Goal: Task Accomplishment & Management: Manage account settings

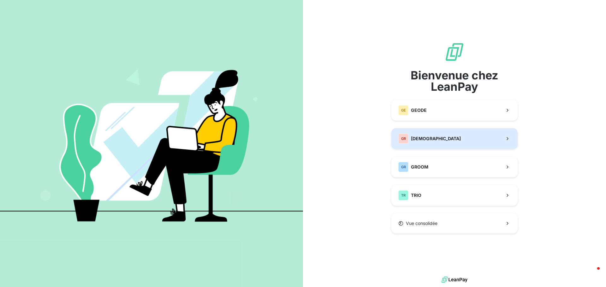
click at [434, 137] on span "[DEMOGRAPHIC_DATA]" at bounding box center [436, 139] width 50 height 6
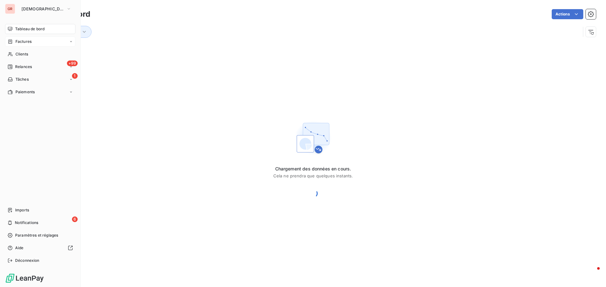
click at [16, 42] on span "Factures" at bounding box center [23, 42] width 16 height 6
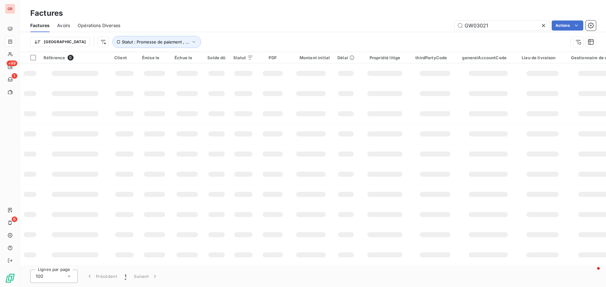
drag, startPoint x: 494, startPoint y: 26, endPoint x: 411, endPoint y: 30, distance: 83.7
click at [417, 29] on div "GW03021 Actions" at bounding box center [362, 26] width 468 height 10
click at [474, 23] on input "text" at bounding box center [501, 26] width 95 height 10
paste input "202508098"
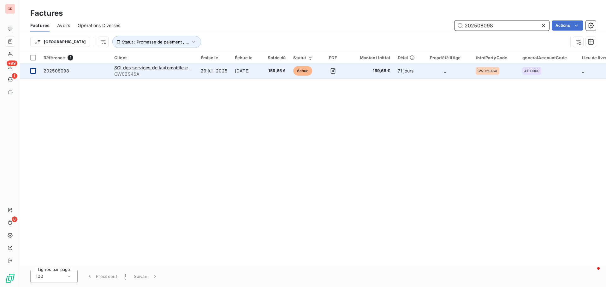
type input "202508098"
click at [33, 71] on div at bounding box center [33, 71] width 6 height 6
click at [157, 68] on span "SCI des services de lautomobile et de la mobilité" at bounding box center [167, 67] width 106 height 5
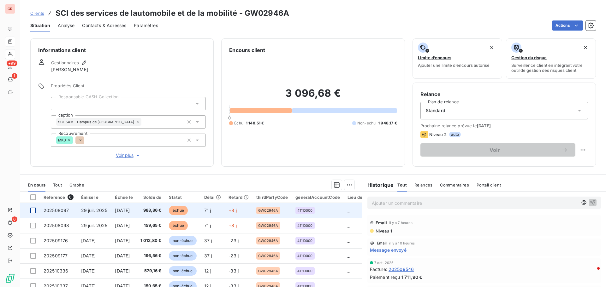
click at [33, 210] on div at bounding box center [33, 211] width 6 height 6
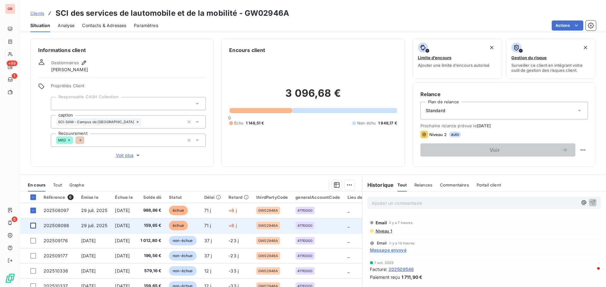
click at [33, 227] on div at bounding box center [33, 226] width 6 height 6
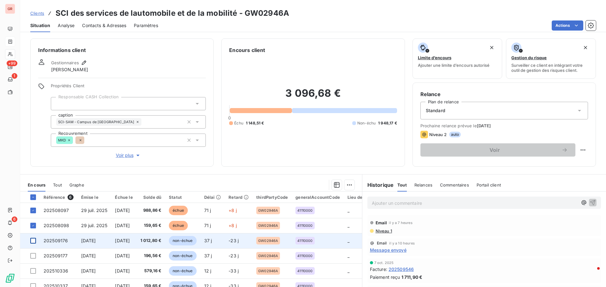
click at [33, 241] on div at bounding box center [33, 241] width 6 height 6
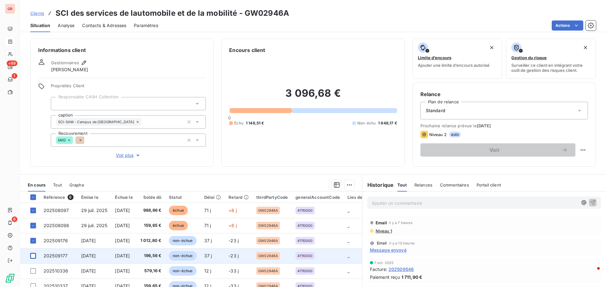
click at [32, 257] on div at bounding box center [33, 256] width 6 height 6
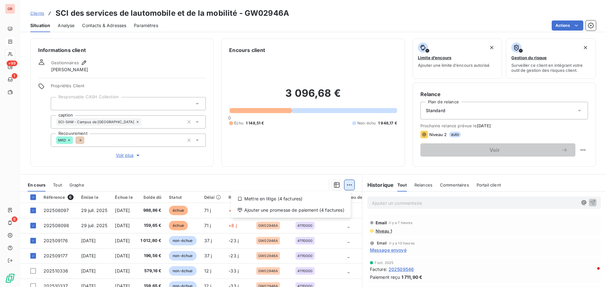
click at [347, 184] on html "GR +99 1 6 Clients SCI des services de lautomobile et de la mobilité - GW02946A…" at bounding box center [303, 143] width 606 height 287
click at [295, 212] on div "Ajouter une promesse de paiement (4 factures)" at bounding box center [290, 210] width 115 height 10
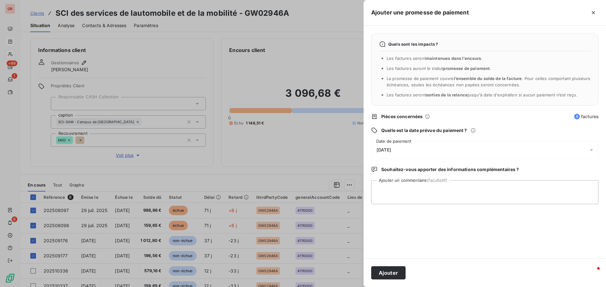
click at [593, 150] on icon at bounding box center [591, 150] width 6 height 6
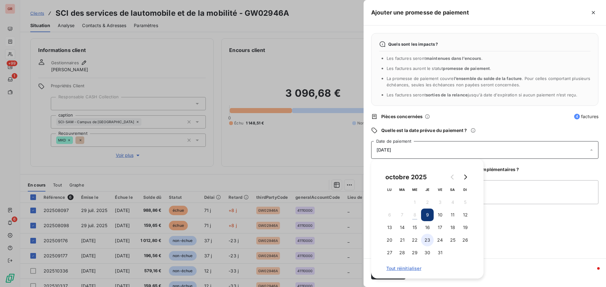
click at [427, 239] on button "23" at bounding box center [427, 240] width 13 height 13
click at [520, 194] on textarea "Ajouter un commentaire (facultatif)" at bounding box center [484, 192] width 227 height 24
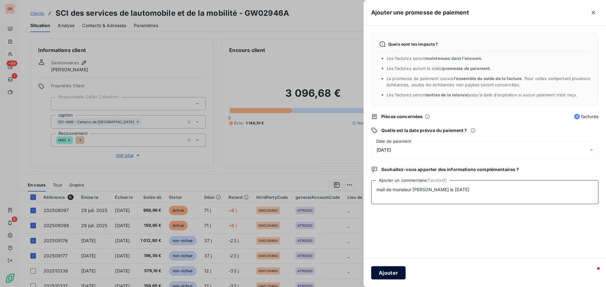
type textarea "mail de monsieur [PERSON_NAME] le [DATE]"
click at [390, 274] on button "Ajouter" at bounding box center [388, 273] width 34 height 13
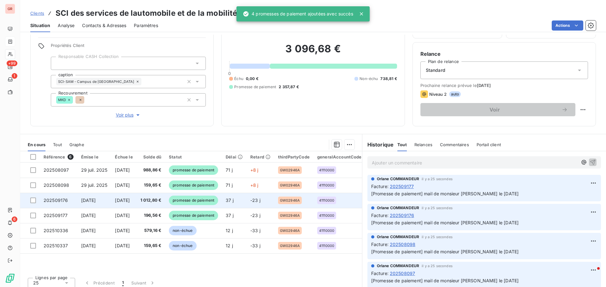
scroll to position [45, 0]
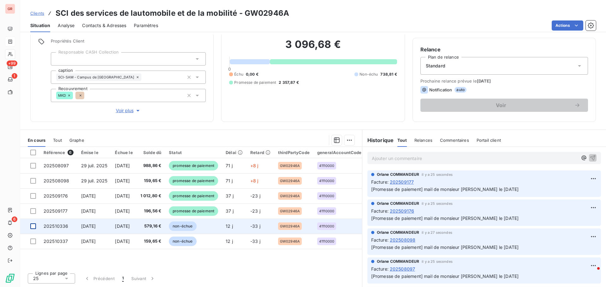
click at [32, 227] on div at bounding box center [33, 227] width 6 height 6
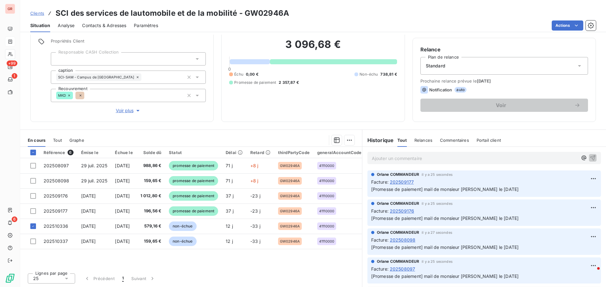
click at [397, 161] on p "Ajouter un commentaire ﻿" at bounding box center [475, 159] width 206 height 8
click at [590, 156] on icon "button" at bounding box center [592, 157] width 5 height 5
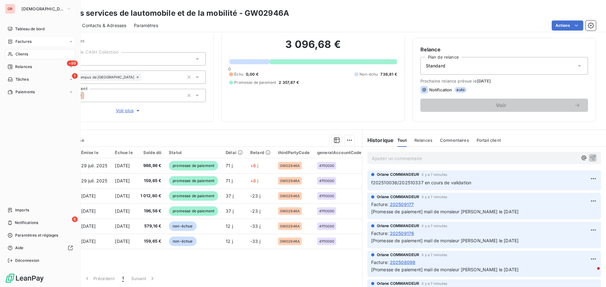
click at [24, 55] on span "Clients" at bounding box center [21, 54] width 13 height 6
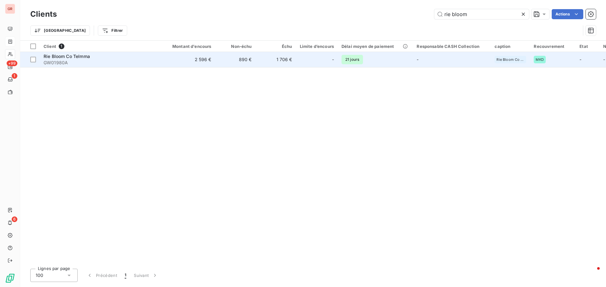
type input "rie bloom"
click at [71, 57] on span "Rie Bloom Co Telmma" at bounding box center [67, 56] width 46 height 5
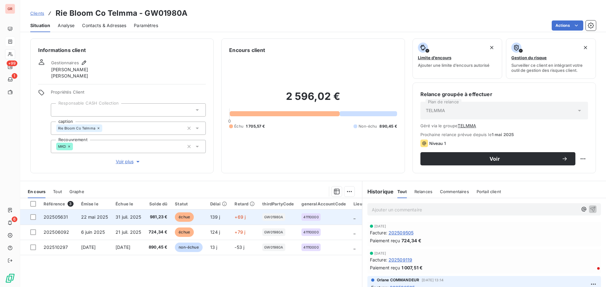
click at [91, 219] on span "22 mai 2025" at bounding box center [94, 217] width 27 height 5
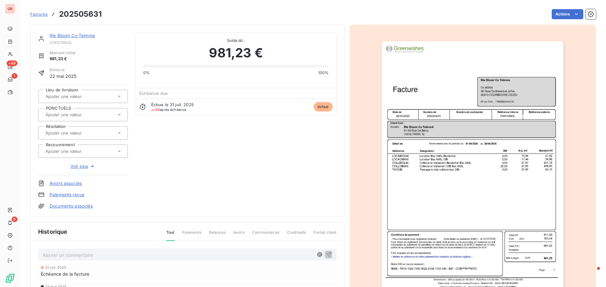
click at [90, 38] on link "Rie Bloom Co Telmma" at bounding box center [72, 35] width 45 height 5
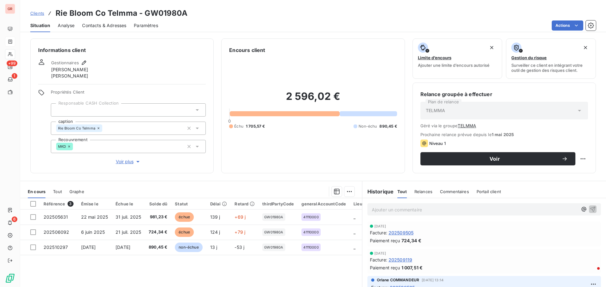
click at [115, 26] on span "Contacts & Adresses" at bounding box center [104, 25] width 44 height 6
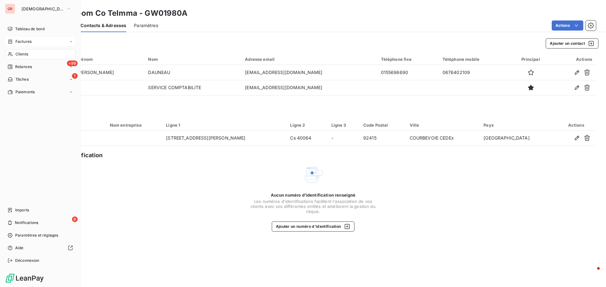
click at [26, 41] on span "Factures" at bounding box center [23, 42] width 16 height 6
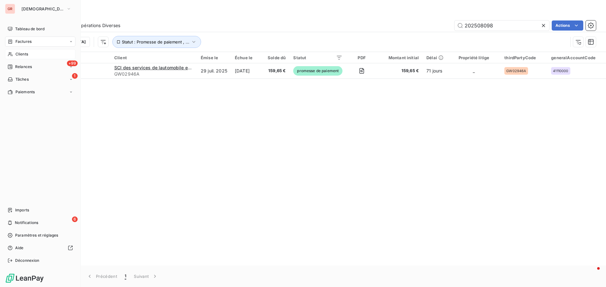
click at [24, 53] on span "Clients" at bounding box center [21, 54] width 13 height 6
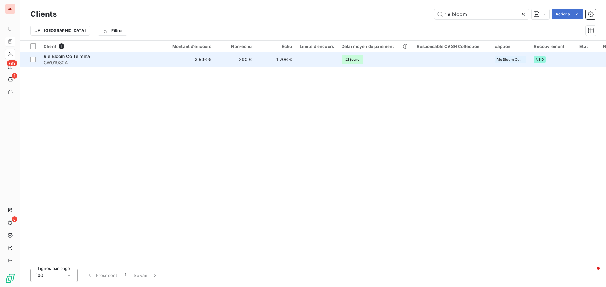
click at [61, 60] on span "GW01980A" at bounding box center [101, 63] width 114 height 6
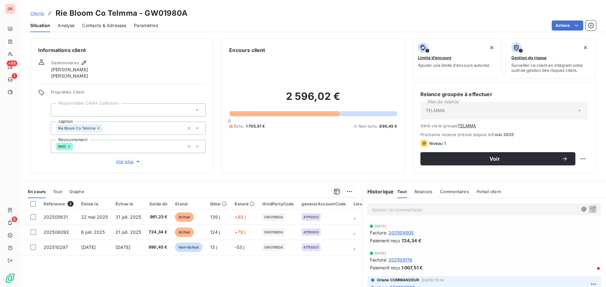
click at [396, 207] on p "Ajouter un commentaire ﻿" at bounding box center [475, 210] width 206 height 8
click at [395, 212] on p "Ajouter un commentaire ﻿" at bounding box center [475, 210] width 206 height 8
click at [346, 191] on html "GR +99 1 6 Clients Rie Bloom Co Telmma - GW01980A Situation Analyse Contacts & …" at bounding box center [303, 143] width 606 height 287
click at [313, 221] on div "Ajouter une promesse de paiement (0 facture)" at bounding box center [292, 217] width 112 height 10
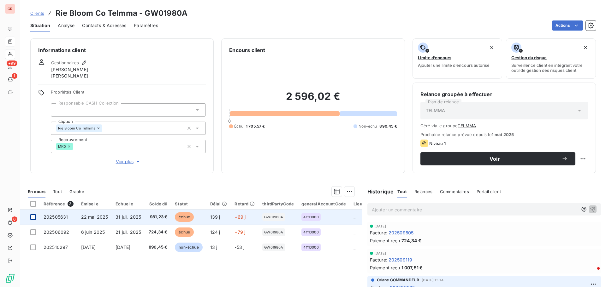
click at [32, 217] on div at bounding box center [33, 218] width 6 height 6
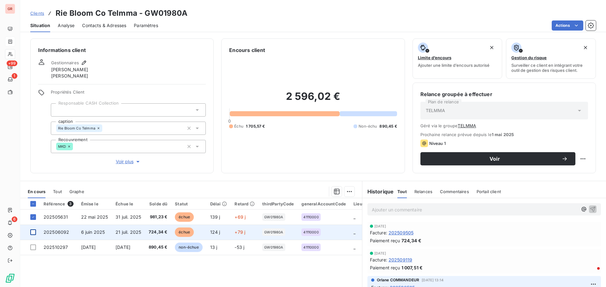
click at [35, 231] on div at bounding box center [33, 233] width 6 height 6
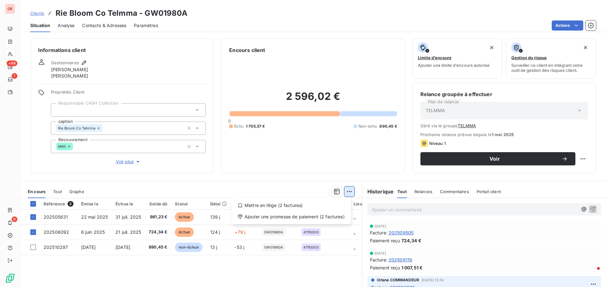
click at [347, 191] on html "GR +99 1 6 Clients Rie Bloom Co Telmma - GW01980A Situation Analyse Contacts & …" at bounding box center [303, 143] width 606 height 287
click at [305, 217] on div "Ajouter une promesse de paiement (2 factures)" at bounding box center [291, 217] width 115 height 10
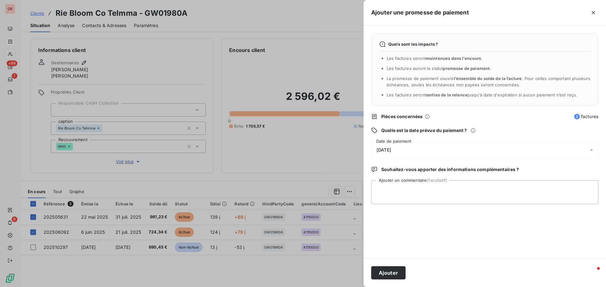
click at [590, 150] on icon at bounding box center [591, 150] width 6 height 6
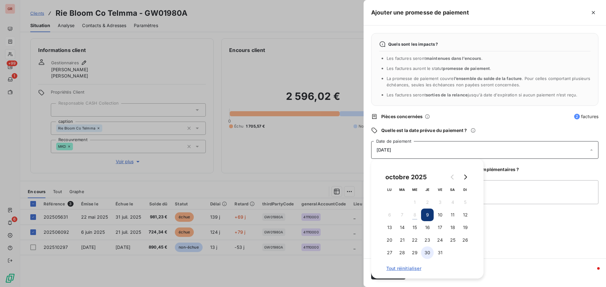
click at [428, 250] on button "30" at bounding box center [427, 253] width 13 height 13
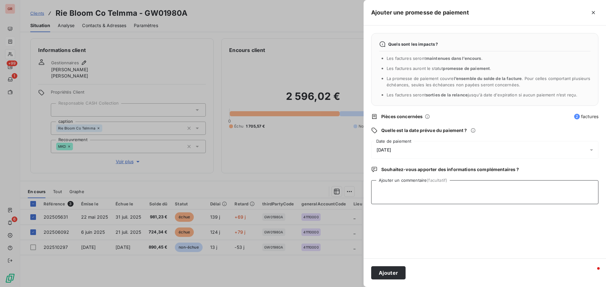
click at [525, 180] on textarea "Ajouter un commentaire (facultatif)" at bounding box center [484, 192] width 227 height 24
click at [471, 190] on textarea "Mail du [DATE] comptabilisé ce jour, facture non reçu" at bounding box center [484, 192] width 227 height 24
click at [494, 190] on textarea "Mail du [DATE] comptabilisé ce jour, factures non reçu" at bounding box center [484, 192] width 227 height 24
click at [497, 190] on textarea "Mail du [DATE] comptabilisé ce jour, factures non reçus" at bounding box center [484, 192] width 227 height 24
click at [456, 191] on textarea "Mail du [DATE] comptabilisé ce jour, factures non reçus en retard" at bounding box center [484, 192] width 227 height 24
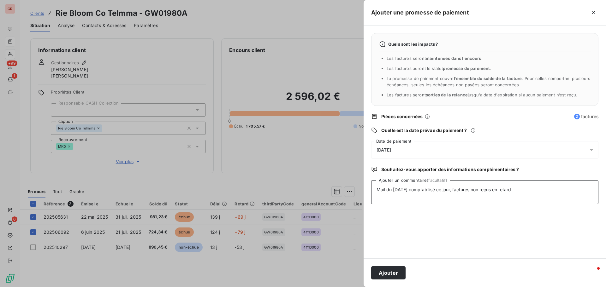
click at [457, 191] on textarea "Mail du [DATE] comptabilisé ce jour, factures non reçus en retard" at bounding box center [484, 192] width 227 height 24
click at [467, 191] on textarea "Mail du [DATE] comptabilisé ce jour, vientjuste factures non reçus en retard" at bounding box center [484, 192] width 227 height 24
drag, startPoint x: 479, startPoint y: 191, endPoint x: 480, endPoint y: 213, distance: 22.2
click at [479, 191] on textarea "Mail du [DATE] comptabilisé ce jour, vient juste factures non reçus en retard" at bounding box center [484, 192] width 227 height 24
click at [491, 191] on textarea "Mail du [DATE] comptabilisé ce jour, vient juste de ezcevoir factures non reçus…" at bounding box center [484, 192] width 227 height 24
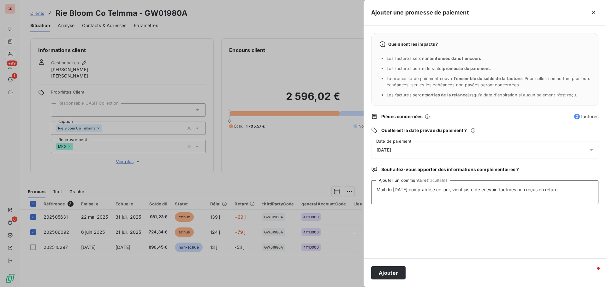
click at [486, 188] on textarea "Mail du [DATE] comptabilisé ce jour, vient juste de ecevoir factures non reçus …" at bounding box center [484, 192] width 227 height 24
click at [505, 189] on textarea "Mail du [DATE] comptabilisé ce jour, vient juste de recevoir factures non reçus…" at bounding box center [484, 192] width 227 height 24
drag, startPoint x: 571, startPoint y: 190, endPoint x: 528, endPoint y: 193, distance: 42.4
click at [528, 193] on textarea "Mail du [DATE] comptabilisé ce jour, vient juste de recevoir les factures non r…" at bounding box center [484, 192] width 227 height 24
click at [535, 190] on textarea "Mail du [DATE] comptabilisé ce jour, vient juste de recevoir les factures." at bounding box center [484, 192] width 227 height 24
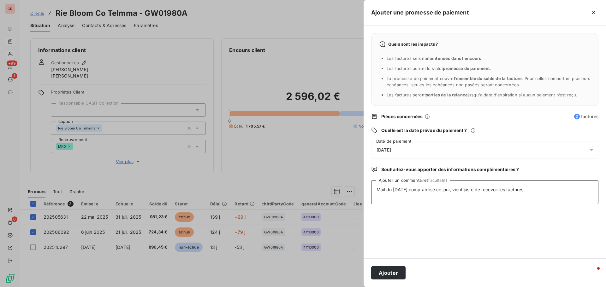
paste textarea "[EMAIL_ADDRESS][DOMAIN_NAME]"
click at [529, 190] on textarea "Mail du [DATE] comptabilisé ce jour, vient juste de recevoir les [EMAIL_ADDRESS…" at bounding box center [484, 192] width 227 height 24
type textarea "Mail du [DATE] comptabilisé ce jour, vient juste de recevoir les factures. [EMA…"
click at [391, 271] on button "Ajouter" at bounding box center [388, 273] width 34 height 13
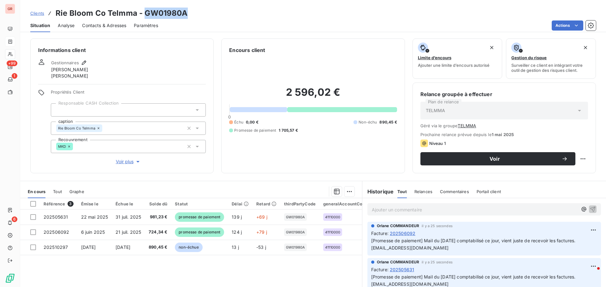
drag, startPoint x: 186, startPoint y: 15, endPoint x: 143, endPoint y: 14, distance: 42.9
click at [143, 14] on div "Clients Rie Bloom Co Telmma - GW01980A" at bounding box center [313, 13] width 586 height 11
copy h3 "GW01980A"
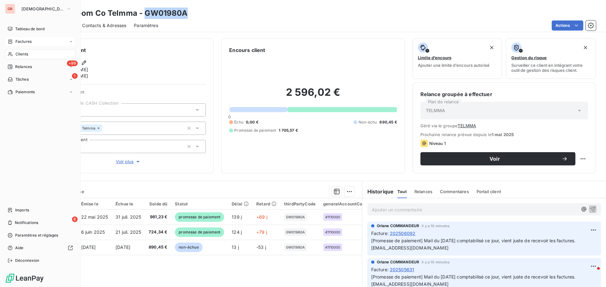
click at [21, 40] on span "Factures" at bounding box center [23, 42] width 16 height 6
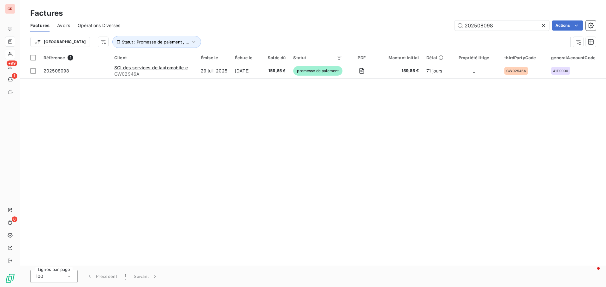
drag, startPoint x: 495, startPoint y: 25, endPoint x: 352, endPoint y: 31, distance: 143.3
click at [352, 31] on div "Factures Avoirs Opérations Diverses 202508098 Actions" at bounding box center [313, 25] width 586 height 13
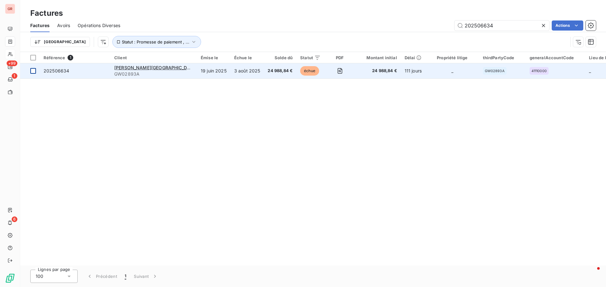
type input "202506634"
click at [32, 72] on div at bounding box center [33, 71] width 6 height 6
click at [58, 69] on span "202506634" at bounding box center [57, 70] width 26 height 5
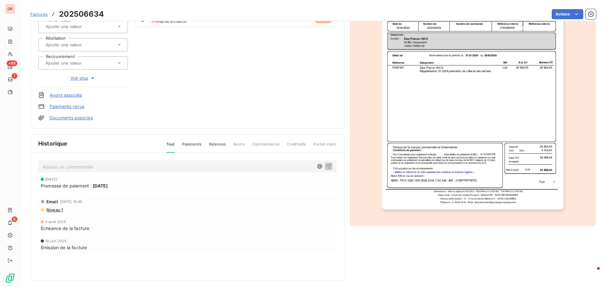
scroll to position [92, 0]
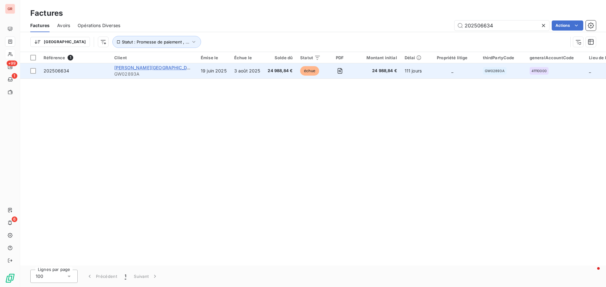
click at [122, 68] on span "[PERSON_NAME][GEOGRAPHIC_DATA]" at bounding box center [155, 67] width 83 height 5
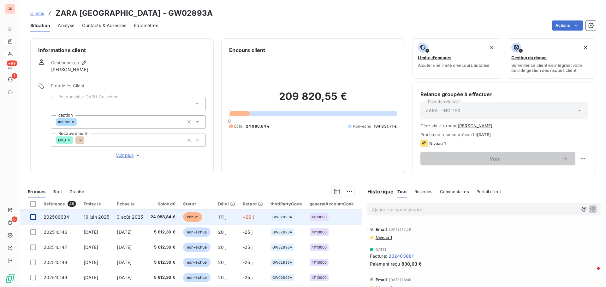
click at [34, 217] on div at bounding box center [33, 218] width 6 height 6
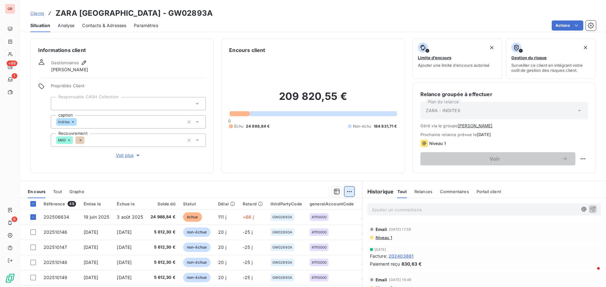
click at [347, 193] on html "GR +99 1 6 Clients ZARA [GEOGRAPHIC_DATA] - GW02893A Situation Analyse Contacts…" at bounding box center [303, 143] width 606 height 287
click at [298, 217] on div "Ajouter une promesse de paiement (1 facture)" at bounding box center [292, 217] width 111 height 10
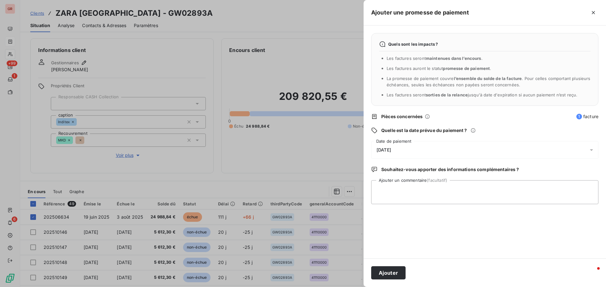
click at [591, 150] on icon at bounding box center [591, 151] width 3 height 2
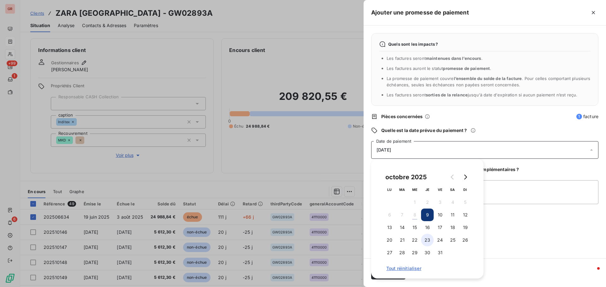
click at [428, 241] on button "23" at bounding box center [427, 240] width 13 height 13
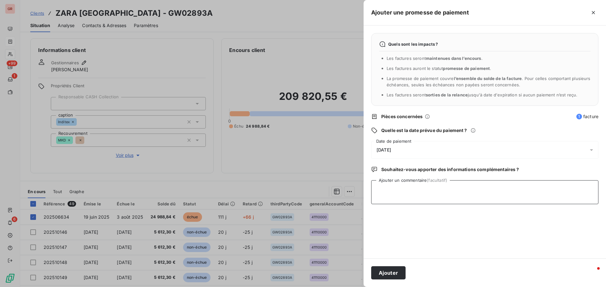
drag, startPoint x: 509, startPoint y: 197, endPoint x: 500, endPoint y: 197, distance: 9.1
click at [509, 197] on textarea "Ajouter un commentaire (facultatif)" at bounding box center [484, 192] width 227 height 24
click at [397, 190] on textarea "Avis de virment du [DATE]" at bounding box center [484, 192] width 227 height 24
click at [444, 191] on textarea "Avis de virement du [DATE]" at bounding box center [484, 192] width 227 height 24
type textarea "Avis de virement du [DATE] facturation client /24 988.84 €"
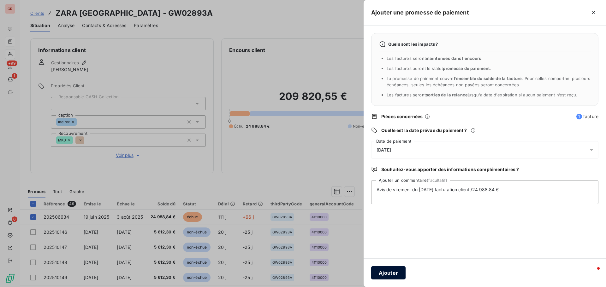
click at [387, 271] on button "Ajouter" at bounding box center [388, 273] width 34 height 13
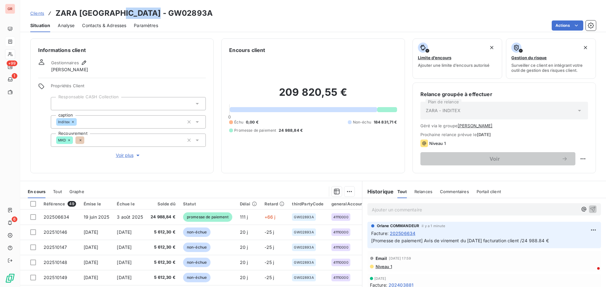
drag, startPoint x: 164, startPoint y: 12, endPoint x: 119, endPoint y: 14, distance: 45.1
click at [119, 14] on div "Clients ZARA [GEOGRAPHIC_DATA] - GW02893A" at bounding box center [313, 13] width 586 height 11
copy h3 "GW02893A"
click at [386, 211] on p "Ajouter un commentaire ﻿" at bounding box center [475, 210] width 206 height 8
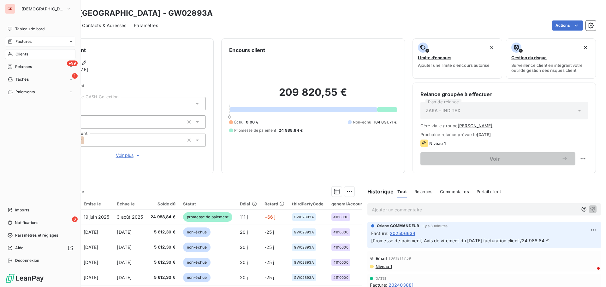
click at [28, 42] on span "Factures" at bounding box center [23, 42] width 16 height 6
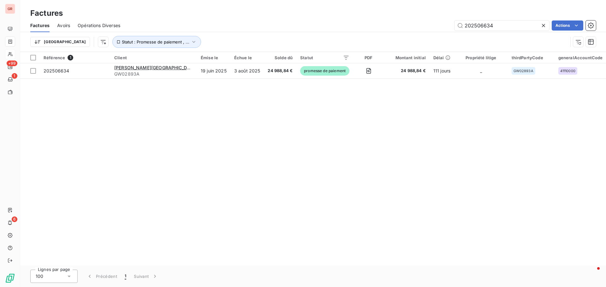
drag, startPoint x: 506, startPoint y: 28, endPoint x: 390, endPoint y: 31, distance: 115.5
click at [394, 31] on div "Factures Avoirs Opérations Diverses 202506634 Actions" at bounding box center [313, 25] width 586 height 13
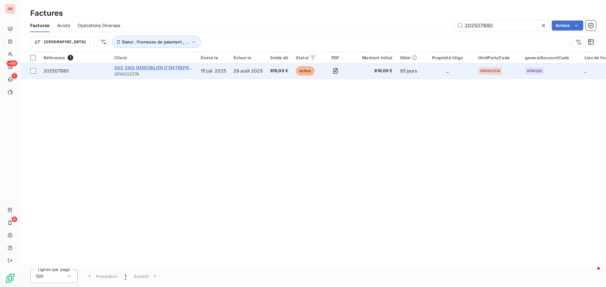
type input "202507880"
click at [135, 70] on span "SAS SAGI IMMOBILIER D'ENTREPRISE (SAGI IE)" at bounding box center [164, 67] width 101 height 5
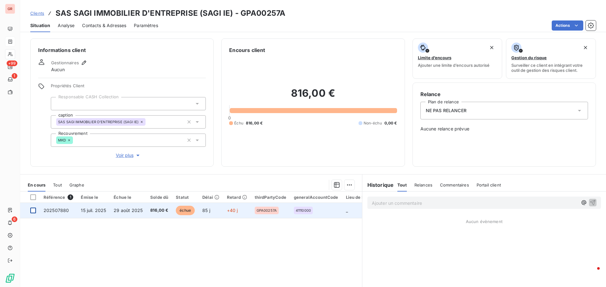
click at [32, 211] on div at bounding box center [33, 211] width 6 height 6
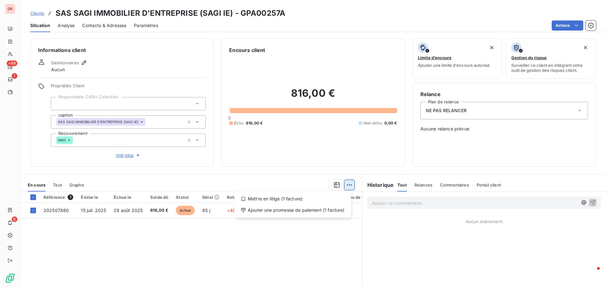
click at [347, 186] on html "GR +99 1 6 Clients SAS SAGI IMMOBILIER D'ENTREPRISE (SAGI IE) - GPA00257A Situa…" at bounding box center [303, 143] width 606 height 287
click at [304, 213] on div "Ajouter une promesse de paiement (1 facture)" at bounding box center [292, 210] width 111 height 10
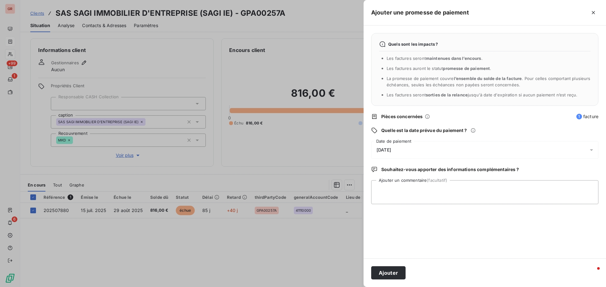
drag, startPoint x: 401, startPoint y: 151, endPoint x: 372, endPoint y: 152, distance: 29.7
click at [372, 152] on div "[DATE]" at bounding box center [484, 150] width 227 height 18
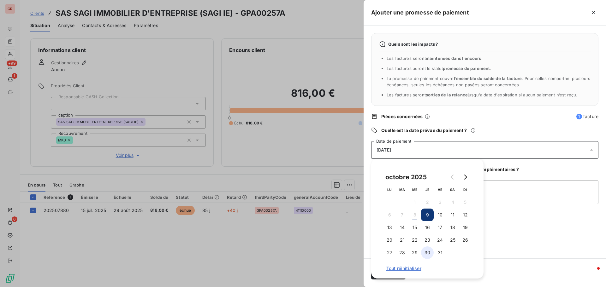
click at [427, 252] on button "30" at bounding box center [427, 253] width 13 height 13
click at [500, 189] on textarea "Ajouter un commentaire (facultatif)" at bounding box center [484, 192] width 227 height 24
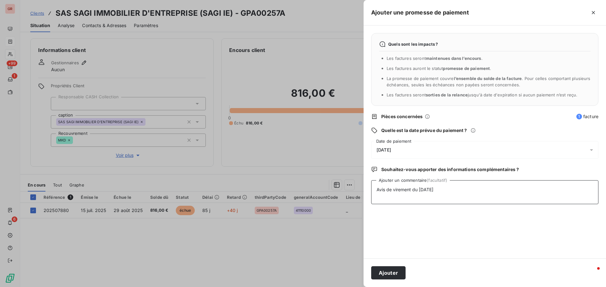
click at [449, 191] on textarea "Avis de virement du [DATE]" at bounding box center [484, 192] width 227 height 24
paste textarea "[EMAIL_ADDRESS][DOMAIN_NAME]"
click at [456, 191] on textarea "Avis de virement du [DATE] 816.00 €[EMAIL_ADDRESS][DOMAIN_NAME]" at bounding box center [484, 192] width 227 height 24
type textarea "Avis de virement du [DATE] 816.00 € [EMAIL_ADDRESS][DOMAIN_NAME]"
click at [388, 273] on button "Ajouter" at bounding box center [388, 273] width 34 height 13
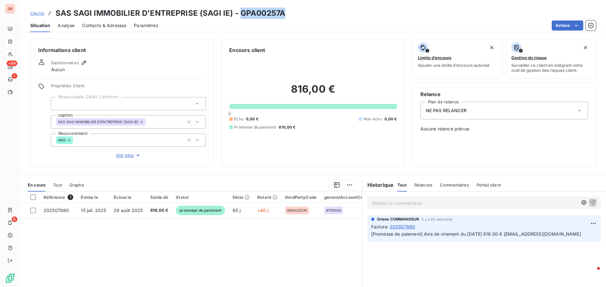
drag, startPoint x: 284, startPoint y: 12, endPoint x: 238, endPoint y: 13, distance: 46.1
click at [238, 13] on div "Clients SAS SAGI IMMOBILIER D'ENTREPRISE (SAGI IE) - GPA00257A" at bounding box center [313, 13] width 586 height 11
copy h3 "GPA00257A"
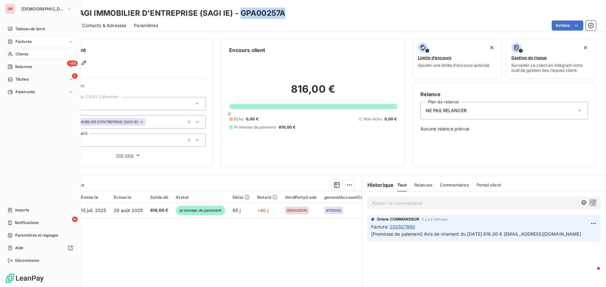
click at [24, 39] on span "Factures" at bounding box center [23, 42] width 16 height 6
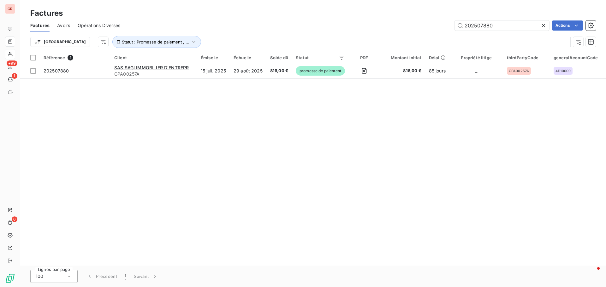
drag, startPoint x: 507, startPoint y: 28, endPoint x: 338, endPoint y: 42, distance: 168.7
click at [341, 42] on div "Factures Avoirs Opérations Diverses 202507880 Actions Trier Statut : Promesse d…" at bounding box center [313, 35] width 586 height 33
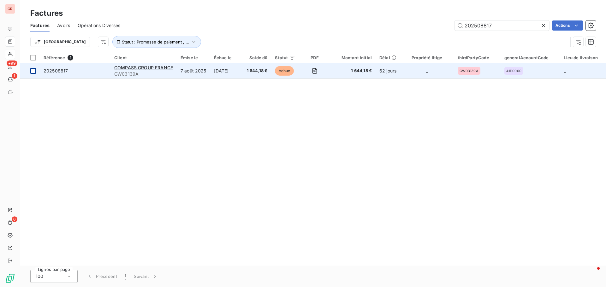
type input "202508817"
click at [32, 69] on div at bounding box center [33, 71] width 6 height 6
click at [33, 70] on icon at bounding box center [33, 71] width 4 height 4
click at [142, 69] on span "COMPASS GROUP FRANCE" at bounding box center [143, 67] width 59 height 5
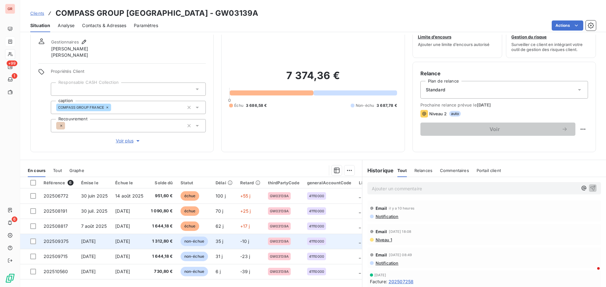
scroll to position [32, 0]
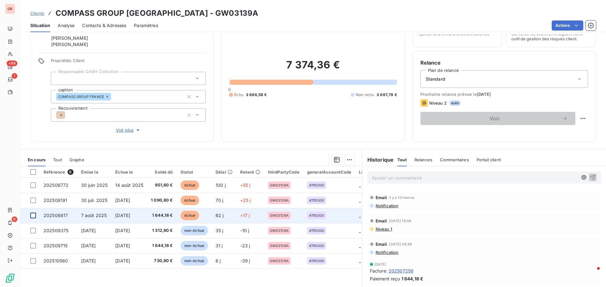
click at [33, 215] on div at bounding box center [33, 216] width 6 height 6
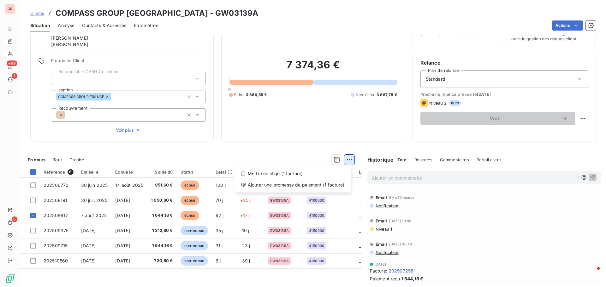
click at [348, 161] on html "GR +99 1 6 Clients COMPASS GROUP [GEOGRAPHIC_DATA] - GW03139A Situation Analyse…" at bounding box center [303, 143] width 606 height 287
click at [288, 185] on div "Ajouter une promesse de paiement (1 facture)" at bounding box center [292, 185] width 111 height 10
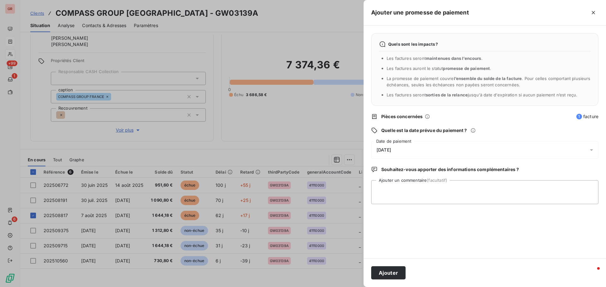
click at [591, 149] on icon at bounding box center [591, 150] width 6 height 6
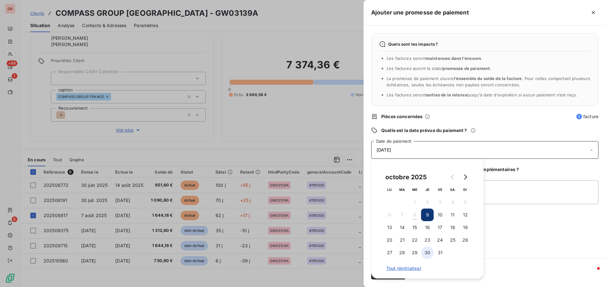
click at [428, 252] on button "30" at bounding box center [427, 253] width 13 height 13
click at [520, 184] on textarea "Ajouter un commentaire (facultatif)" at bounding box center [484, 192] width 227 height 24
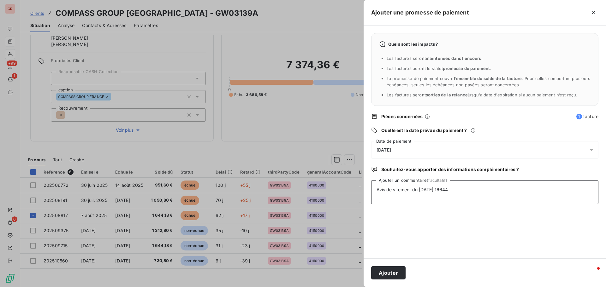
click at [440, 189] on textarea "Avis de virement du [DATE] 16644" at bounding box center [484, 192] width 227 height 24
click at [455, 191] on textarea "Avis de virement du [DATE] 1 6644" at bounding box center [484, 192] width 227 height 24
click at [468, 190] on textarea "Avis de virement du [DATE] 1 664.18€" at bounding box center [484, 192] width 227 height 24
paste textarea "[EMAIL_ADDRESS][DOMAIN_NAME]"
type textarea "Avis de virement du [DATE] 1 664.18€ [EMAIL_ADDRESS][DOMAIN_NAME]"
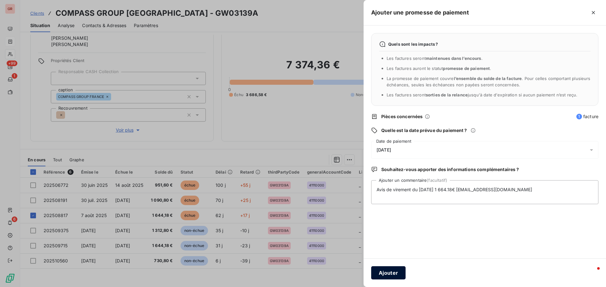
click at [395, 271] on button "Ajouter" at bounding box center [388, 273] width 34 height 13
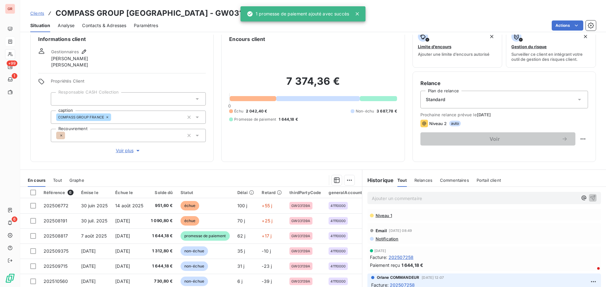
scroll to position [0, 0]
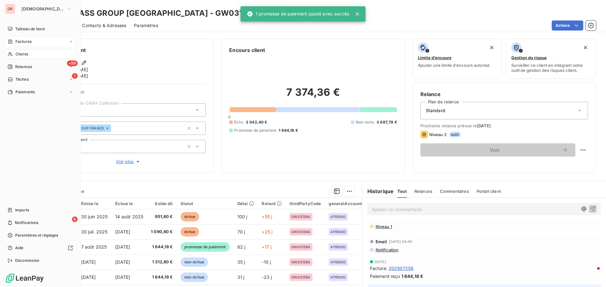
drag, startPoint x: 29, startPoint y: 42, endPoint x: 45, endPoint y: 43, distance: 15.8
click at [29, 42] on span "Factures" at bounding box center [23, 42] width 16 height 6
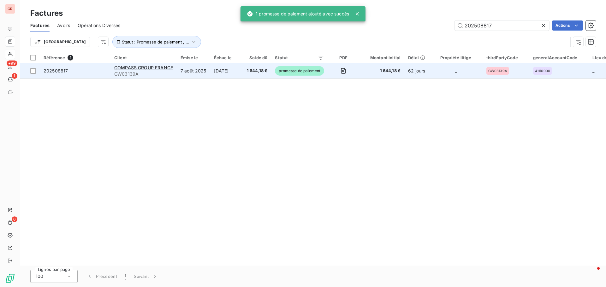
drag, startPoint x: 506, startPoint y: 28, endPoint x: 329, endPoint y: 67, distance: 181.8
click at [329, 67] on div "Factures Factures Avoirs Opérations Diverses 202508817 Actions Trier Statut : P…" at bounding box center [313, 143] width 586 height 287
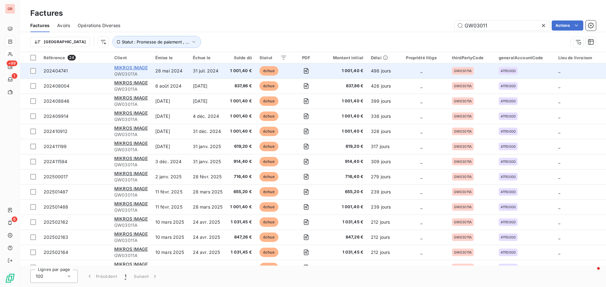
type input "GW03011"
click at [144, 68] on span "MIKROS IMAGE" at bounding box center [130, 67] width 33 height 5
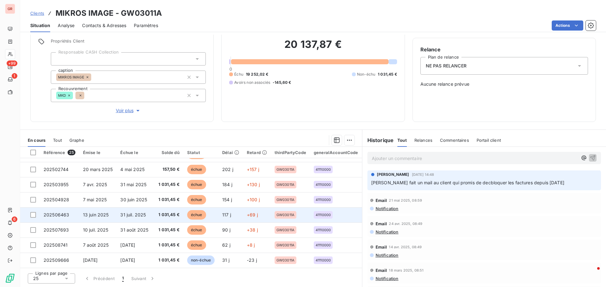
scroll to position [271, 0]
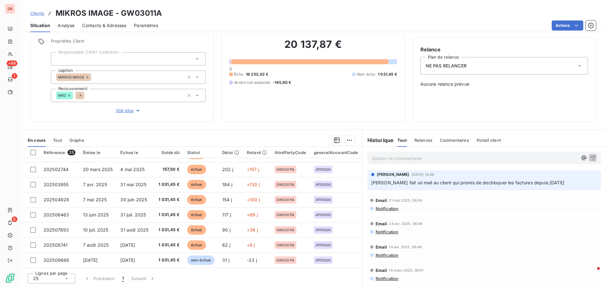
click at [396, 160] on p "Ajouter un commentaire ﻿" at bounding box center [475, 159] width 206 height 8
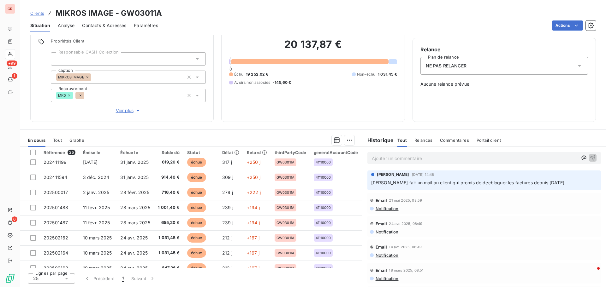
scroll to position [82, 0]
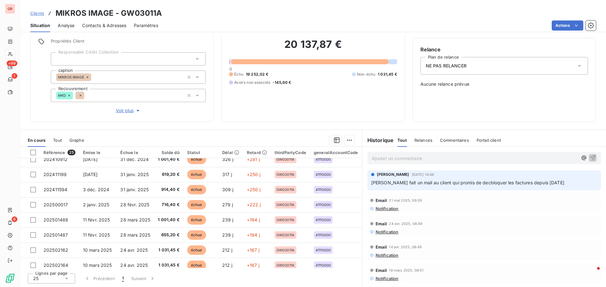
click at [387, 157] on p "Ajouter un commentaire ﻿" at bounding box center [475, 159] width 206 height 8
click at [386, 160] on span "contraat resilié" at bounding box center [387, 157] width 31 height 5
click at [389, 159] on span "contrat resilié" at bounding box center [386, 157] width 28 height 5
click at [576, 65] on icon at bounding box center [579, 66] width 6 height 6
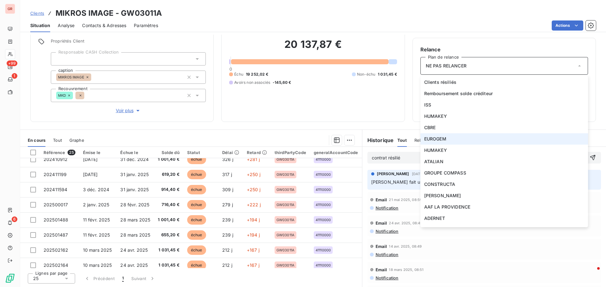
scroll to position [91, 0]
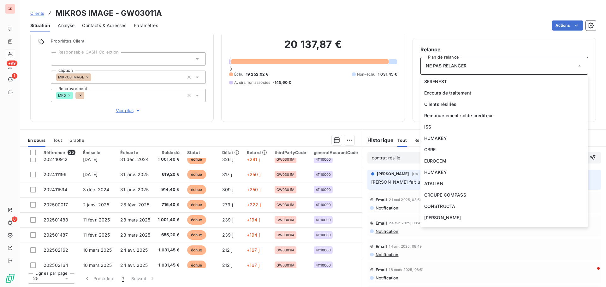
click at [365, 109] on div "20 137,87 € 0 Échu 19 252,02 € Non-échu 1 031,45 € Avoirs non associés -145,60 €" at bounding box center [313, 61] width 168 height 105
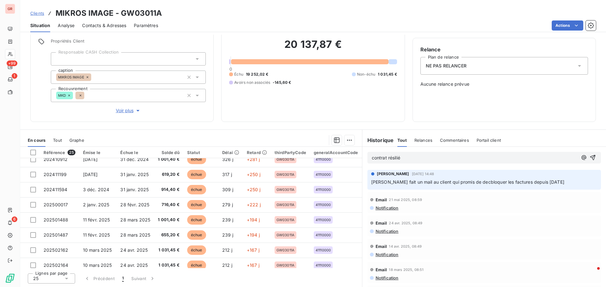
click at [372, 159] on span "contrat résilié" at bounding box center [386, 157] width 28 height 5
click at [411, 157] on p "Contrat résilié" at bounding box center [475, 158] width 206 height 7
click at [589, 158] on icon "button" at bounding box center [592, 158] width 6 height 6
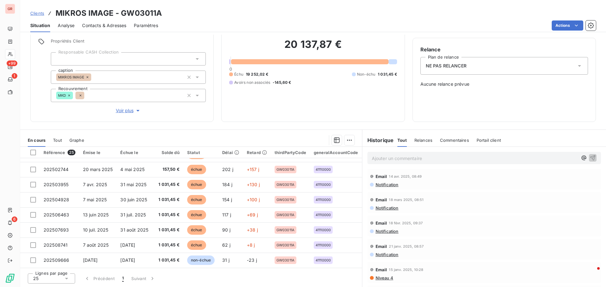
scroll to position [0, 0]
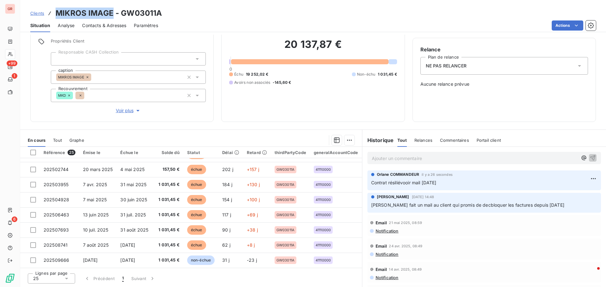
drag, startPoint x: 113, startPoint y: 13, endPoint x: 55, endPoint y: 15, distance: 58.1
click at [55, 15] on div "Clients MIKROS IMAGE - GW03011A" at bounding box center [96, 13] width 132 height 11
copy h3 "MIKROS IMAGE"
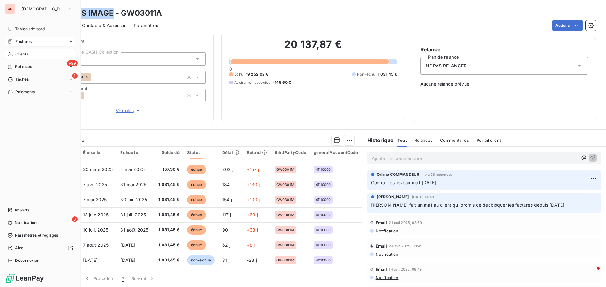
click at [25, 40] on span "Factures" at bounding box center [23, 42] width 16 height 6
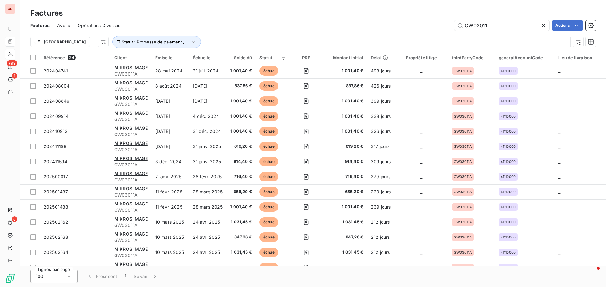
drag, startPoint x: 477, startPoint y: 31, endPoint x: 394, endPoint y: 37, distance: 83.8
click at [394, 37] on div "Factures Avoirs Opérations Diverses GW03011 Actions Trier Statut : Promesse de …" at bounding box center [313, 35] width 586 height 33
type input "MIKROS IMAGE"
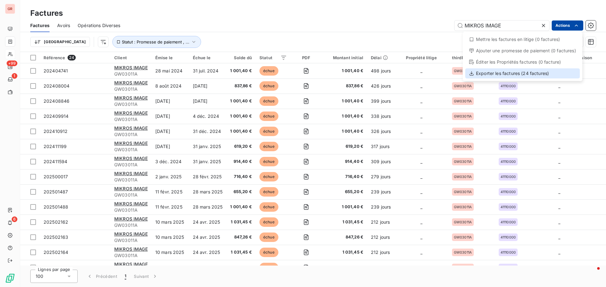
click at [505, 75] on div "Exporter les factures (24 factures)" at bounding box center [522, 73] width 115 height 10
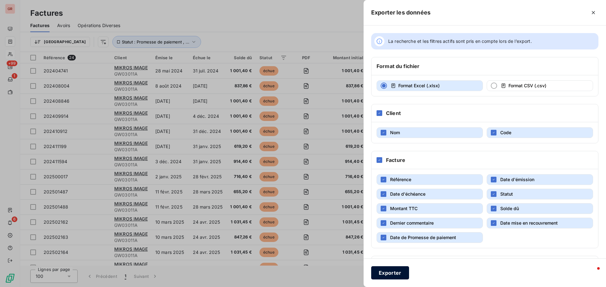
click at [394, 274] on button "Exporter" at bounding box center [390, 273] width 38 height 13
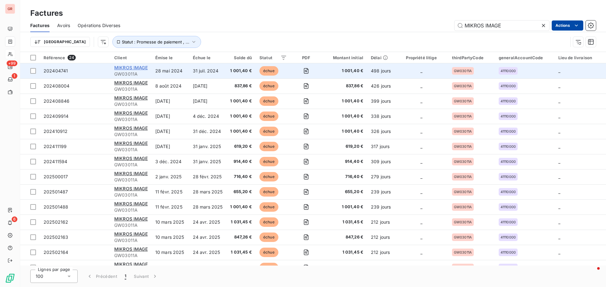
click at [130, 68] on span "MIKROS IMAGE" at bounding box center [130, 67] width 33 height 5
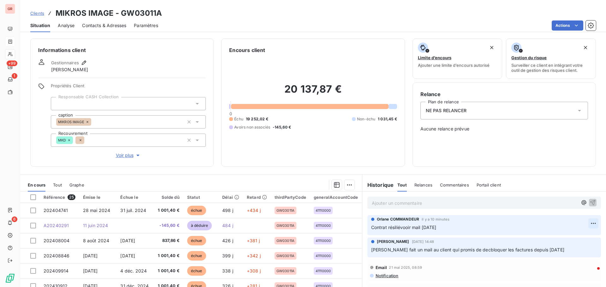
click at [586, 223] on html "GR +99 1 6 Clients MIKROS IMAGE - GW03011A Situation Analyse Contacts & Adresse…" at bounding box center [303, 143] width 606 height 287
click at [564, 237] on div "Editer" at bounding box center [568, 237] width 35 height 10
click at [399, 228] on span "Contrat résiliévooir mail [DATE]" at bounding box center [403, 227] width 65 height 5
drag, startPoint x: 409, startPoint y: 227, endPoint x: 400, endPoint y: 228, distance: 9.2
click at [400, 228] on span "Contrat résilié vooir mail [DATE]" at bounding box center [404, 227] width 67 height 5
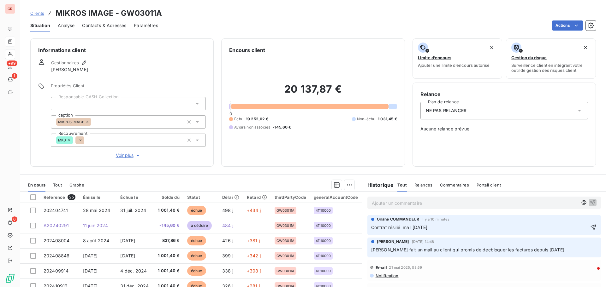
click at [428, 230] on p "Contrat résilié mail [DATE]" at bounding box center [479, 227] width 217 height 7
drag, startPoint x: 459, startPoint y: 227, endPoint x: 428, endPoint y: 227, distance: 31.5
click at [428, 227] on p "Contrat résilié mail [DATE] d4ANGELIQUE" at bounding box center [479, 227] width 217 height 7
click at [590, 226] on icon "button" at bounding box center [593, 227] width 6 height 6
click at [395, 203] on p "Ajouter un commentaire ﻿" at bounding box center [475, 203] width 206 height 8
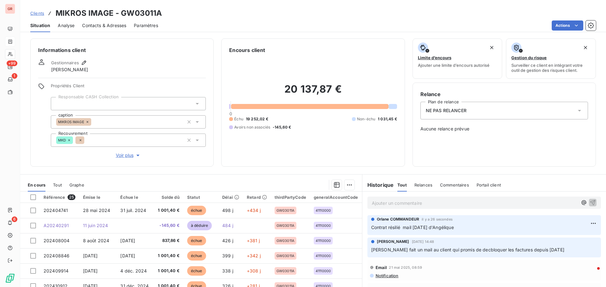
click at [395, 203] on p "Ajouter un commentaire ﻿" at bounding box center [475, 203] width 206 height 8
click at [589, 201] on icon "button" at bounding box center [592, 202] width 6 height 6
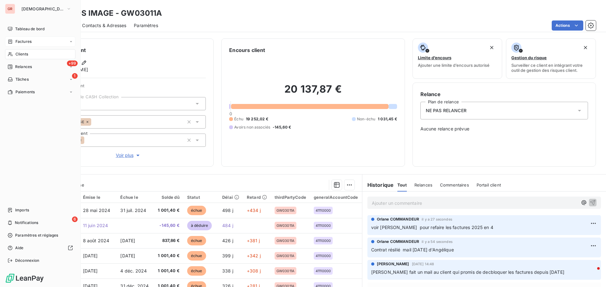
click at [28, 39] on span "Factures" at bounding box center [23, 42] width 16 height 6
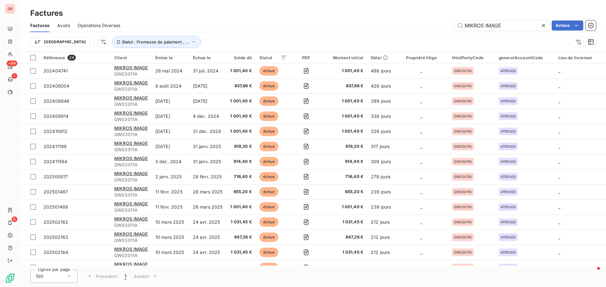
drag, startPoint x: 419, startPoint y: 36, endPoint x: 355, endPoint y: 45, distance: 64.3
click at [381, 40] on div "Factures Avoirs Opérations Diverses MIKROS IMAGE Actions Trier Statut : Promess…" at bounding box center [313, 35] width 586 height 33
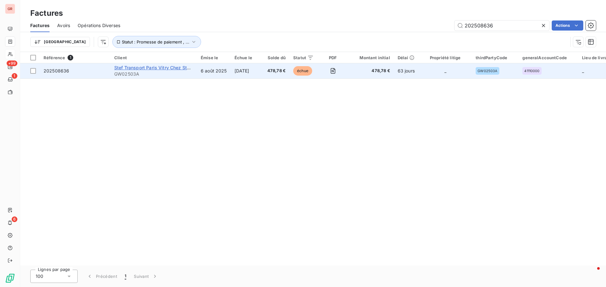
type input "202508636"
click at [152, 66] on span "Stef Transport Paris Vitry Chez Sts Pole PariS" at bounding box center [163, 67] width 98 height 5
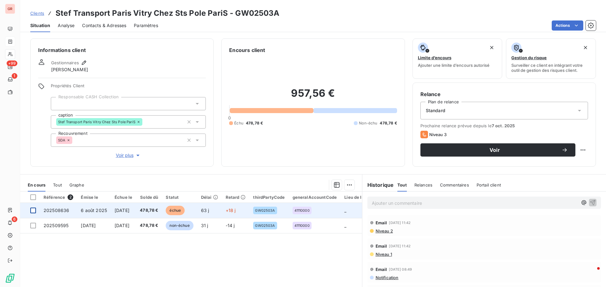
click at [32, 210] on div at bounding box center [33, 211] width 6 height 6
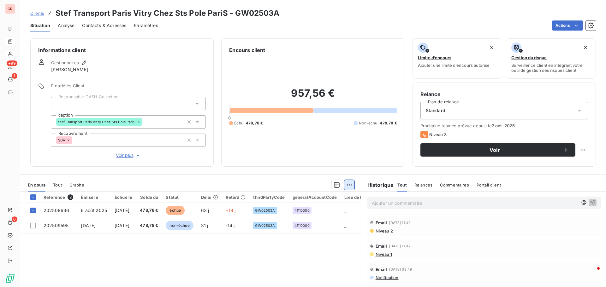
click at [348, 185] on html "GR +99 1 6 Clients Stef Transport Paris Vitry Chez Sts Pole PariS - GW02503A Si…" at bounding box center [303, 143] width 606 height 287
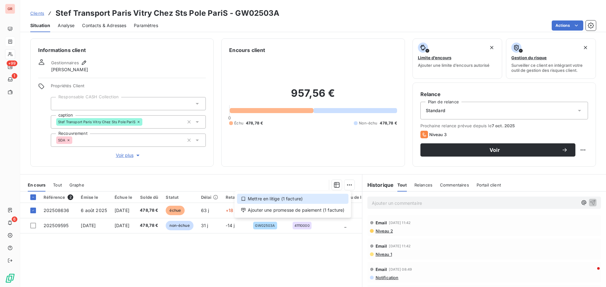
click at [285, 200] on div "Mettre en litige (1 facture)" at bounding box center [292, 199] width 111 height 10
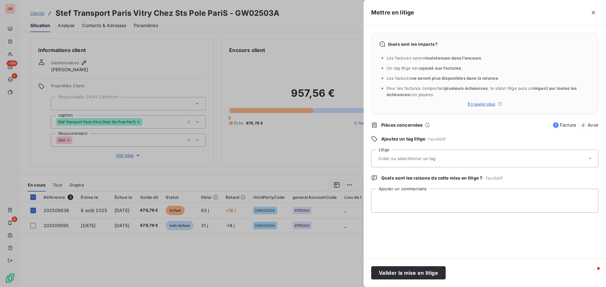
click at [350, 145] on div at bounding box center [303, 143] width 606 height 287
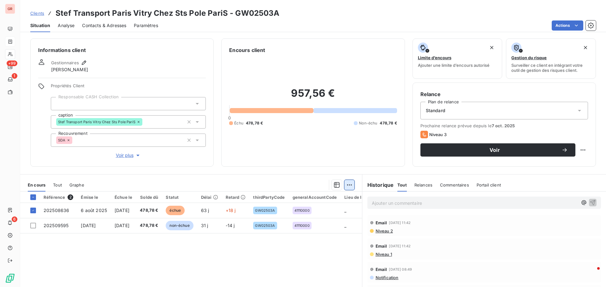
click at [348, 185] on html "GR +99 1 6 Clients Stef Transport Paris Vitry Chez Sts Pole PariS - GW02503A Si…" at bounding box center [303, 143] width 606 height 287
click at [314, 212] on div "Ajouter une promesse de paiement (1 facture)" at bounding box center [292, 210] width 111 height 10
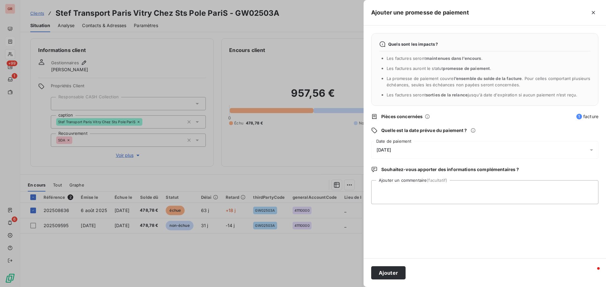
click at [589, 150] on icon at bounding box center [591, 150] width 6 height 6
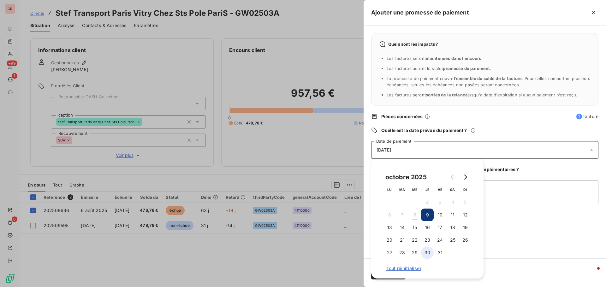
click at [427, 253] on button "30" at bounding box center [427, 253] width 13 height 13
click at [517, 191] on textarea "Ajouter un commentaire (facultatif)" at bounding box center [484, 192] width 227 height 24
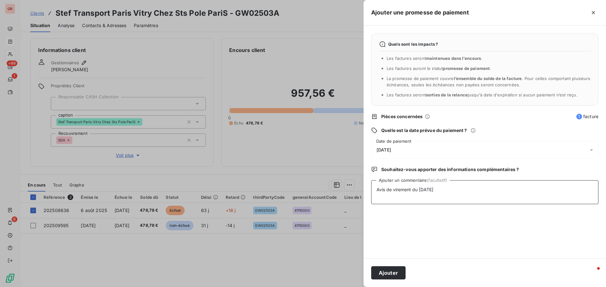
click at [448, 191] on textarea "Avis de virement du [DATE]" at bounding box center [484, 192] width 227 height 24
paste textarea "[PERSON_NAME][EMAIL_ADDRESS][DOMAIN_NAME]"
click at [438, 189] on textarea "Avis de virement du [DATE] [PERSON_NAME][EMAIL_ADDRESS][DOMAIN_NAME]" at bounding box center [484, 192] width 227 height 24
type textarea "Avis de virement du [DATE] 478.78 €[PERSON_NAME][EMAIL_ADDRESS][DOMAIN_NAME]"
click at [394, 274] on button "Ajouter" at bounding box center [388, 273] width 34 height 13
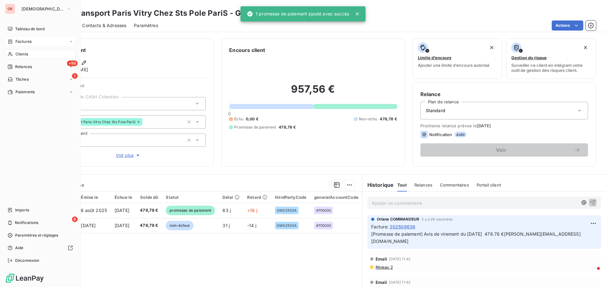
click at [29, 42] on span "Factures" at bounding box center [23, 42] width 16 height 6
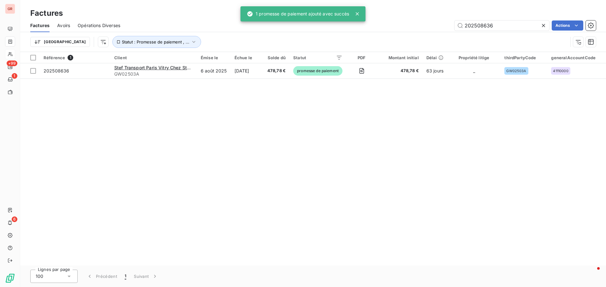
drag, startPoint x: 498, startPoint y: 29, endPoint x: 394, endPoint y: 32, distance: 104.8
click at [397, 32] on div "Factures Avoirs Opérations Diverses 202508636 Actions" at bounding box center [313, 25] width 586 height 13
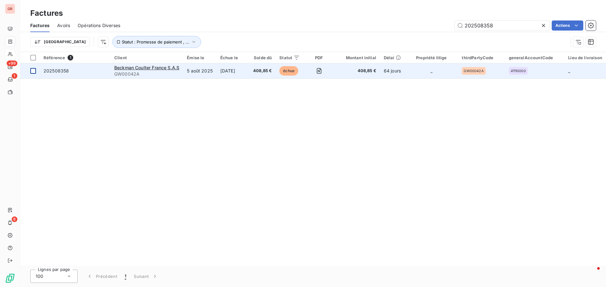
type input "202508358"
click at [30, 71] on td at bounding box center [30, 70] width 20 height 15
click at [35, 71] on icon at bounding box center [33, 71] width 4 height 4
click at [150, 67] on span "Beckman Coulter France S.A.S" at bounding box center [146, 67] width 65 height 5
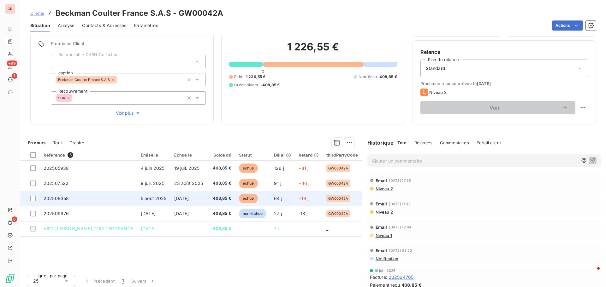
scroll to position [45, 0]
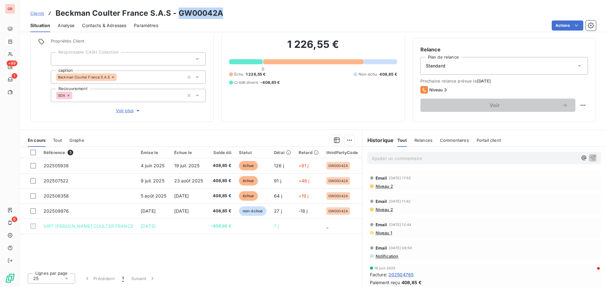
drag, startPoint x: 221, startPoint y: 12, endPoint x: 177, endPoint y: 16, distance: 44.4
click at [177, 16] on h3 "Beckman Coulter France S.A.S - GW00042A" at bounding box center [140, 13] width 168 height 11
click at [112, 25] on span "Contacts & Adresses" at bounding box center [104, 25] width 44 height 6
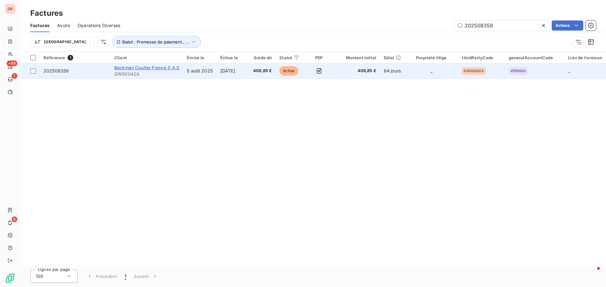
click at [152, 68] on span "Beckman Coulter France S.A.S" at bounding box center [146, 67] width 65 height 5
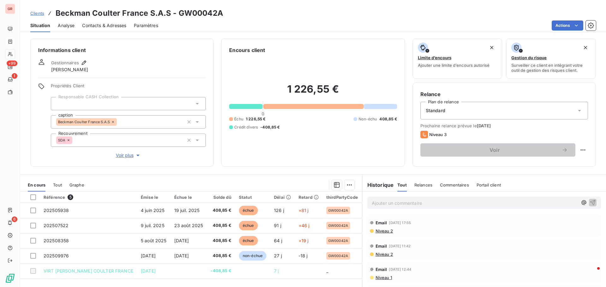
click at [386, 230] on span "Niveau 2" at bounding box center [384, 231] width 18 height 5
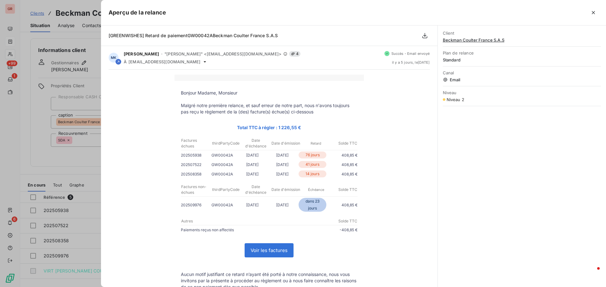
click at [60, 153] on div at bounding box center [303, 143] width 606 height 287
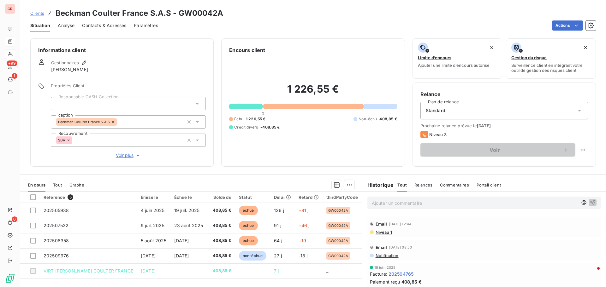
scroll to position [63, 0]
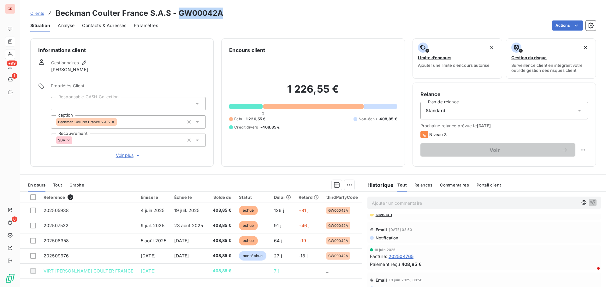
drag, startPoint x: 221, startPoint y: 15, endPoint x: 180, endPoint y: 15, distance: 41.3
click at [179, 16] on h3 "Beckman Coulter France S.A.S - GW00042A" at bounding box center [140, 13] width 168 height 11
copy h3 "GW00042A"
click at [112, 25] on span "Contacts & Adresses" at bounding box center [104, 25] width 44 height 6
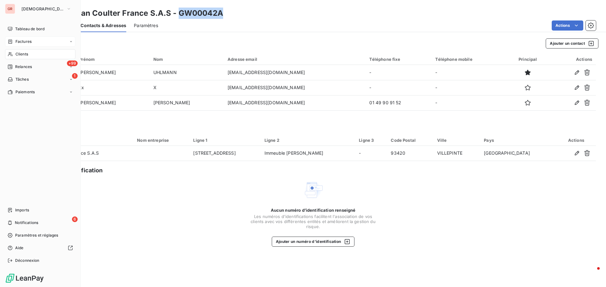
click at [25, 42] on span "Factures" at bounding box center [23, 42] width 16 height 6
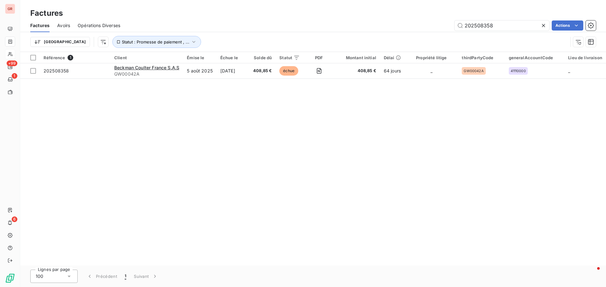
drag, startPoint x: 506, startPoint y: 24, endPoint x: 432, endPoint y: 26, distance: 74.5
click at [435, 26] on div "202508358 Actions" at bounding box center [362, 26] width 468 height 10
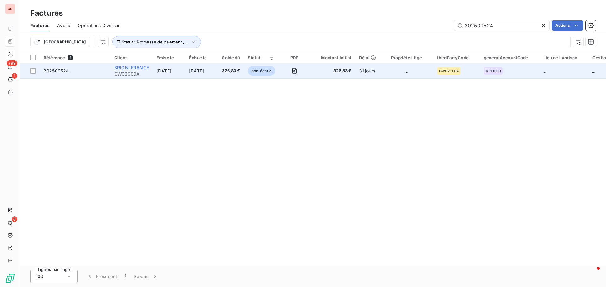
type input "202509524"
click at [138, 65] on span "BRIONI FRANCE" at bounding box center [131, 67] width 35 height 5
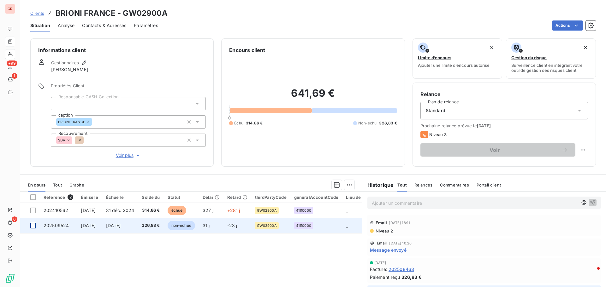
click at [35, 226] on div at bounding box center [33, 226] width 6 height 6
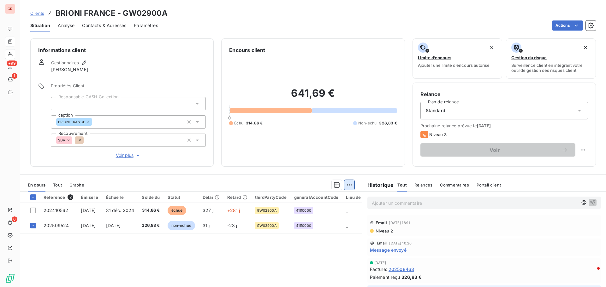
click at [349, 184] on html "GR +99 1 6 Clients BRIONI [GEOGRAPHIC_DATA] - GW02900A Situation Analyse Contac…" at bounding box center [303, 143] width 606 height 287
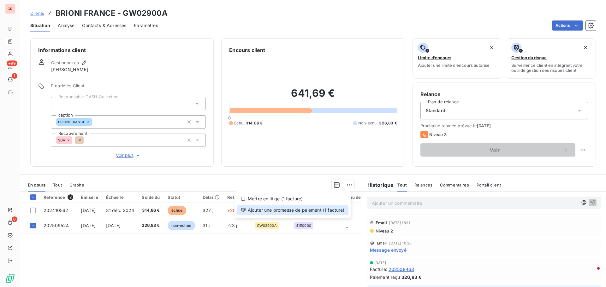
click at [306, 212] on div "Ajouter une promesse de paiement (1 facture)" at bounding box center [292, 210] width 111 height 10
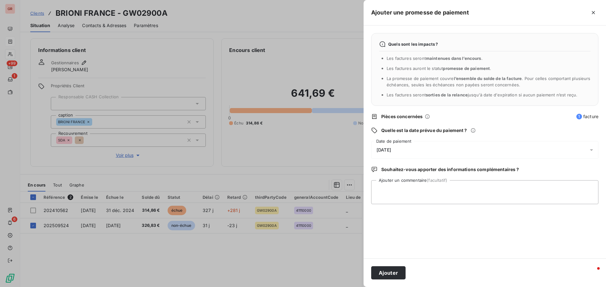
click at [592, 151] on icon at bounding box center [591, 150] width 6 height 6
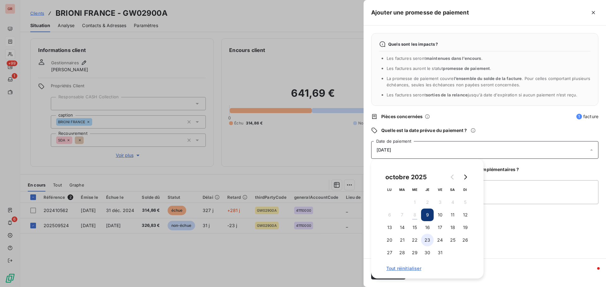
click at [428, 240] on button "23" at bounding box center [427, 240] width 13 height 13
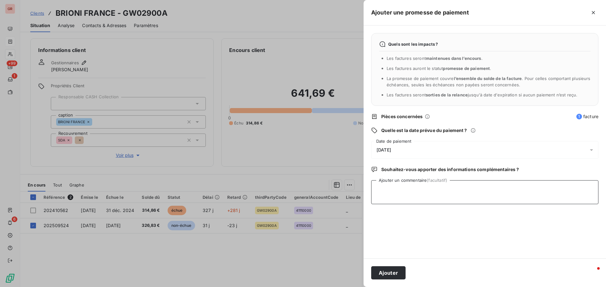
click at [515, 189] on textarea "Ajouter un commentaire (facultatif)" at bounding box center [484, 192] width 227 height 24
click at [383, 190] on textarea "Avbis de virement" at bounding box center [484, 192] width 227 height 24
click at [412, 190] on textarea "Avis de virement" at bounding box center [484, 192] width 227 height 24
click at [458, 189] on textarea "Avis de virement du [DATE] 326.83 € facturation client Briomi" at bounding box center [484, 192] width 227 height 24
click at [515, 189] on textarea "Avis de virement du [DATE] 326.83 € (facturation client Briomi" at bounding box center [484, 192] width 227 height 24
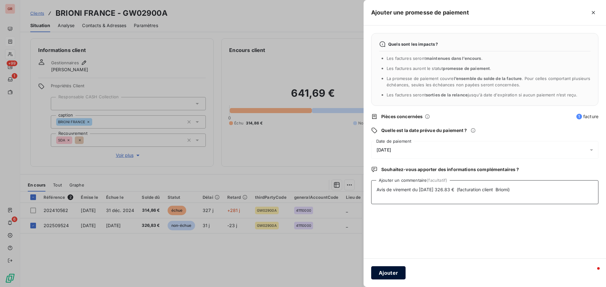
type textarea "Avis de virement du [DATE] 326.83 € (facturation client Briomi)"
click at [391, 275] on button "Ajouter" at bounding box center [388, 273] width 34 height 13
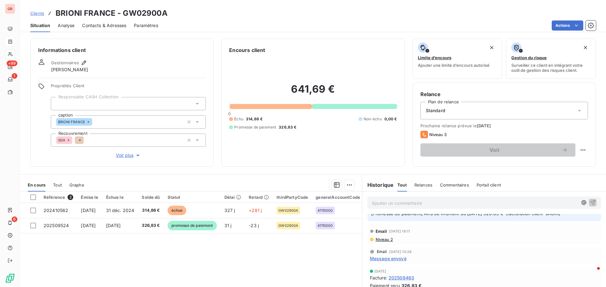
scroll to position [32, 0]
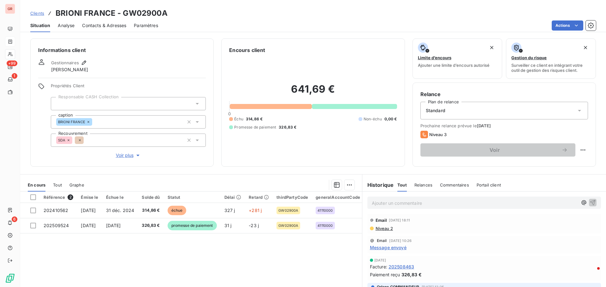
click at [395, 249] on span "Message envoyé" at bounding box center [388, 247] width 37 height 7
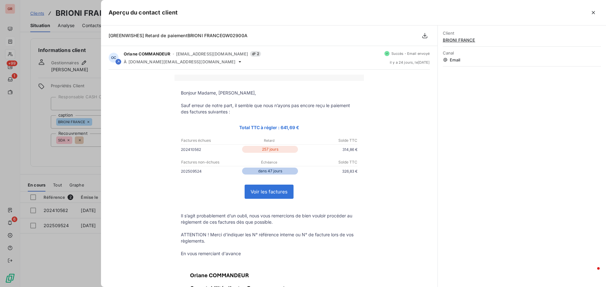
click at [79, 171] on div at bounding box center [303, 143] width 606 height 287
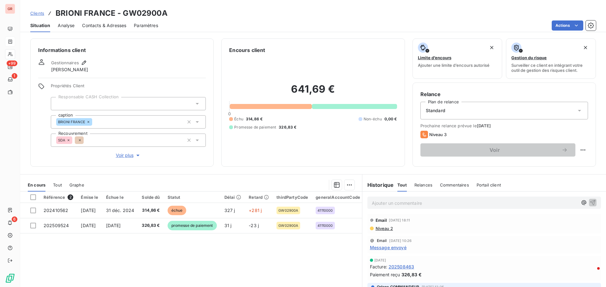
click at [384, 229] on span "Niveau 2" at bounding box center [384, 228] width 18 height 5
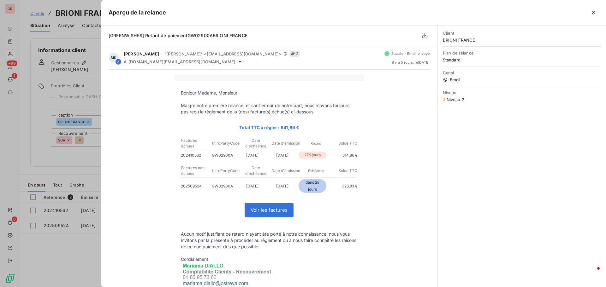
click at [92, 254] on div at bounding box center [303, 143] width 606 height 287
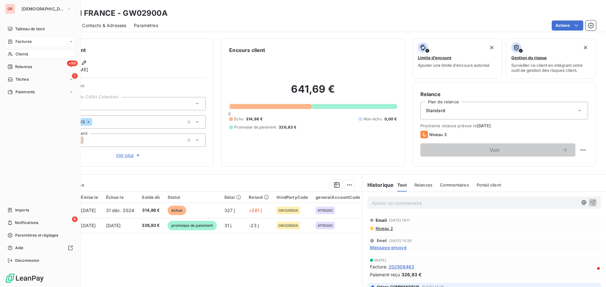
drag, startPoint x: 30, startPoint y: 42, endPoint x: 72, endPoint y: 42, distance: 42.6
click at [30, 42] on span "Factures" at bounding box center [23, 42] width 16 height 6
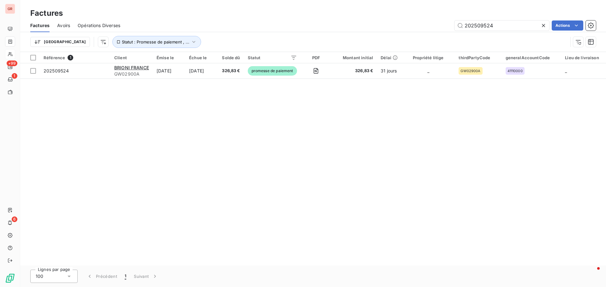
drag, startPoint x: 458, startPoint y: 35, endPoint x: 359, endPoint y: 39, distance: 98.5
click at [366, 39] on div "Factures Avoirs Opérations Diverses 202509524 Actions Trier Statut : Promesse d…" at bounding box center [313, 35] width 586 height 33
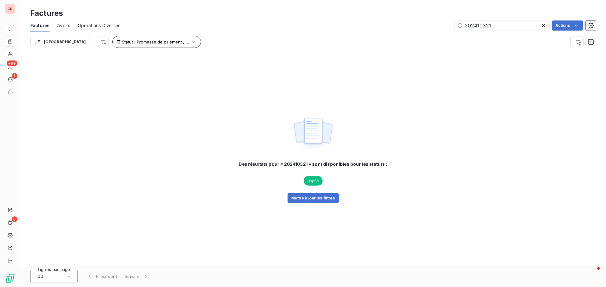
type input "202410321"
click at [191, 42] on icon "button" at bounding box center [194, 42] width 6 height 6
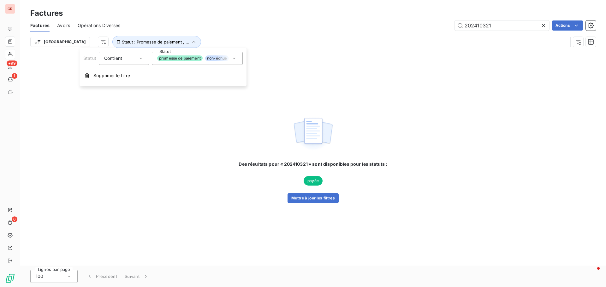
click at [233, 59] on icon at bounding box center [233, 59] width 3 height 2
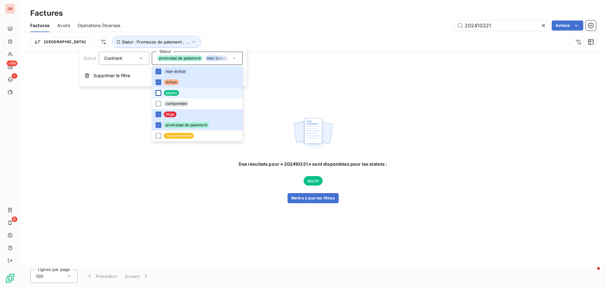
click at [157, 93] on div at bounding box center [159, 93] width 6 height 6
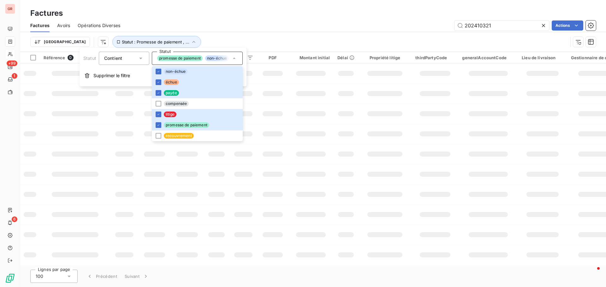
click at [293, 161] on td at bounding box center [310, 154] width 45 height 20
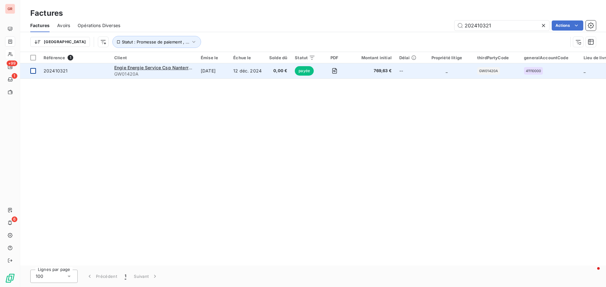
click at [33, 74] on td at bounding box center [30, 70] width 20 height 15
click at [60, 72] on span "202410321" at bounding box center [56, 70] width 24 height 5
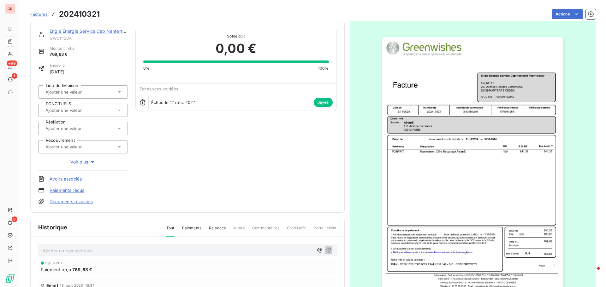
scroll to position [32, 0]
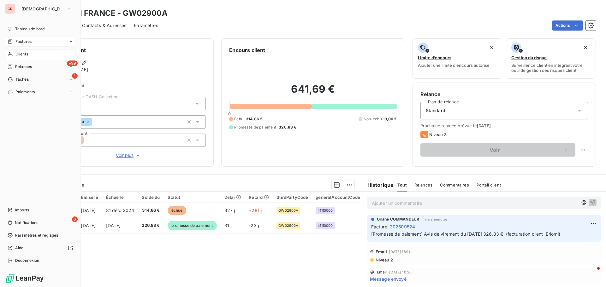
click at [30, 41] on span "Factures" at bounding box center [23, 42] width 16 height 6
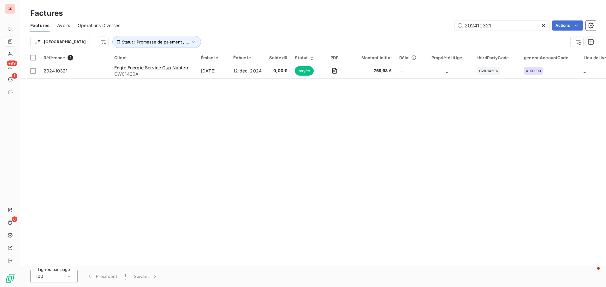
drag, startPoint x: 415, startPoint y: 27, endPoint x: 356, endPoint y: 35, distance: 59.9
click at [363, 34] on div "Factures Avoirs Opérations Diverses 202410321 Actions Trier Statut : Promesse d…" at bounding box center [313, 35] width 586 height 33
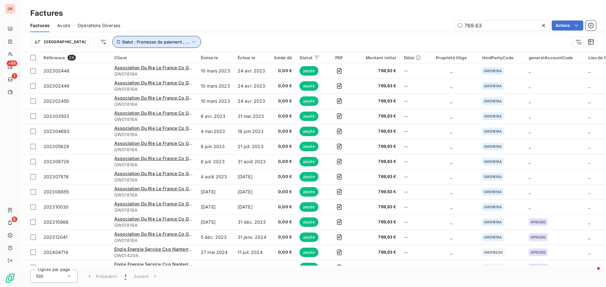
click at [191, 41] on icon "button" at bounding box center [194, 42] width 6 height 6
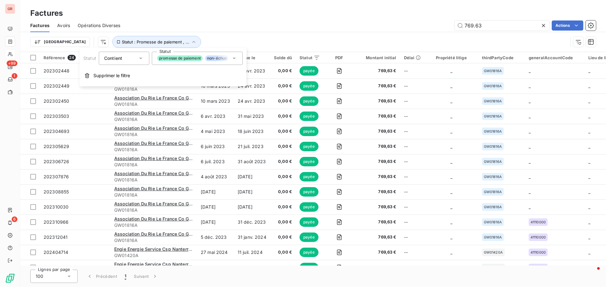
click at [234, 59] on icon at bounding box center [234, 58] width 6 height 6
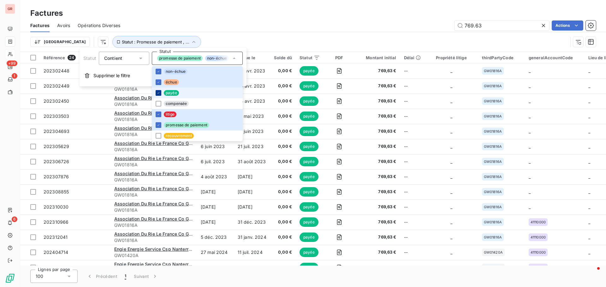
click at [160, 93] on div at bounding box center [159, 93] width 6 height 6
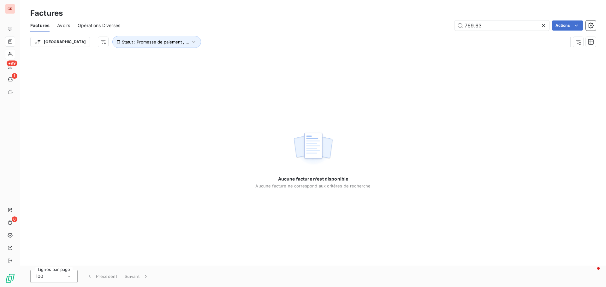
click at [308, 113] on div "Aucune facture n’est disponible Aucune facture ne correspond aux critères de re…" at bounding box center [313, 159] width 586 height 214
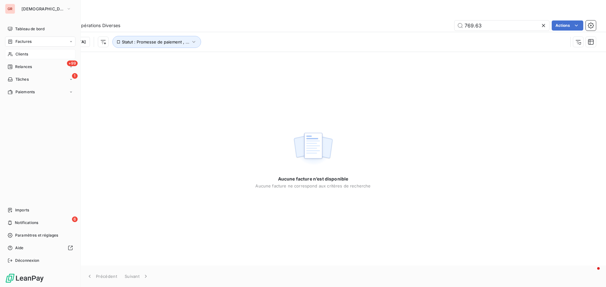
click at [28, 39] on span "Factures" at bounding box center [23, 42] width 16 height 6
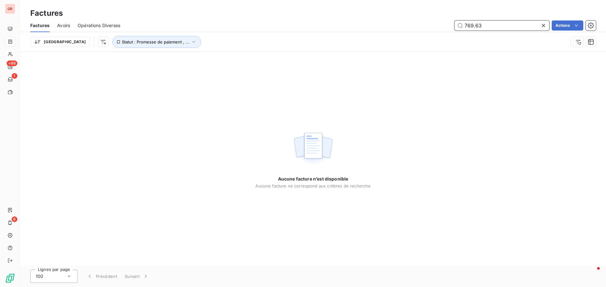
drag, startPoint x: 477, startPoint y: 29, endPoint x: 422, endPoint y: 31, distance: 54.9
click at [428, 31] on div "Factures Avoirs Opérations Diverses 769.63 Actions" at bounding box center [313, 25] width 586 height 13
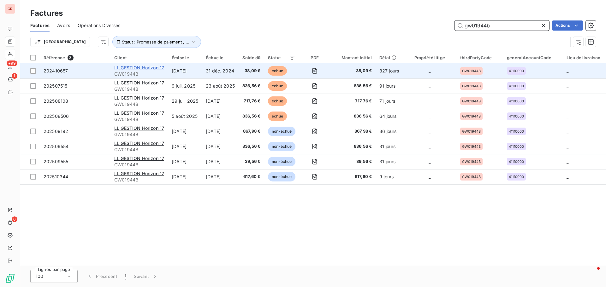
type input "gw01944b"
click at [134, 67] on span "LL GESTION Horizon 17" at bounding box center [139, 67] width 50 height 5
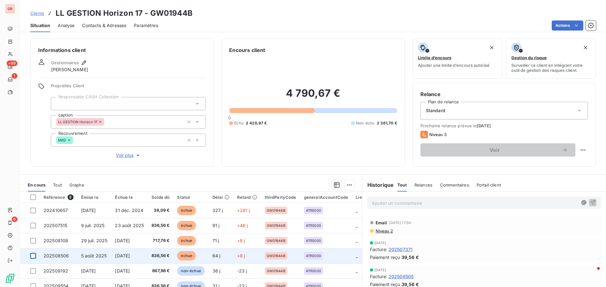
click at [33, 258] on div at bounding box center [33, 256] width 6 height 6
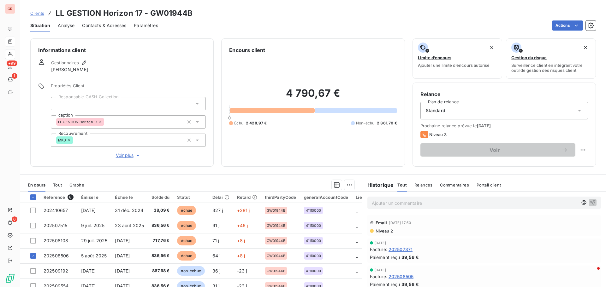
click at [101, 25] on span "Contacts & Adresses" at bounding box center [104, 25] width 44 height 6
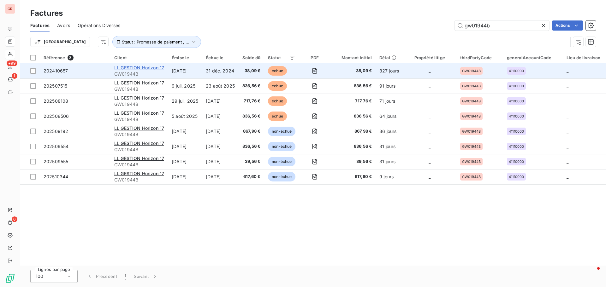
click at [139, 70] on span "LL GESTION Horizon 17" at bounding box center [139, 67] width 50 height 5
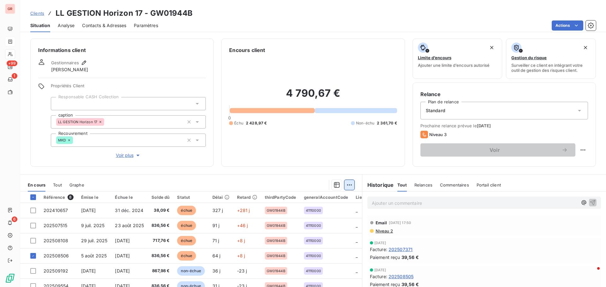
click at [345, 183] on html "GR +99 1 6 Clients LL GESTION Horizon 17 - GW01944B Situation Analyse Contacts …" at bounding box center [303, 143] width 606 height 287
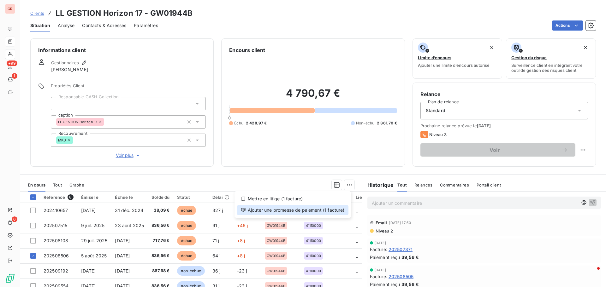
click at [300, 209] on div "Ajouter une promesse de paiement (1 facture)" at bounding box center [292, 210] width 111 height 10
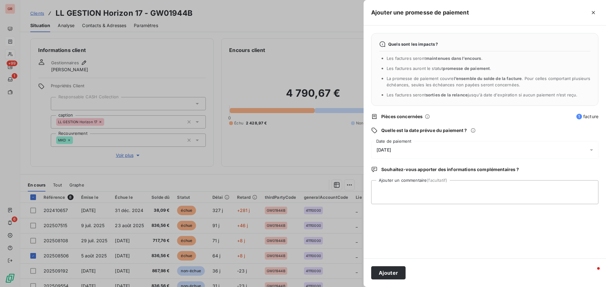
click at [591, 150] on icon at bounding box center [591, 150] width 6 height 6
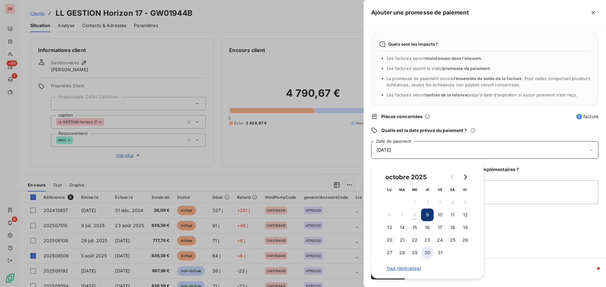
click at [428, 249] on button "30" at bounding box center [427, 253] width 13 height 13
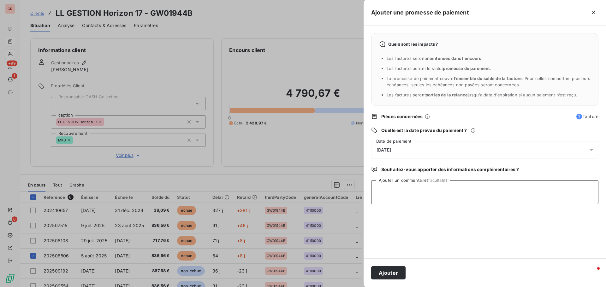
click at [514, 188] on textarea "Ajouter un commentaire (facultatif)" at bounding box center [484, 192] width 227 height 24
click at [382, 187] on textarea "Ajouter un commentaire (facultatif)" at bounding box center [484, 192] width 227 height 24
click at [426, 189] on textarea "Mail du [DATE]" at bounding box center [484, 192] width 227 height 24
paste textarea "[EMAIL_ADDRESS][DOMAIN_NAME]"
type textarea "Mail du [DATE] [EMAIL_ADDRESS][DOMAIN_NAME]"
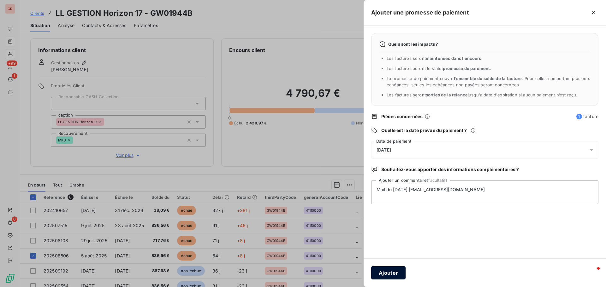
click at [391, 272] on button "Ajouter" at bounding box center [388, 273] width 34 height 13
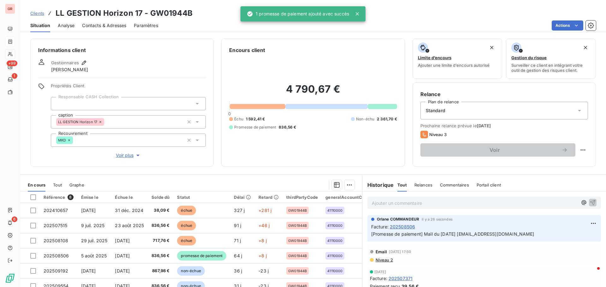
click at [106, 24] on span "Contacts & Adresses" at bounding box center [104, 25] width 44 height 6
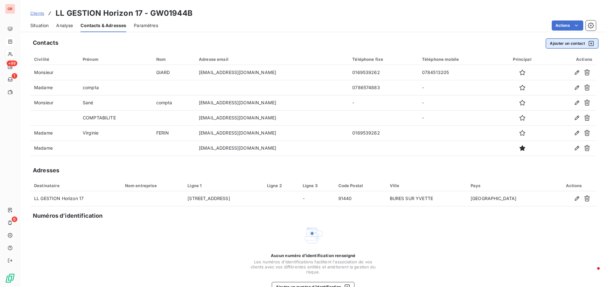
click at [588, 43] on icon "button" at bounding box center [591, 43] width 6 height 6
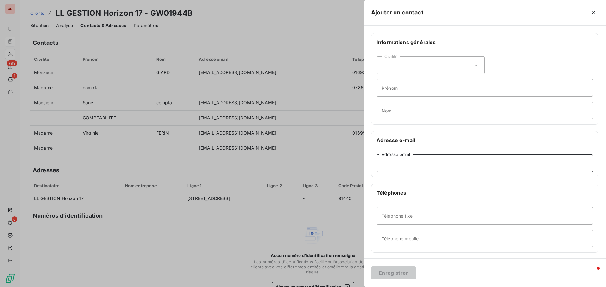
click at [399, 166] on input "Adresse email" at bounding box center [484, 164] width 216 height 18
paste input "[EMAIL_ADDRESS][DOMAIN_NAME]"
click at [381, 165] on input "[EMAIL_ADDRESS][DOMAIN_NAME]" at bounding box center [484, 164] width 216 height 18
type input "[EMAIL_ADDRESS][DOMAIN_NAME]"
click at [397, 274] on button "Enregistrer" at bounding box center [393, 273] width 45 height 13
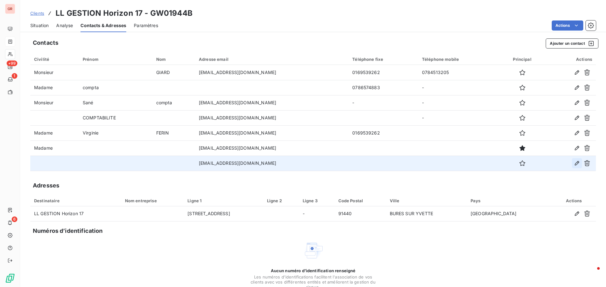
click at [574, 165] on icon "button" at bounding box center [576, 163] width 4 height 4
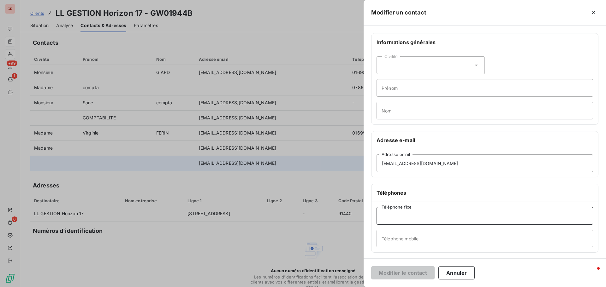
click at [397, 214] on input "Téléphone fixe" at bounding box center [484, 216] width 216 height 18
click at [386, 215] on input "0169" at bounding box center [484, 216] width 216 height 18
click at [393, 215] on input "01 69" at bounding box center [484, 216] width 216 height 18
type input "01 69 53 92 62"
click at [419, 273] on button "Modifier le contact" at bounding box center [402, 273] width 63 height 13
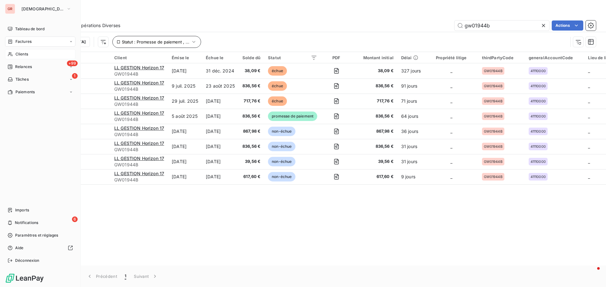
drag, startPoint x: 29, startPoint y: 42, endPoint x: 106, endPoint y: 43, distance: 77.3
click at [29, 42] on span "Factures" at bounding box center [23, 42] width 16 height 6
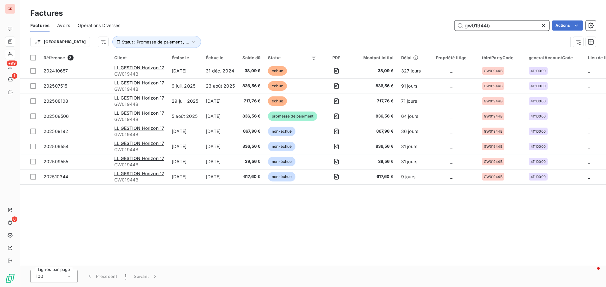
drag, startPoint x: 504, startPoint y: 27, endPoint x: 365, endPoint y: 40, distance: 139.4
click at [365, 40] on div "Factures Avoirs Opérations Diverses gw01944b Actions Trier Statut : Promesse de…" at bounding box center [313, 35] width 586 height 33
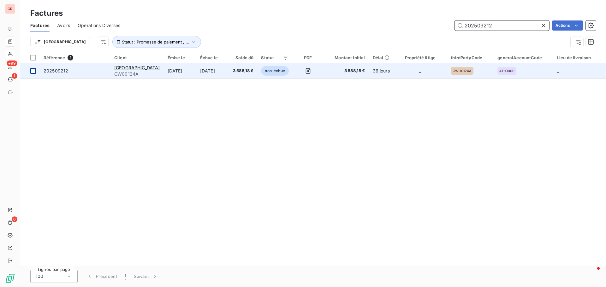
type input "202509212"
click at [34, 71] on div at bounding box center [33, 71] width 6 height 6
click at [33, 71] on icon at bounding box center [33, 71] width 4 height 4
click at [142, 70] on span "[GEOGRAPHIC_DATA]" at bounding box center [137, 67] width 46 height 5
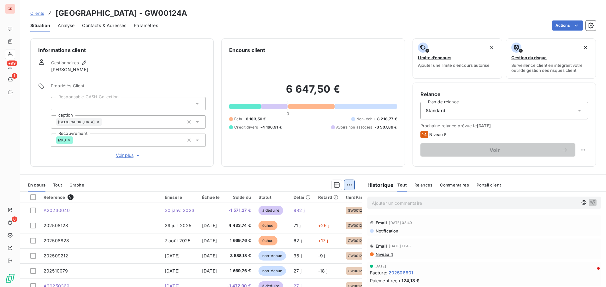
click at [346, 185] on html "GR +99 1 6 Clients [GEOGRAPHIC_DATA] - GW00124A Situation Analyse Contacts & Ad…" at bounding box center [303, 143] width 606 height 287
click at [312, 167] on html "GR +99 1 6 Clients [GEOGRAPHIC_DATA] - GW00124A Situation Analyse Contacts & Ad…" at bounding box center [303, 143] width 606 height 287
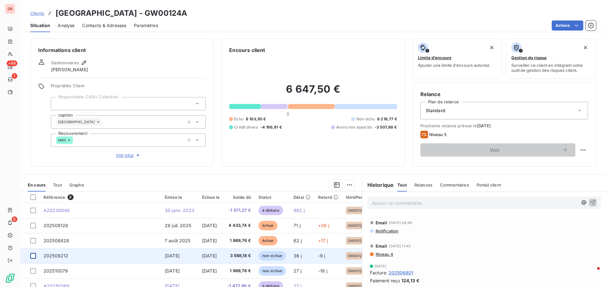
click at [34, 255] on div at bounding box center [33, 256] width 6 height 6
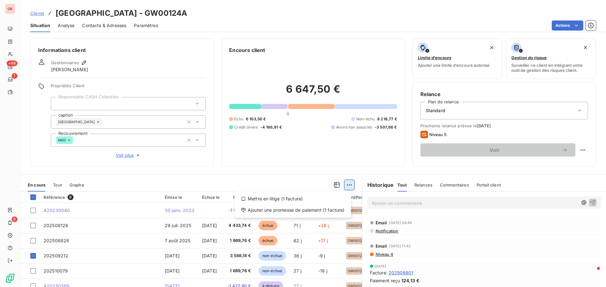
click at [348, 183] on html "GR +99 1 6 Clients [GEOGRAPHIC_DATA] - GW00124A Situation Analyse Contacts & Ad…" at bounding box center [303, 143] width 606 height 287
click at [304, 211] on div "Ajouter une promesse de paiement (1 facture)" at bounding box center [292, 210] width 111 height 10
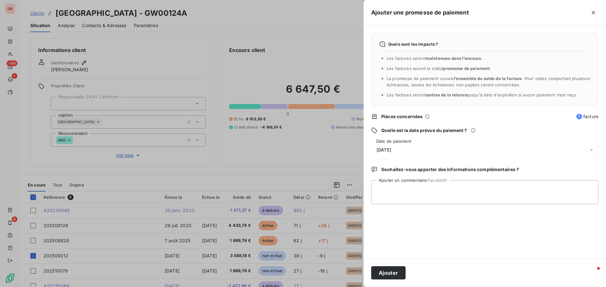
click at [591, 150] on icon at bounding box center [591, 150] width 6 height 6
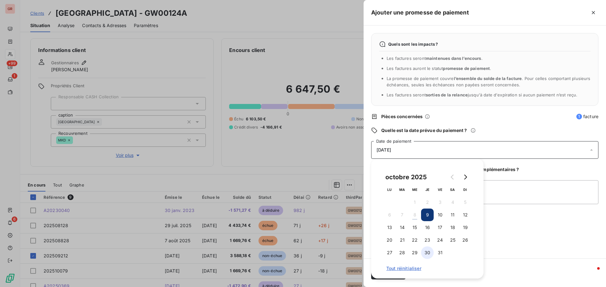
click at [427, 250] on button "30" at bounding box center [427, 253] width 13 height 13
click at [506, 194] on textarea "Ajouter un commentaire (facultatif)" at bounding box center [484, 192] width 227 height 24
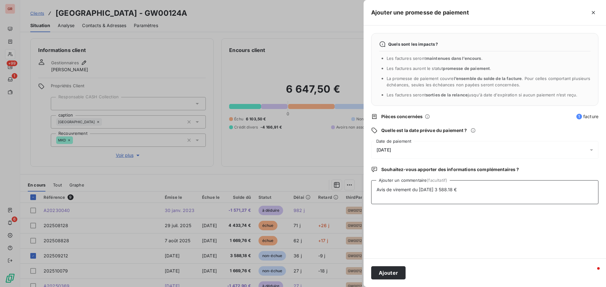
click at [474, 191] on textarea "Avis de virement du [DATE] 3 588.18 €" at bounding box center [484, 192] width 227 height 24
paste textarea "[EMAIL_ADDRESS][DOMAIN_NAME]"
type textarea "Avis de virement du [DATE] 3 588.18 € [EMAIL_ADDRESS][DOMAIN_NAME]"
click at [397, 276] on button "Ajouter" at bounding box center [388, 273] width 34 height 13
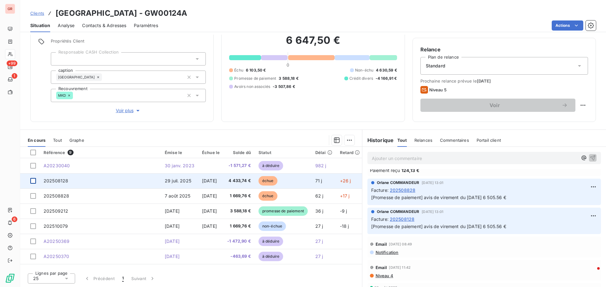
click at [33, 181] on div at bounding box center [33, 181] width 6 height 6
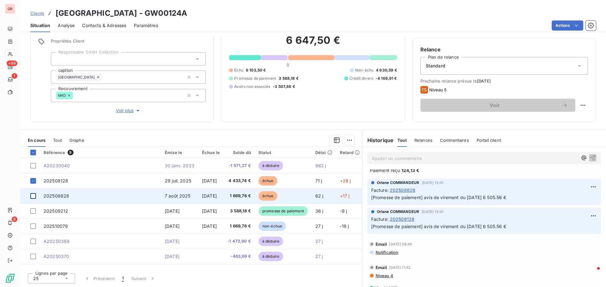
click at [34, 196] on div at bounding box center [33, 196] width 6 height 6
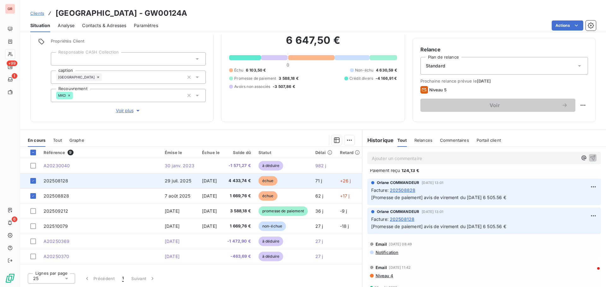
click at [63, 181] on span "202508128" at bounding box center [56, 180] width 25 height 5
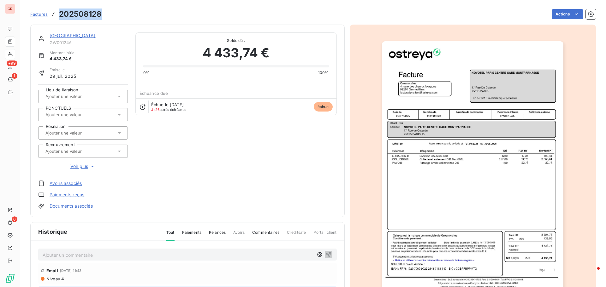
drag, startPoint x: 102, startPoint y: 17, endPoint x: 58, endPoint y: 16, distance: 43.9
click at [58, 16] on div "Factures 202508128 Actions" at bounding box center [312, 14] width 565 height 13
copy h3 "202508128"
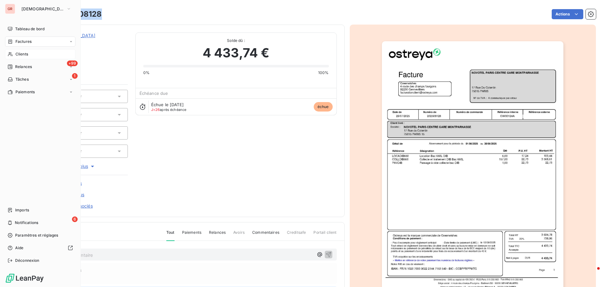
click at [30, 40] on span "Factures" at bounding box center [23, 42] width 16 height 6
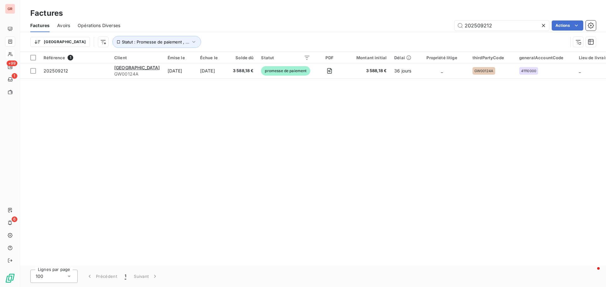
drag, startPoint x: 502, startPoint y: 26, endPoint x: 420, endPoint y: 26, distance: 82.0
click at [421, 26] on div "202509212 Actions" at bounding box center [362, 26] width 468 height 10
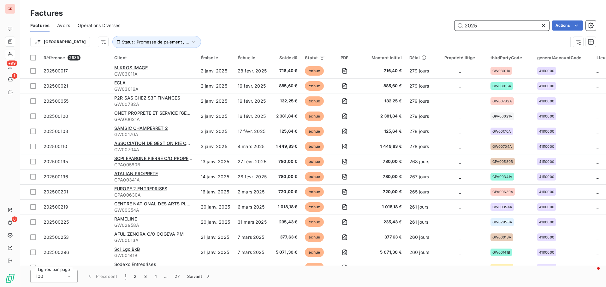
click at [484, 25] on input "2025" at bounding box center [501, 26] width 95 height 10
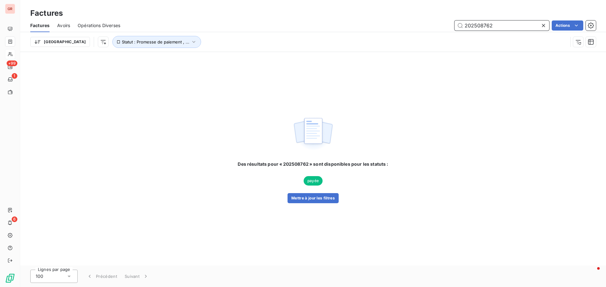
type input "202508762"
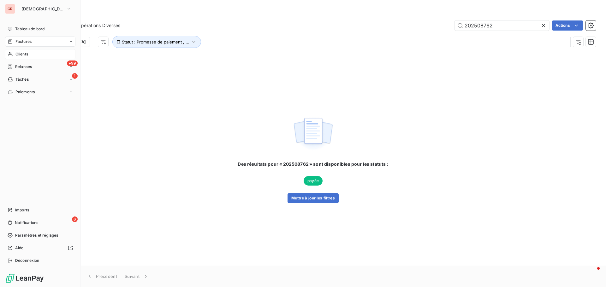
click at [28, 40] on span "Factures" at bounding box center [23, 42] width 16 height 6
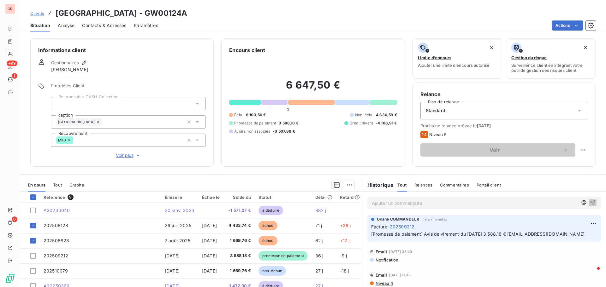
drag, startPoint x: 288, startPoint y: 15, endPoint x: 245, endPoint y: 15, distance: 42.9
click at [245, 15] on div "Clients [GEOGRAPHIC_DATA] - GW00124A" at bounding box center [313, 13] width 586 height 11
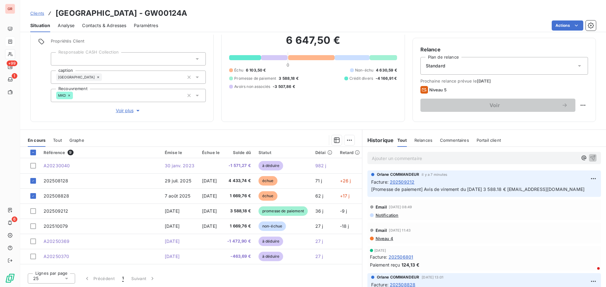
copy h3 "GW00124A"
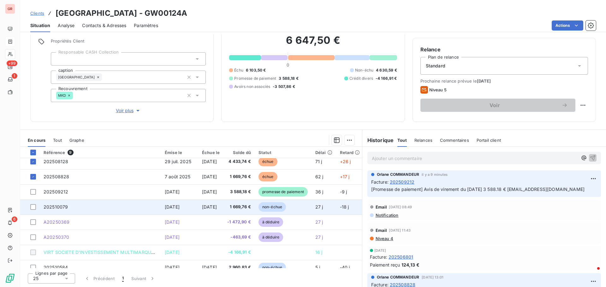
scroll to position [29, 0]
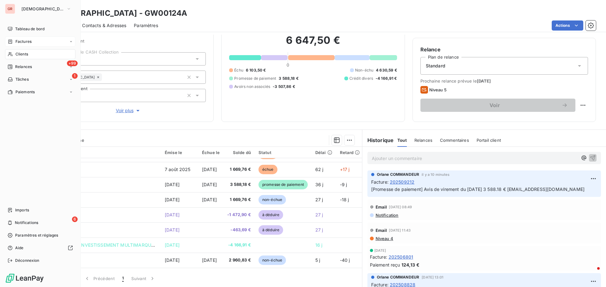
click at [30, 38] on div "Factures" at bounding box center [40, 42] width 70 height 10
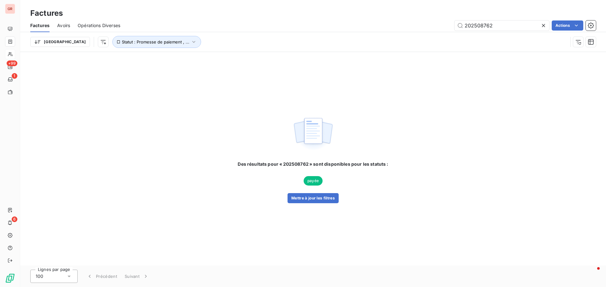
drag, startPoint x: 494, startPoint y: 28, endPoint x: 356, endPoint y: 31, distance: 137.9
click at [373, 31] on div "Factures Avoirs Opérations Diverses 202508762 Actions" at bounding box center [313, 25] width 586 height 13
drag, startPoint x: 494, startPoint y: 28, endPoint x: 483, endPoint y: 28, distance: 11.0
click at [483, 28] on input "202508640" at bounding box center [501, 26] width 95 height 10
drag, startPoint x: 499, startPoint y: 27, endPoint x: 421, endPoint y: 28, distance: 77.3
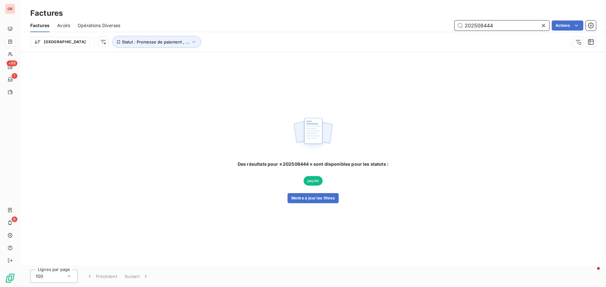
click at [423, 28] on div "202508444 Actions" at bounding box center [362, 26] width 468 height 10
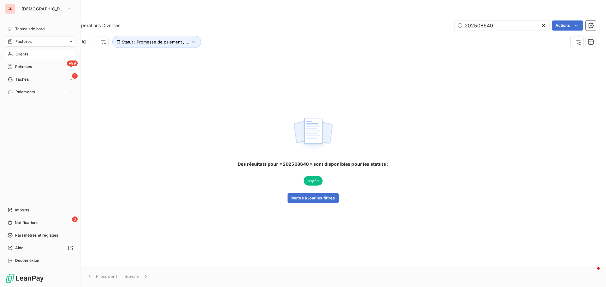
drag, startPoint x: 30, startPoint y: 41, endPoint x: 42, endPoint y: 41, distance: 11.4
click at [30, 41] on span "Factures" at bounding box center [23, 42] width 16 height 6
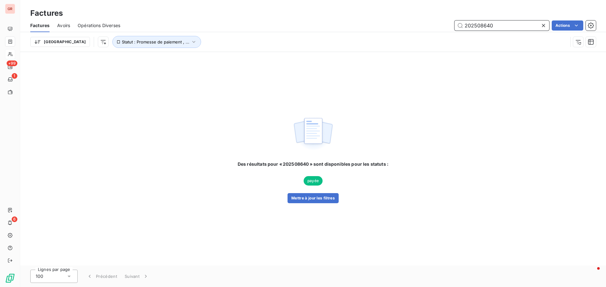
drag, startPoint x: 498, startPoint y: 26, endPoint x: 375, endPoint y: 30, distance: 122.8
click at [380, 30] on div "202508640 Actions" at bounding box center [362, 26] width 468 height 10
paste input "GW02886B"
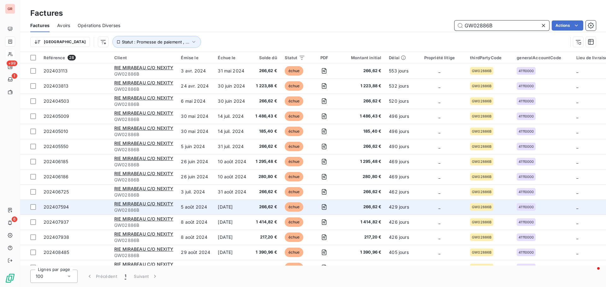
type input "GW02886B"
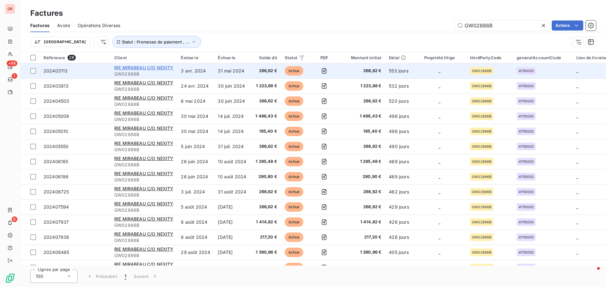
click at [154, 69] on span "RIE MIRABEAU C/O NEXITY" at bounding box center [143, 67] width 59 height 5
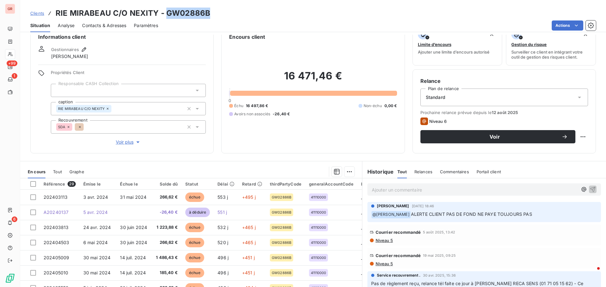
drag, startPoint x: 208, startPoint y: 16, endPoint x: 165, endPoint y: 12, distance: 42.4
click at [165, 12] on h3 "RIE MIRABEAU C/O NEXITY - GW02886B" at bounding box center [133, 13] width 155 height 11
copy h3 "GW02886B"
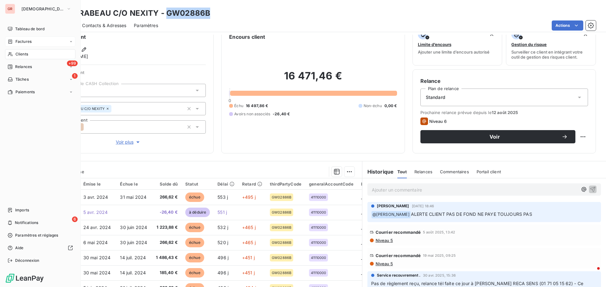
click at [25, 43] on span "Factures" at bounding box center [23, 42] width 16 height 6
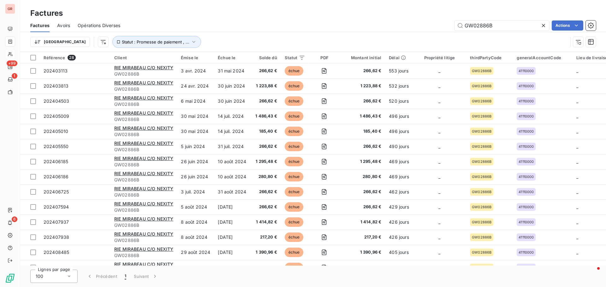
drag, startPoint x: 500, startPoint y: 29, endPoint x: 416, endPoint y: 30, distance: 83.9
click at [423, 28] on div "GW02886B Actions" at bounding box center [362, 26] width 468 height 10
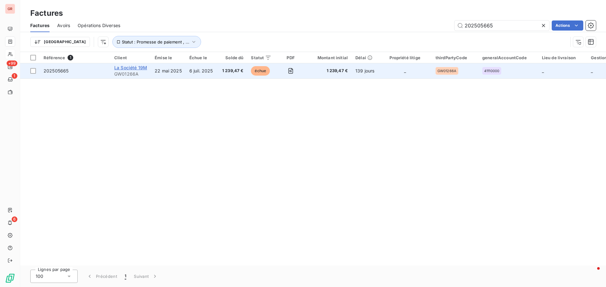
type input "202505665"
click at [133, 67] on span "La Société 19M" at bounding box center [130, 67] width 33 height 5
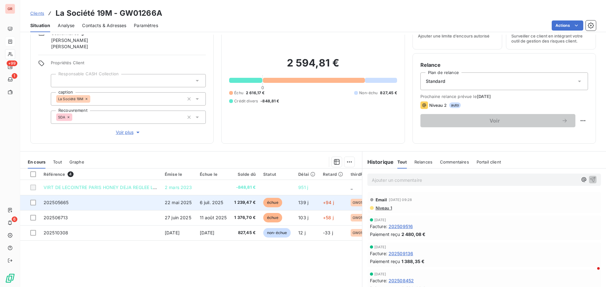
scroll to position [51, 0]
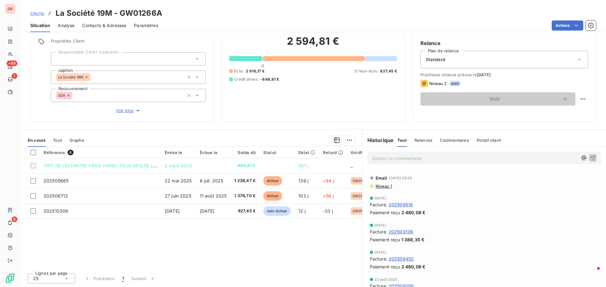
click at [106, 25] on span "Contacts & Adresses" at bounding box center [104, 25] width 44 height 6
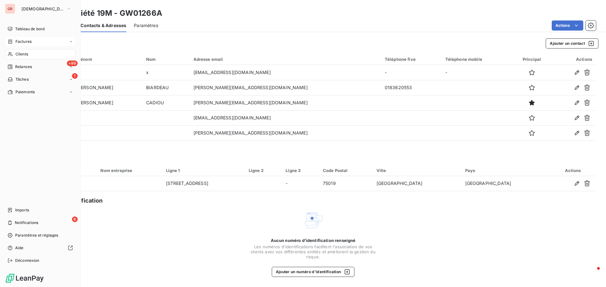
click at [22, 41] on span "Factures" at bounding box center [23, 42] width 16 height 6
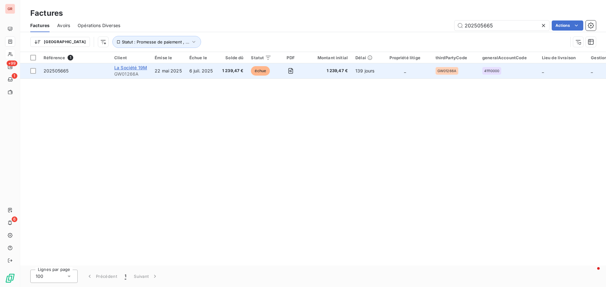
click at [130, 69] on span "La Société 19M" at bounding box center [130, 67] width 33 height 5
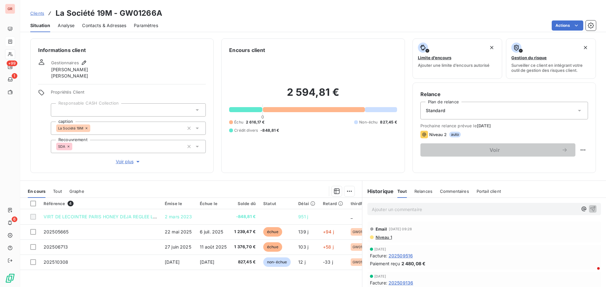
click at [384, 238] on span "Niveau 1" at bounding box center [383, 237] width 17 height 5
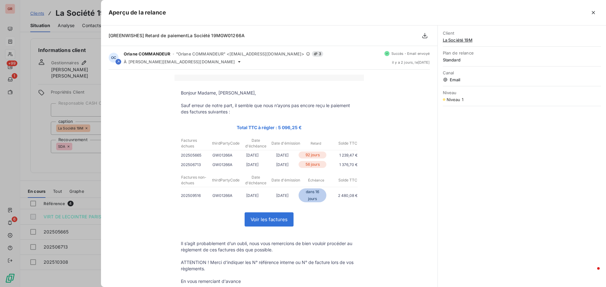
click at [44, 168] on div at bounding box center [303, 143] width 606 height 287
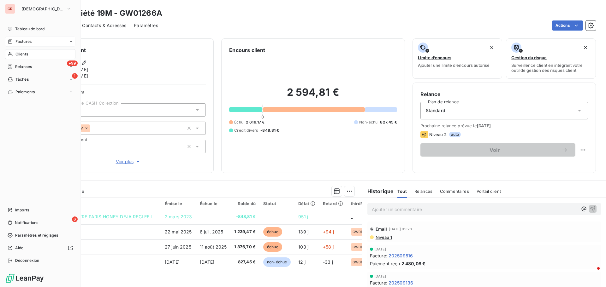
click at [27, 42] on span "Factures" at bounding box center [23, 42] width 16 height 6
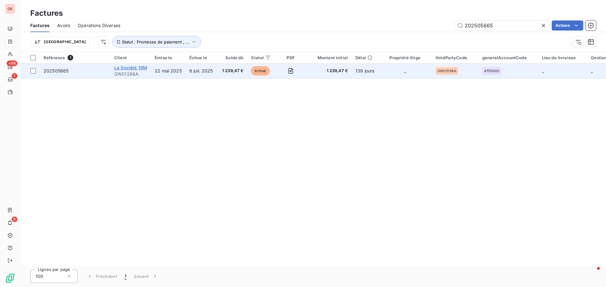
click at [129, 68] on span "La Société 19M" at bounding box center [130, 67] width 33 height 5
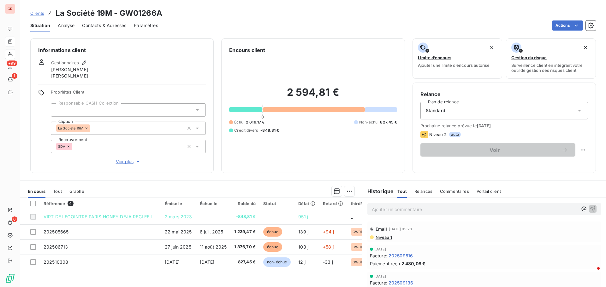
click at [422, 209] on p "Ajouter un commentaire ﻿" at bounding box center [475, 210] width 206 height 8
click at [372, 207] on span "retour" at bounding box center [378, 208] width 13 height 5
click at [394, 211] on p "Retour" at bounding box center [475, 209] width 206 height 7
click at [457, 210] on span "Retour du client/Mauvais destinataire de rlance" at bounding box center [422, 208] width 100 height 5
click at [485, 208] on p "Retour du client/Mauvais destinataire de relance" at bounding box center [475, 209] width 206 height 7
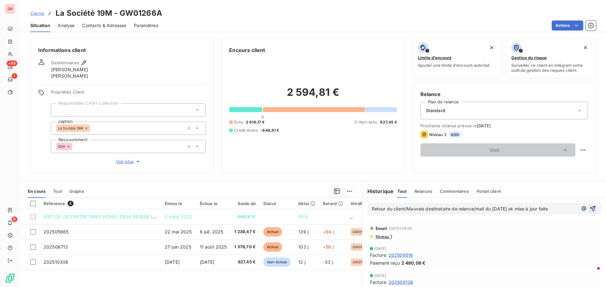
click at [589, 208] on icon "button" at bounding box center [592, 209] width 6 height 6
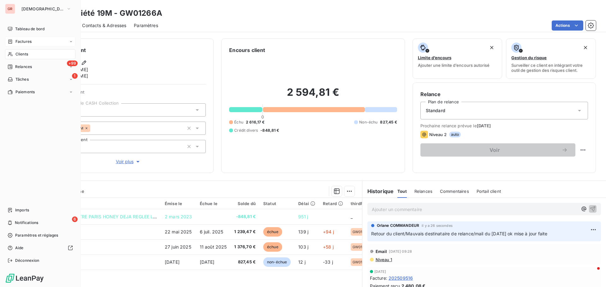
drag, startPoint x: 31, startPoint y: 44, endPoint x: 54, endPoint y: 44, distance: 23.3
click at [31, 44] on span "Factures" at bounding box center [23, 42] width 16 height 6
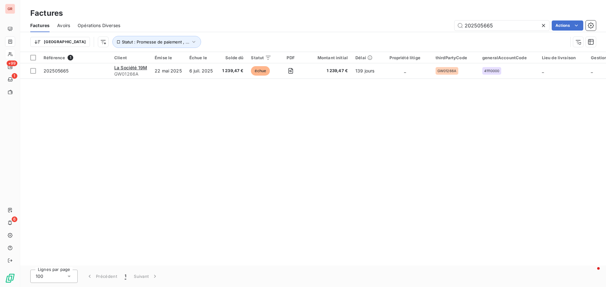
drag, startPoint x: 510, startPoint y: 25, endPoint x: 407, endPoint y: 25, distance: 103.5
click at [412, 25] on div "202505665 Actions" at bounding box center [362, 26] width 468 height 10
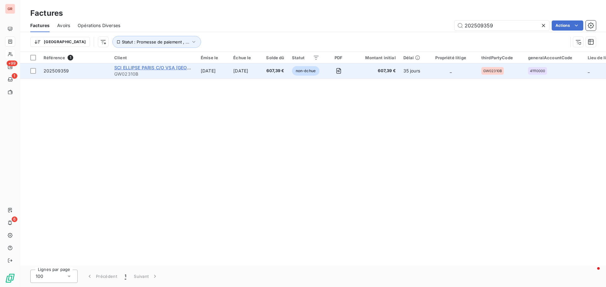
type input "202509359"
click at [151, 69] on span "SCI ELLIPSE PARIS C/O VSA [GEOGRAPHIC_DATA]" at bounding box center [167, 67] width 107 height 5
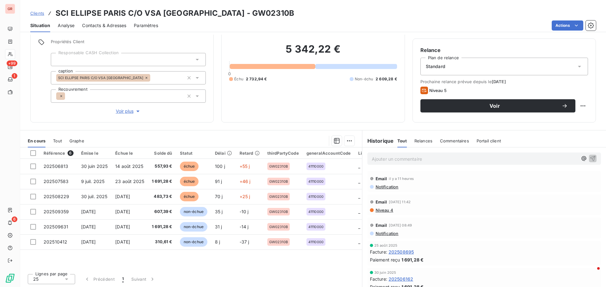
scroll to position [45, 0]
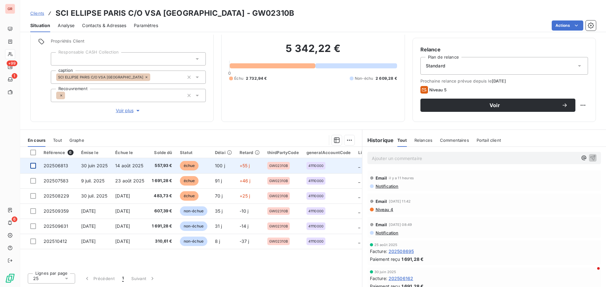
click at [32, 166] on div at bounding box center [33, 166] width 6 height 6
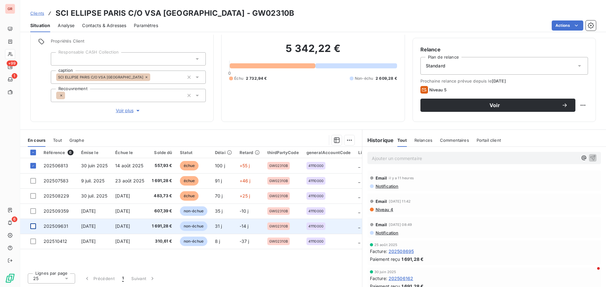
click at [34, 227] on div at bounding box center [33, 227] width 6 height 6
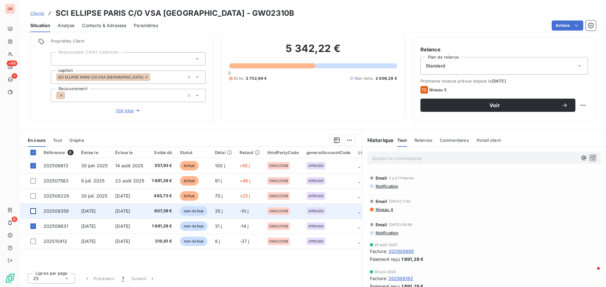
click at [33, 210] on div at bounding box center [33, 212] width 6 height 6
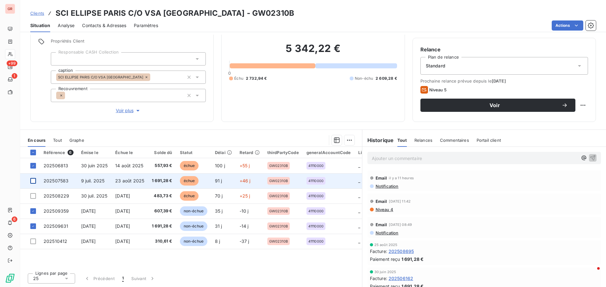
click at [35, 182] on div at bounding box center [33, 181] width 6 height 6
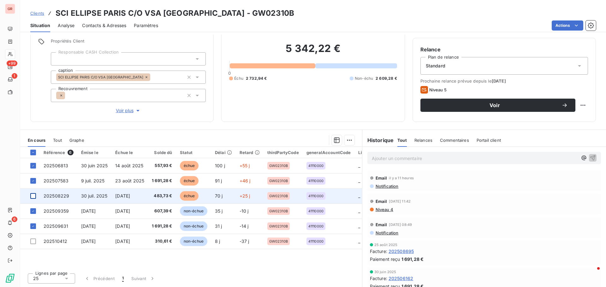
click at [35, 196] on div at bounding box center [33, 196] width 6 height 6
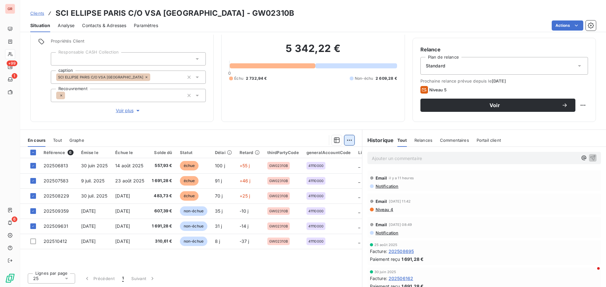
click at [347, 140] on html "GR +99 1 6 Clients SCI ELLIPSE [GEOGRAPHIC_DATA] C/O [GEOGRAPHIC_DATA] [GEOGRAP…" at bounding box center [303, 143] width 606 height 287
click at [290, 166] on div "Ajouter une promesse de paiement (5 factures)" at bounding box center [291, 166] width 114 height 10
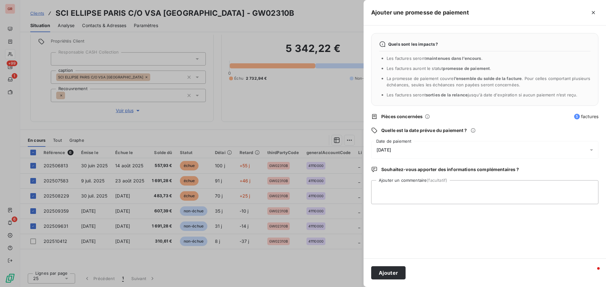
click at [591, 150] on icon at bounding box center [591, 151] width 3 height 2
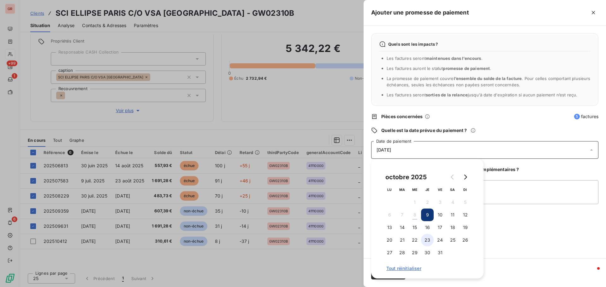
click at [427, 239] on button "23" at bounding box center [427, 240] width 13 height 13
click at [518, 194] on textarea "Ajouter un commentaire (facultatif)" at bounding box center [484, 192] width 227 height 24
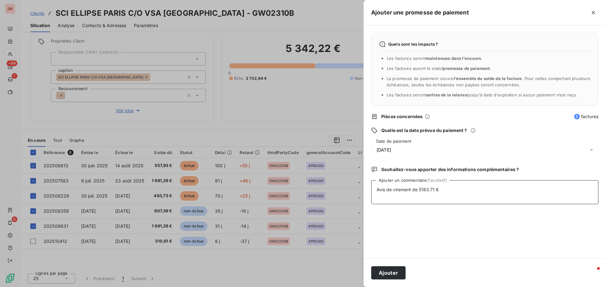
click at [421, 189] on textarea "Avis de virement de 5183.71 €" at bounding box center [484, 192] width 227 height 24
click at [411, 188] on textarea "Avis de virement de 5 183.71 €" at bounding box center [484, 192] width 227 height 24
click at [481, 190] on textarea "Avis de virement du [DATE] de 5 183.71 €" at bounding box center [484, 192] width 227 height 24
paste textarea "[EMAIL_ADDRESS][DOMAIN_NAME]"
type textarea "Avis de virement du [DATE] de 5 183.71 €[EMAIL_ADDRESS][DOMAIN_NAME]"
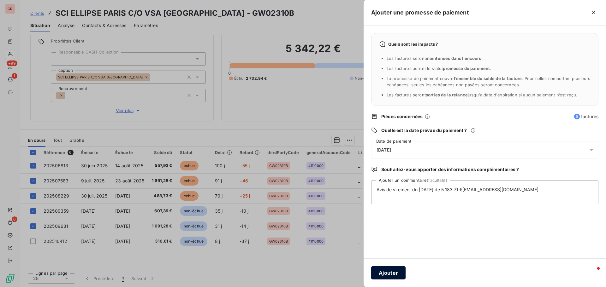
click at [392, 272] on button "Ajouter" at bounding box center [388, 273] width 34 height 13
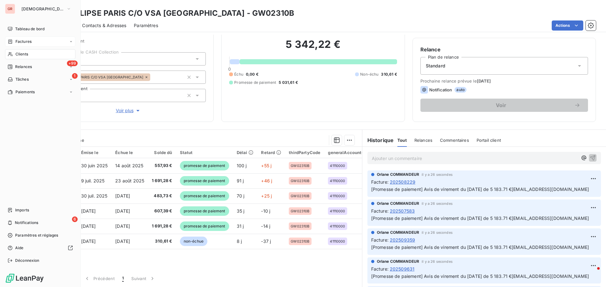
click at [25, 43] on span "Factures" at bounding box center [23, 42] width 16 height 6
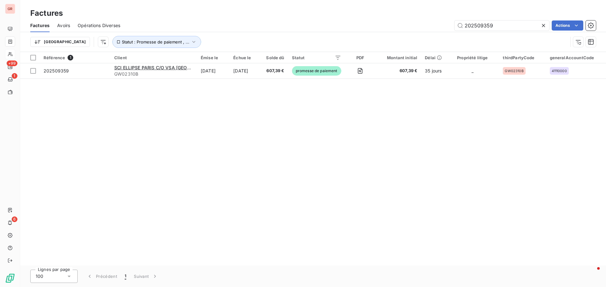
drag, startPoint x: 502, startPoint y: 26, endPoint x: 361, endPoint y: 35, distance: 141.0
click at [376, 32] on div "Factures Avoirs Opérations Diverses 202509359 Actions" at bounding box center [313, 25] width 586 height 13
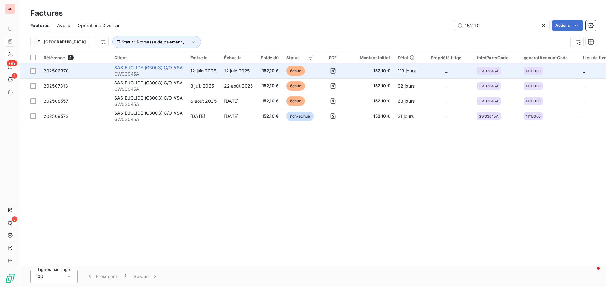
type input "152.10"
click at [158, 67] on span "SAS EUCLIDE (G3003) C/O VSA" at bounding box center [148, 67] width 68 height 5
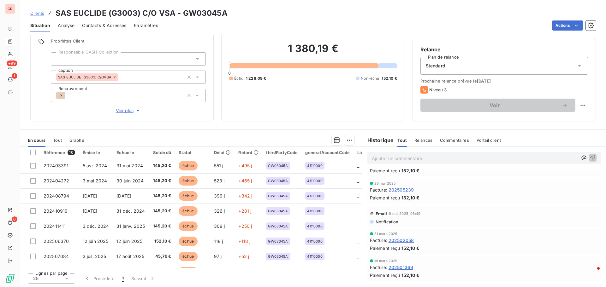
scroll to position [95, 0]
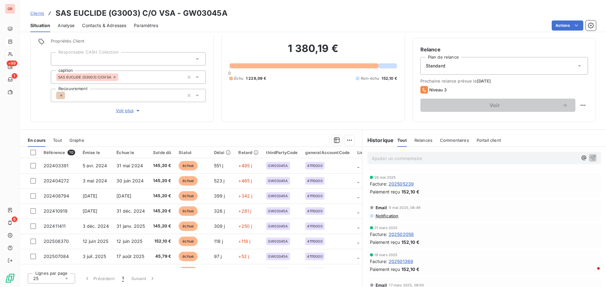
click at [120, 24] on span "Contacts & Adresses" at bounding box center [104, 25] width 44 height 6
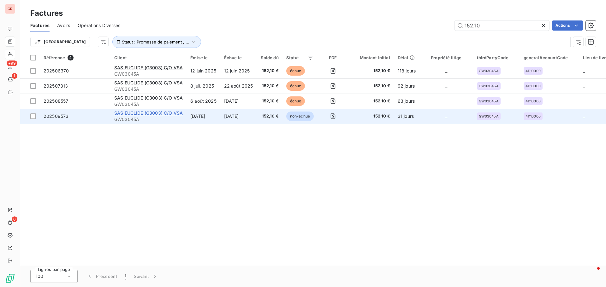
click at [157, 113] on span "SAS EUCLIDE (G3003) C/O VSA" at bounding box center [148, 112] width 68 height 5
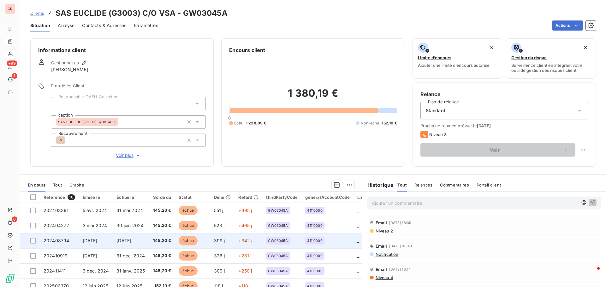
click at [91, 243] on span "[DATE]" at bounding box center [90, 240] width 15 height 5
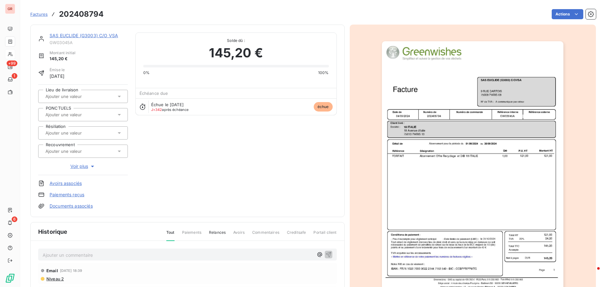
click at [444, 120] on img "button" at bounding box center [472, 169] width 181 height 257
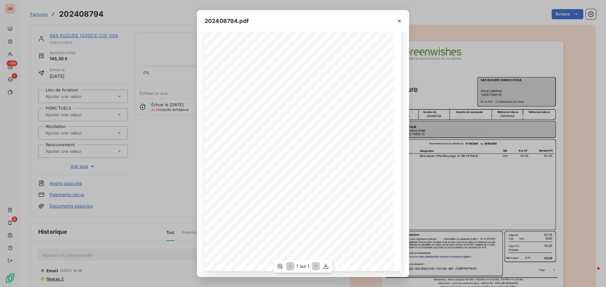
scroll to position [38, 0]
click at [398, 24] on icon "button" at bounding box center [399, 21] width 6 height 6
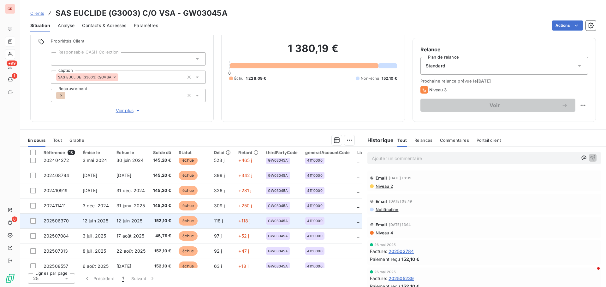
scroll to position [44, 0]
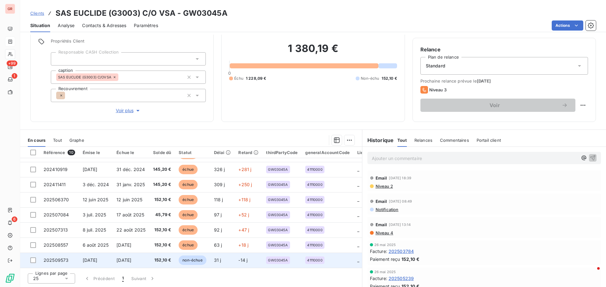
click at [64, 258] on span "202509573" at bounding box center [56, 260] width 25 height 5
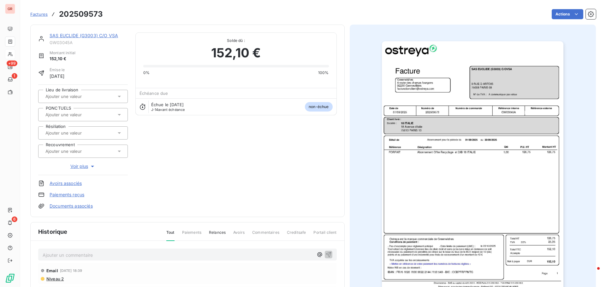
click at [438, 116] on img "button" at bounding box center [472, 169] width 181 height 257
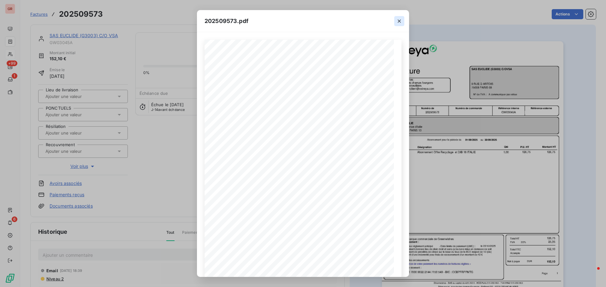
click at [399, 20] on icon "button" at bounding box center [399, 21] width 6 height 6
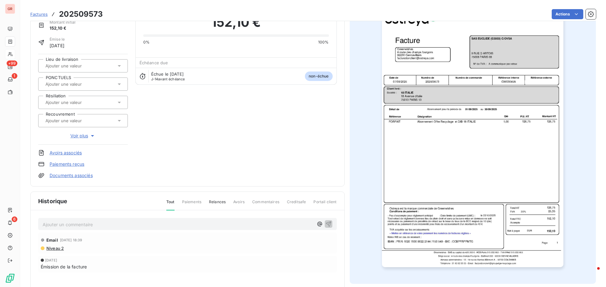
scroll to position [64, 0]
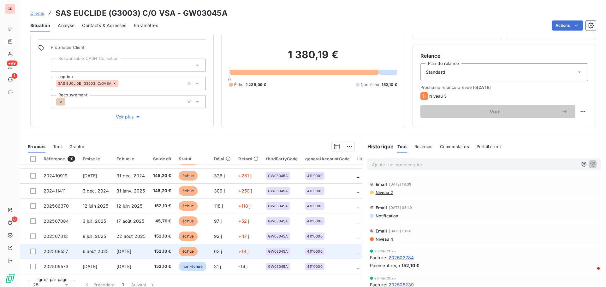
scroll to position [45, 0]
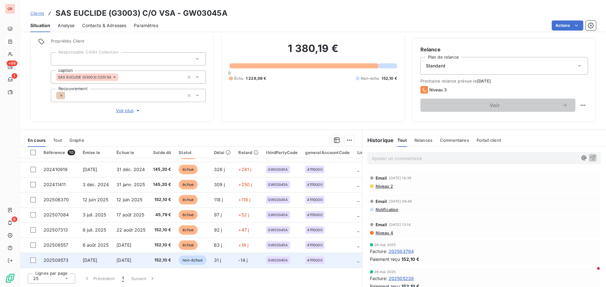
click at [60, 258] on span "202509573" at bounding box center [56, 260] width 25 height 5
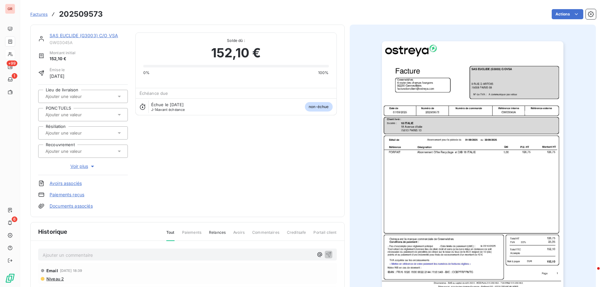
click at [476, 143] on img "button" at bounding box center [472, 169] width 181 height 257
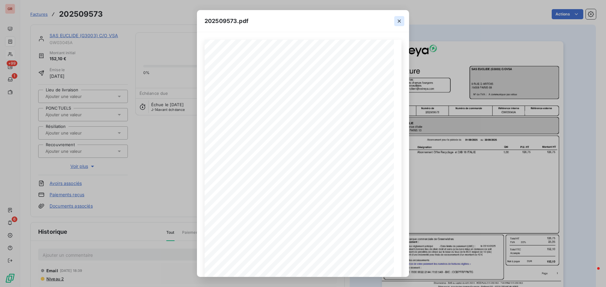
click at [398, 22] on icon "button" at bounding box center [399, 21] width 6 height 6
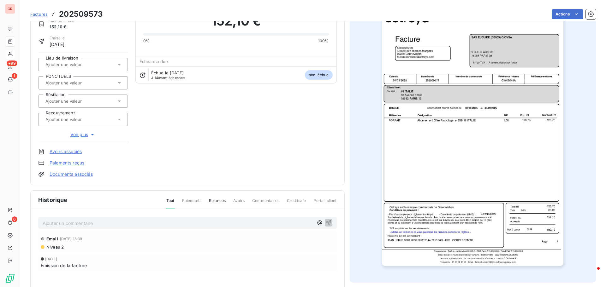
scroll to position [64, 0]
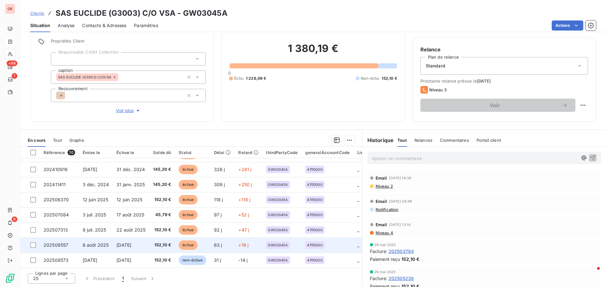
scroll to position [44, 0]
click at [34, 245] on div at bounding box center [33, 246] width 6 height 6
click at [60, 243] on span "202508557" at bounding box center [56, 245] width 25 height 5
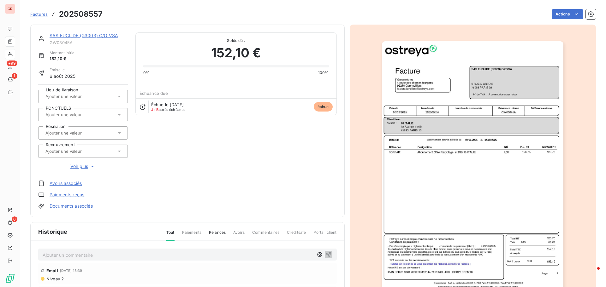
click at [424, 115] on img "button" at bounding box center [472, 169] width 181 height 257
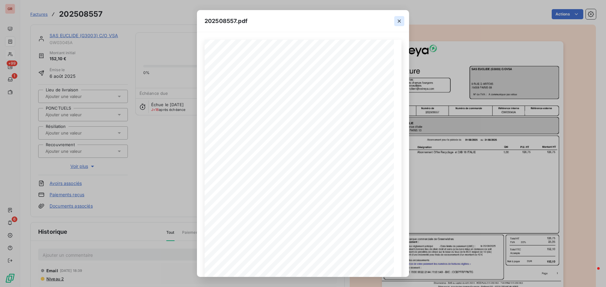
click at [397, 22] on icon "button" at bounding box center [399, 21] width 6 height 6
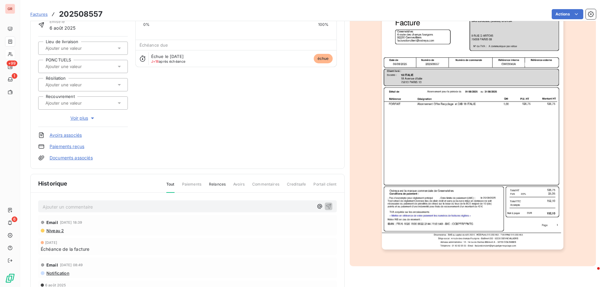
scroll to position [64, 0]
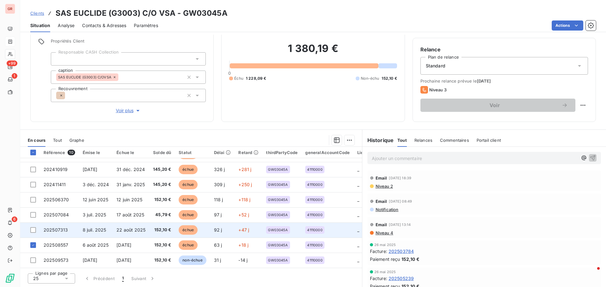
scroll to position [44, 0]
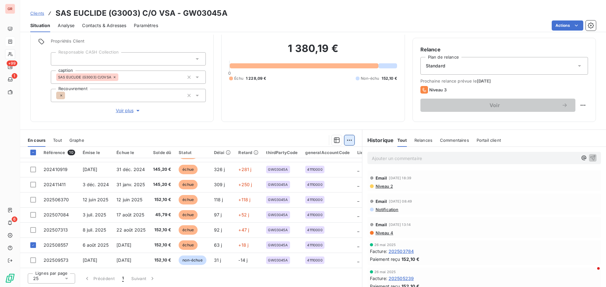
click at [348, 140] on html "GR +99 1 6 Clients SAS EUCLIDE (G3003) C/O VSA - GW03045A Situation Analyse Con…" at bounding box center [303, 143] width 606 height 287
click at [304, 165] on div "Ajouter une promesse de paiement (1 facture)" at bounding box center [292, 166] width 111 height 10
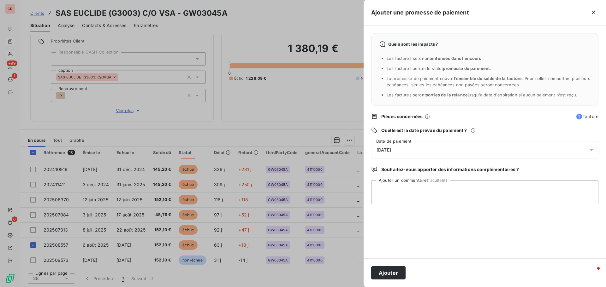
click at [591, 151] on icon at bounding box center [591, 150] width 6 height 6
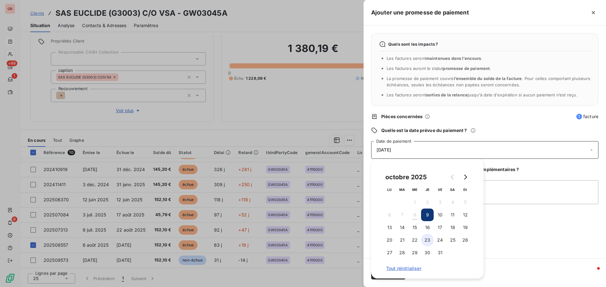
click at [431, 241] on button "23" at bounding box center [427, 240] width 13 height 13
click at [510, 187] on textarea "Ajouter un commentaire (facultatif)" at bounding box center [484, 192] width 227 height 24
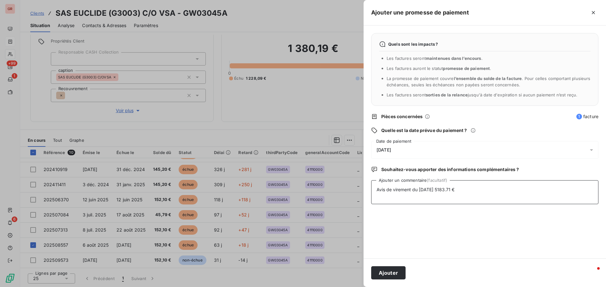
click at [440, 191] on textarea "Avis de virement du [DATE] 5183.71 €" at bounding box center [484, 192] width 227 height 24
drag, startPoint x: 459, startPoint y: 190, endPoint x: 467, endPoint y: 190, distance: 7.6
click at [460, 190] on textarea "Avis de virement du [DATE] 5 183.71 €" at bounding box center [484, 192] width 227 height 24
click at [496, 192] on textarea "Avis de virement du [DATE] 5 183.71 €" at bounding box center [484, 192] width 227 height 24
paste textarea "noreply@vsaproperty.f"
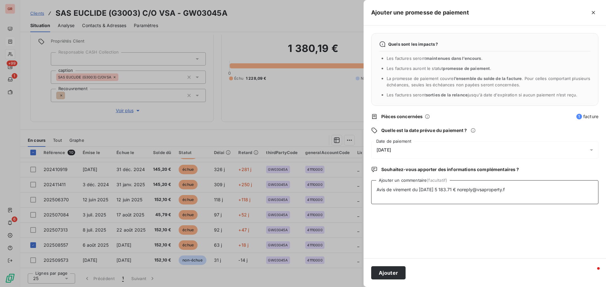
click at [459, 190] on textarea "Avis de virement du [DATE] 5 183.71 € noreply@vsaproperty.f" at bounding box center [484, 192] width 227 height 24
click at [508, 191] on textarea "Avis de virement du [DATE] 5 183.71 € noreply@vsaproperty.f" at bounding box center [484, 192] width 227 height 24
type textarea "Avis de virement du [DATE] 5 183.71 € [EMAIL_ADDRESS][DOMAIN_NAME]"
click at [396, 272] on button "Ajouter" at bounding box center [388, 273] width 34 height 13
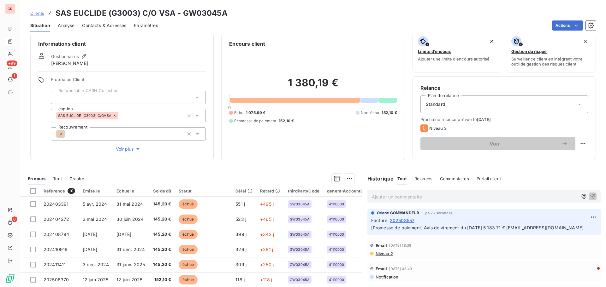
scroll to position [0, 0]
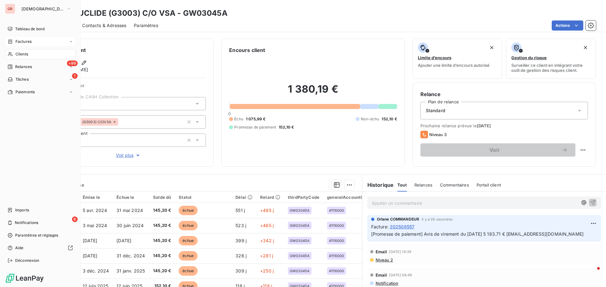
click at [28, 40] on span "Factures" at bounding box center [23, 42] width 16 height 6
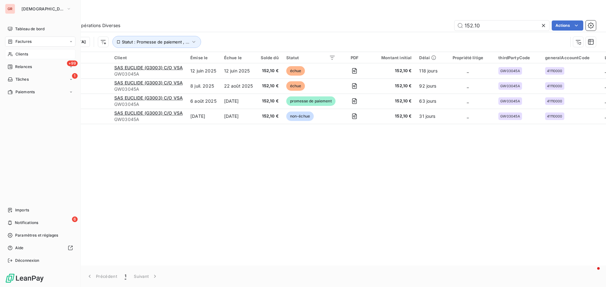
drag, startPoint x: 25, startPoint y: 44, endPoint x: 32, endPoint y: 44, distance: 7.6
click at [25, 44] on span "Factures" at bounding box center [23, 42] width 16 height 6
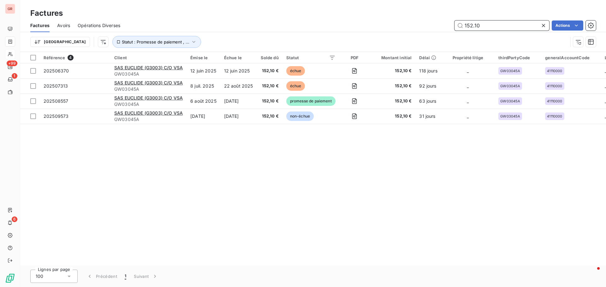
drag, startPoint x: 483, startPoint y: 25, endPoint x: 423, endPoint y: 26, distance: 59.3
click at [424, 26] on div "152.10 Actions" at bounding box center [362, 26] width 468 height 10
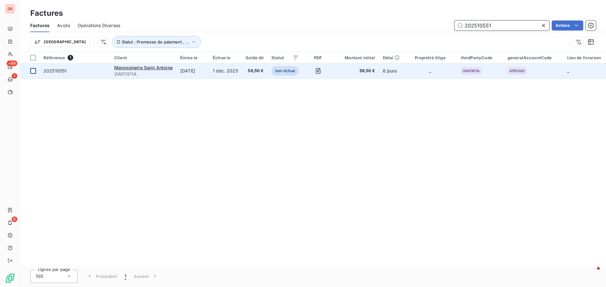
type input "202510551"
click at [35, 68] on div at bounding box center [33, 71] width 6 height 6
click at [36, 69] on td at bounding box center [30, 70] width 20 height 15
click at [153, 67] on span "Maroquinerie Saint Antoine" at bounding box center [143, 67] width 58 height 5
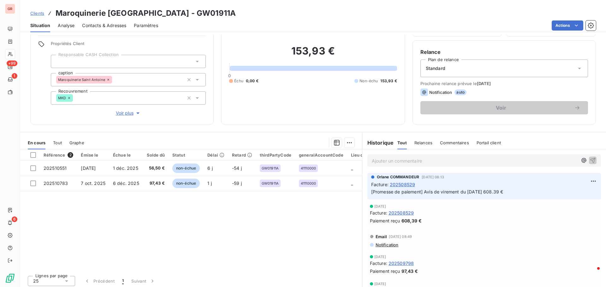
scroll to position [45, 0]
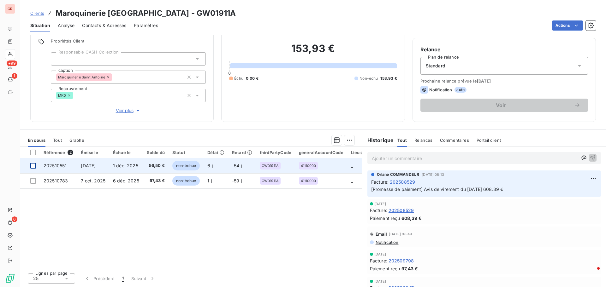
click at [35, 165] on div at bounding box center [33, 166] width 6 height 6
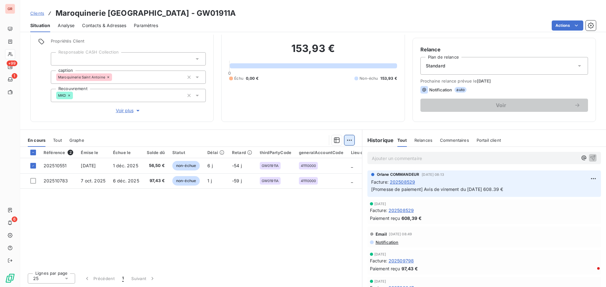
click at [348, 136] on html "GR +99 1 6 Clients Maroquinerie [GEOGRAPHIC_DATA] - GW01911A Situation Analyse …" at bounding box center [303, 143] width 606 height 287
click at [316, 166] on div "Ajouter une promesse de paiement (1 facture)" at bounding box center [292, 166] width 111 height 10
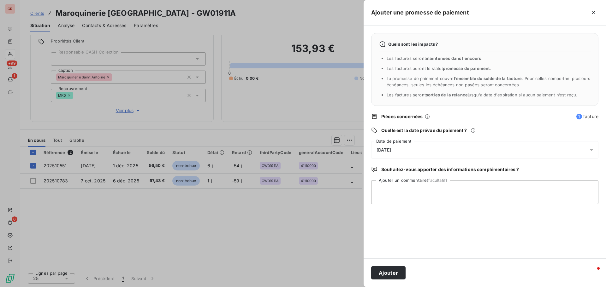
click at [592, 151] on icon at bounding box center [591, 150] width 6 height 6
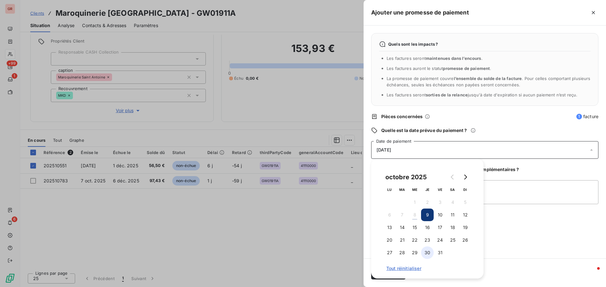
click at [427, 251] on button "30" at bounding box center [427, 253] width 13 height 13
click at [515, 190] on textarea "Ajouter un commentaire (facultatif)" at bounding box center [484, 192] width 227 height 24
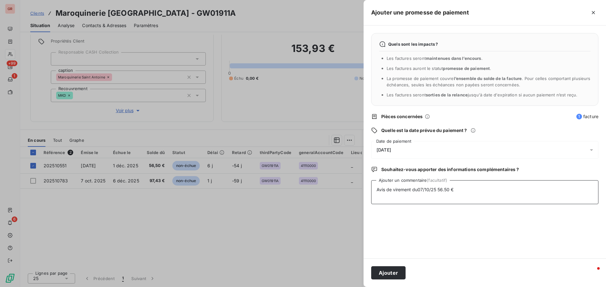
click at [464, 190] on textarea "Avis de virement du07/10/25 56.50 €" at bounding box center [484, 192] width 227 height 24
click at [459, 189] on textarea "Avis de virement du07/10/25 56.50 € v" at bounding box center [484, 192] width 227 height 24
paste textarea "[EMAIL_ADDRESS][DOMAIN_NAME]"
click at [454, 189] on textarea "Avis de virement du07/10/25 56.50 € [EMAIL_ADDRESS][DOMAIN_NAME]" at bounding box center [484, 192] width 227 height 24
click at [460, 190] on textarea "Avis de virement du07/10/25 56.50 € [EMAIL_ADDRESS][DOMAIN_NAME]" at bounding box center [484, 192] width 227 height 24
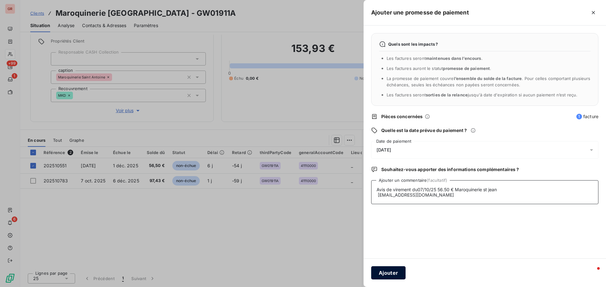
type textarea "Avis de virement du07/10/25 56.50 € Maroquinerie st jean [EMAIL_ADDRESS][DOMAIN…"
click at [394, 275] on button "Ajouter" at bounding box center [388, 273] width 34 height 13
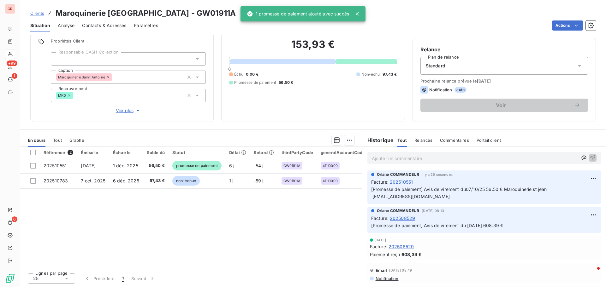
click at [264, 233] on div at bounding box center [303, 143] width 606 height 287
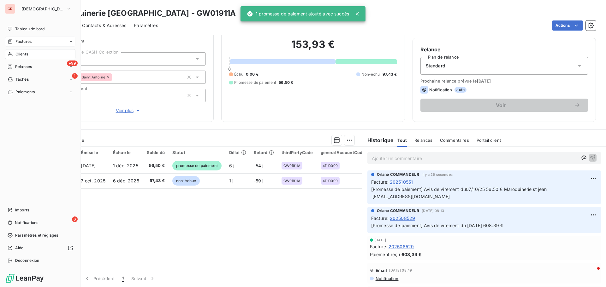
click at [22, 42] on span "Factures" at bounding box center [23, 42] width 16 height 6
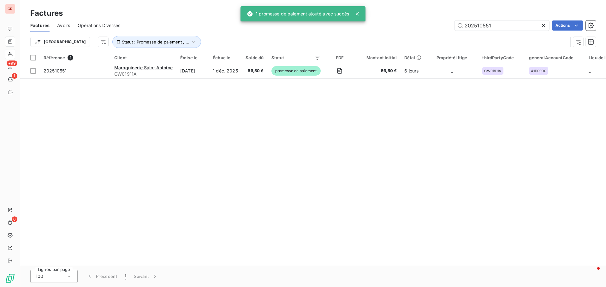
drag, startPoint x: 494, startPoint y: 27, endPoint x: 385, endPoint y: 31, distance: 108.6
click at [390, 31] on div "Factures Avoirs Opérations Diverses 202510551 Actions" at bounding box center [313, 25] width 586 height 13
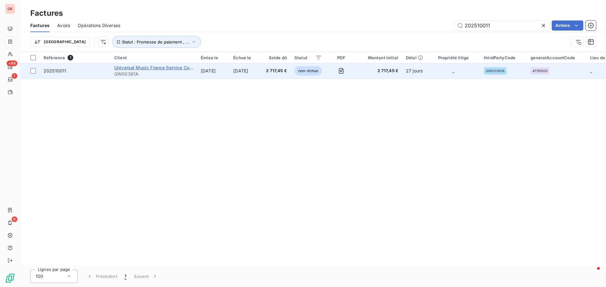
type input "202510011"
click at [143, 67] on span "Universal Music France Service Comptabilité Fournisseurs" at bounding box center [177, 67] width 126 height 5
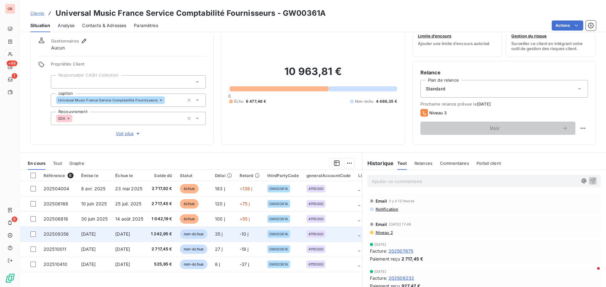
scroll to position [32, 0]
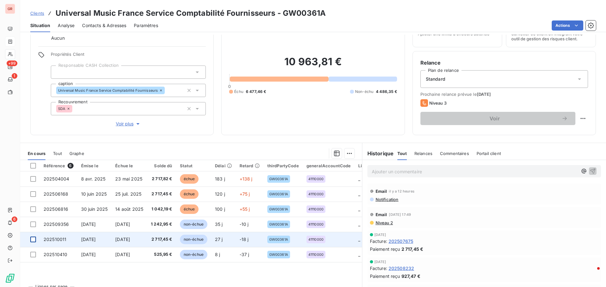
click at [34, 240] on div at bounding box center [33, 240] width 6 height 6
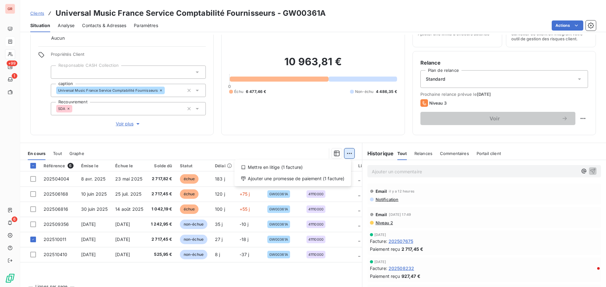
click at [348, 152] on html "GR +99 1 6 Clients Universal Music France Service Comptabilité Fournisseurs - G…" at bounding box center [303, 143] width 606 height 287
click at [313, 178] on div "Ajouter une promesse de paiement (1 facture)" at bounding box center [292, 179] width 111 height 10
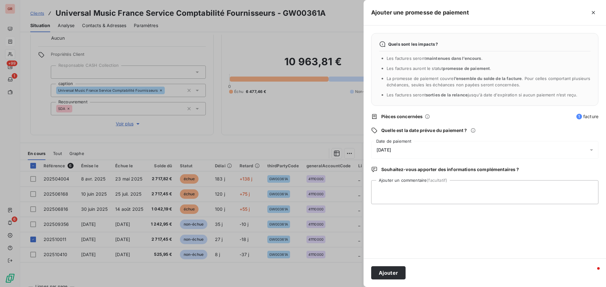
click at [592, 150] on icon at bounding box center [591, 150] width 6 height 6
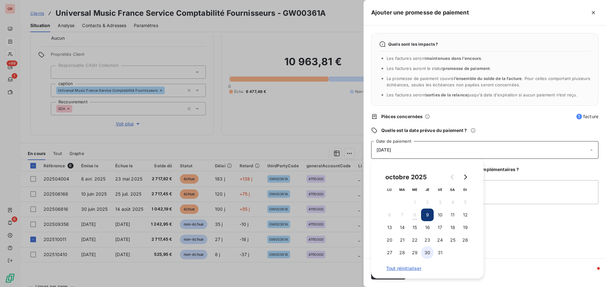
click at [426, 250] on button "30" at bounding box center [427, 253] width 13 height 13
click at [506, 185] on textarea "Ajouter un commentaire (facultatif)" at bounding box center [484, 192] width 227 height 24
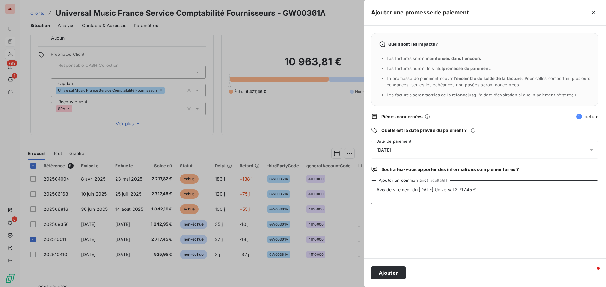
click at [488, 190] on textarea "Avis de virement du [DATE] Universal 2 717.45 €" at bounding box center [484, 192] width 227 height 24
paste textarea "[EMAIL_ADDRESS][DOMAIN_NAME]"
type textarea "Avis de virement du [DATE] Universal 2 717.45 € [EMAIL_ADDRESS][DOMAIN_NAME]"
click at [385, 274] on button "Ajouter" at bounding box center [388, 273] width 34 height 13
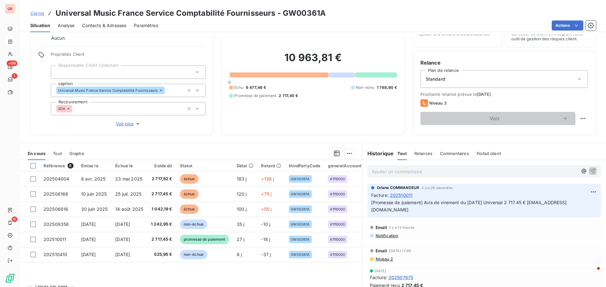
click at [106, 24] on span "Contacts & Adresses" at bounding box center [104, 25] width 44 height 6
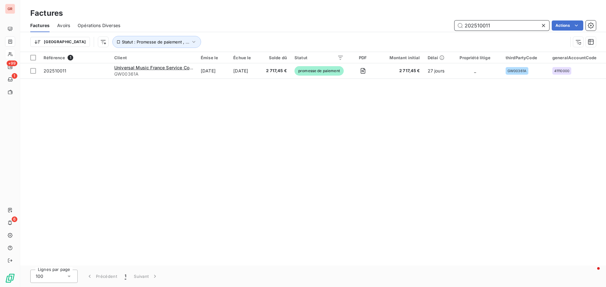
drag, startPoint x: 500, startPoint y: 26, endPoint x: 414, endPoint y: 34, distance: 86.5
click at [419, 33] on div "Factures Avoirs Opérations Diverses 202510011 Actions Trier Statut : Promesse d…" at bounding box center [313, 35] width 586 height 33
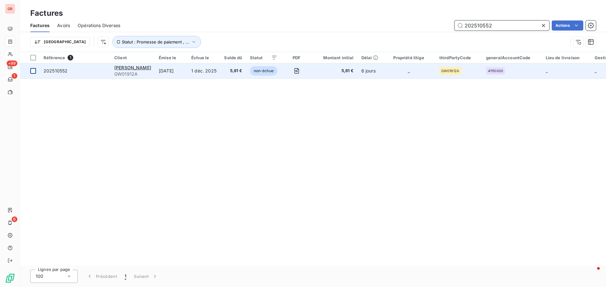
type input "202510552"
click at [31, 72] on div at bounding box center [33, 71] width 6 height 6
click at [131, 69] on span "[PERSON_NAME]" at bounding box center [132, 67] width 37 height 5
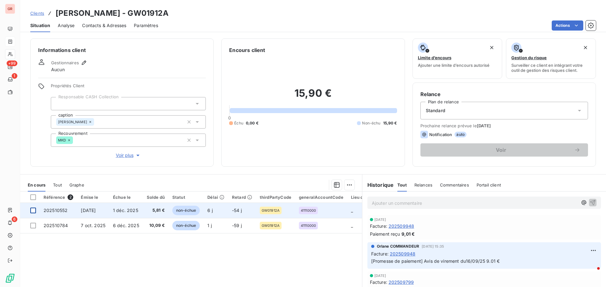
click at [36, 210] on div at bounding box center [33, 211] width 6 height 6
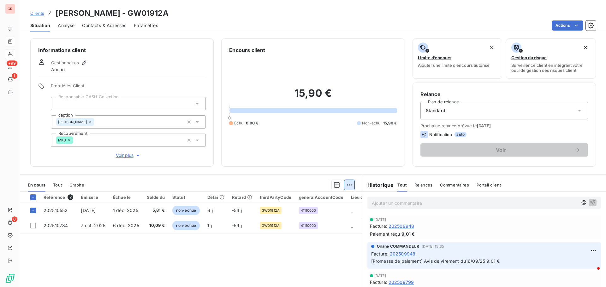
click at [350, 186] on html "GR +99 1 6 Clients [PERSON_NAME] - GW01912A Situation Analyse Contacts & Adress…" at bounding box center [303, 143] width 606 height 287
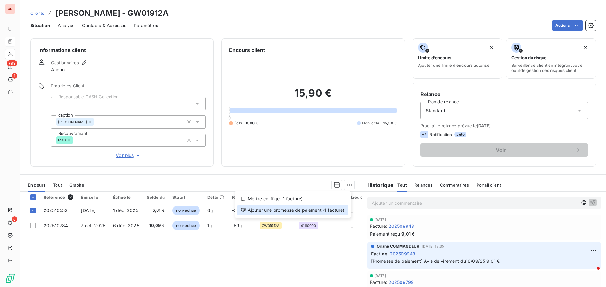
click at [301, 209] on div "Ajouter une promesse de paiement (1 facture)" at bounding box center [292, 210] width 111 height 10
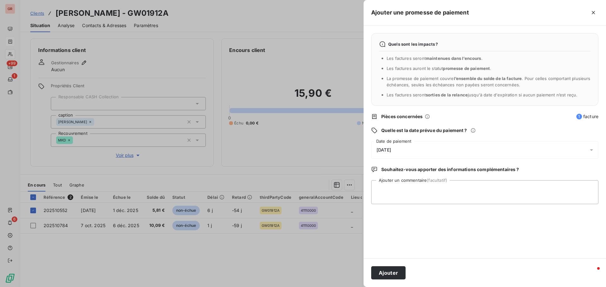
click at [591, 151] on icon at bounding box center [591, 150] width 6 height 6
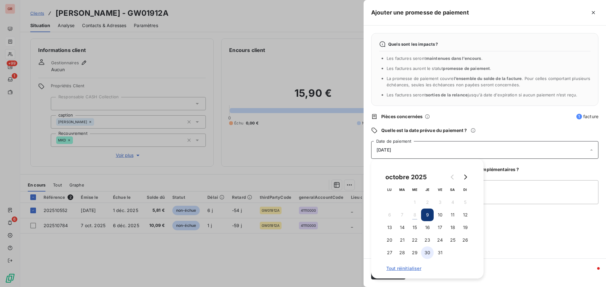
drag, startPoint x: 427, startPoint y: 252, endPoint x: 431, endPoint y: 251, distance: 4.2
click at [427, 252] on button "30" at bounding box center [427, 253] width 13 height 13
click at [521, 194] on textarea "Ajouter un commentaire (facultatif)" at bounding box center [484, 192] width 227 height 24
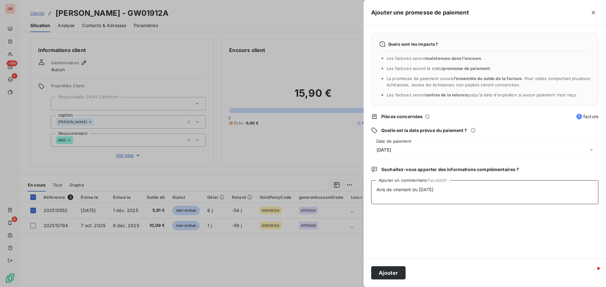
click at [443, 191] on textarea "Avis de virement du [DATE]" at bounding box center [484, 192] width 227 height 24
paste textarea "[EMAIL_ADDRESS][DOMAIN_NAME]"
type textarea "Avis de virement du [DATE] 5.81 € [EMAIL_ADDRESS][DOMAIN_NAME]"
click at [394, 272] on button "Ajouter" at bounding box center [388, 273] width 34 height 13
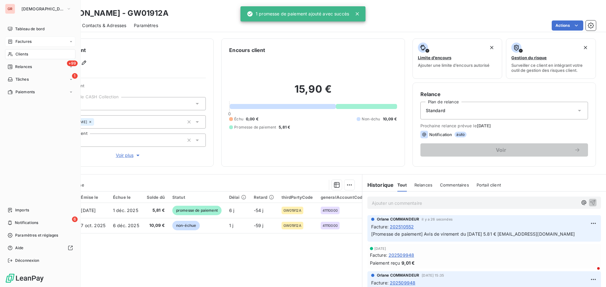
drag, startPoint x: 26, startPoint y: 42, endPoint x: 42, endPoint y: 42, distance: 15.1
click at [26, 42] on span "Factures" at bounding box center [23, 42] width 16 height 6
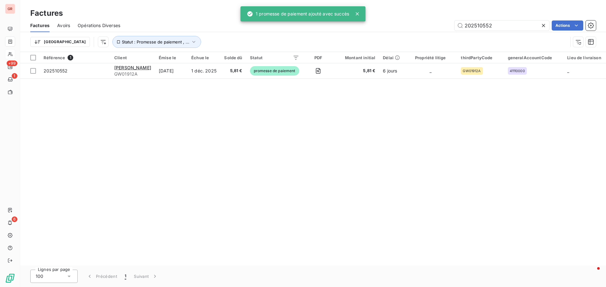
drag, startPoint x: 498, startPoint y: 26, endPoint x: 379, endPoint y: 42, distance: 120.9
click at [399, 39] on div "Factures Avoirs Opérations Diverses 202510552 Actions Trier Statut : Promesse d…" at bounding box center [313, 35] width 586 height 33
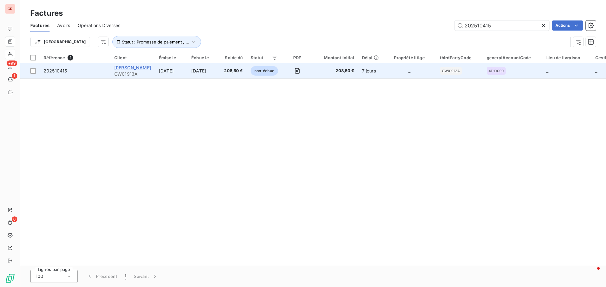
type input "202510415"
click at [133, 66] on span "[PERSON_NAME]" at bounding box center [132, 67] width 37 height 5
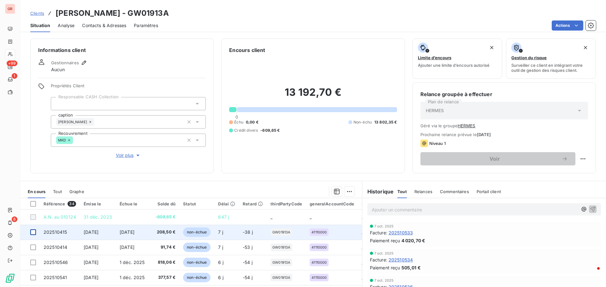
click at [32, 233] on div at bounding box center [33, 233] width 6 height 6
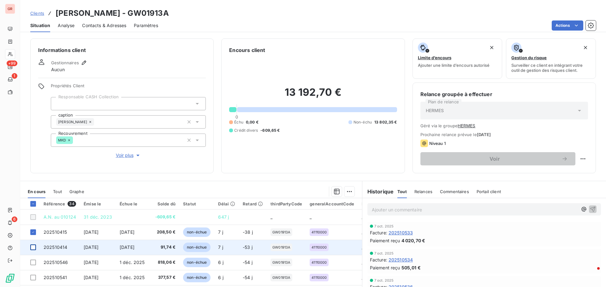
click at [34, 246] on div at bounding box center [33, 248] width 6 height 6
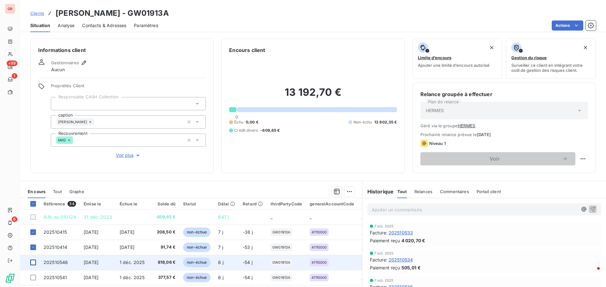
click at [32, 262] on div at bounding box center [33, 263] width 6 height 6
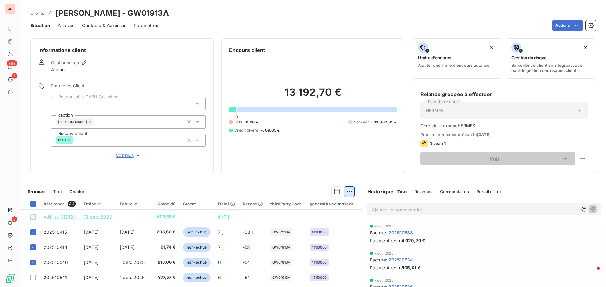
click at [348, 192] on html "GR +99 1 6 Clients [PERSON_NAME] - GW01913A Situation Analyse Contacts & Adress…" at bounding box center [303, 143] width 606 height 287
click at [315, 219] on div "Ajouter une promesse de paiement (3 factures)" at bounding box center [291, 217] width 115 height 10
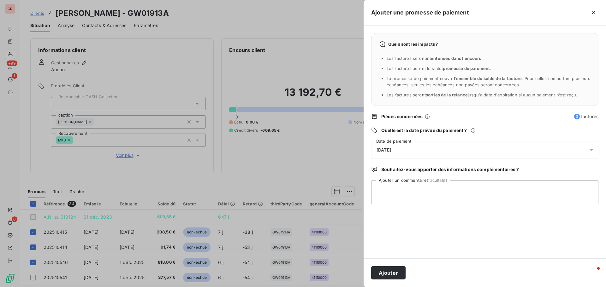
click at [594, 148] on icon at bounding box center [591, 150] width 6 height 6
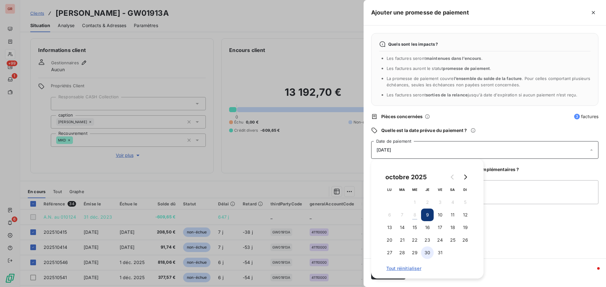
click at [430, 253] on button "30" at bounding box center [427, 253] width 13 height 13
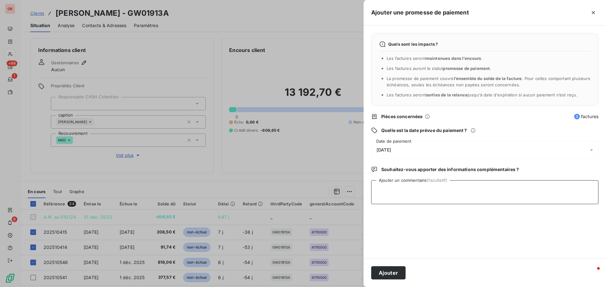
click at [513, 203] on textarea "Ajouter un commentaire (facultatif)" at bounding box center [484, 192] width 227 height 24
type textarea "Avis de virement du [DATE] 1 118.30 € hermes"
click at [394, 274] on button "Ajouter" at bounding box center [388, 273] width 34 height 13
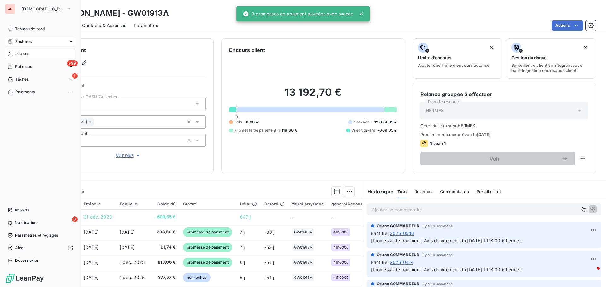
click at [28, 39] on span "Factures" at bounding box center [23, 42] width 16 height 6
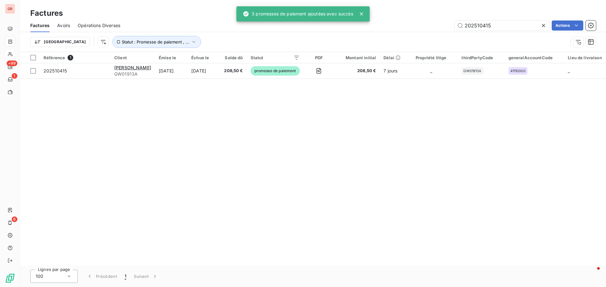
drag, startPoint x: 492, startPoint y: 26, endPoint x: 371, endPoint y: 34, distance: 121.7
click at [377, 33] on div "Factures Avoirs Opérations Diverses 202510415 Actions Trier Statut : Promesse d…" at bounding box center [313, 35] width 586 height 33
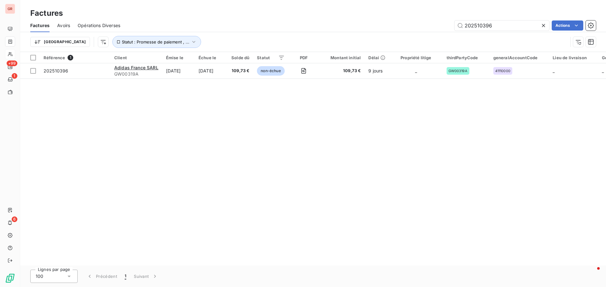
type input "202510396"
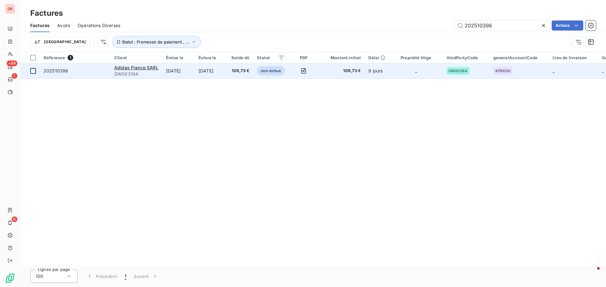
drag, startPoint x: 31, startPoint y: 70, endPoint x: 43, endPoint y: 71, distance: 11.8
click at [32, 70] on div at bounding box center [33, 71] width 6 height 6
click at [32, 70] on icon at bounding box center [33, 71] width 4 height 4
click at [141, 67] on span "Adidas France SARL" at bounding box center [136, 67] width 44 height 5
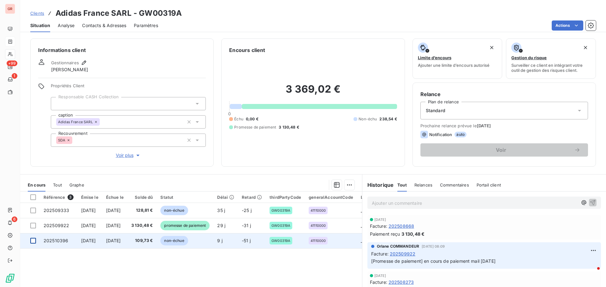
click at [32, 242] on div at bounding box center [33, 241] width 6 height 6
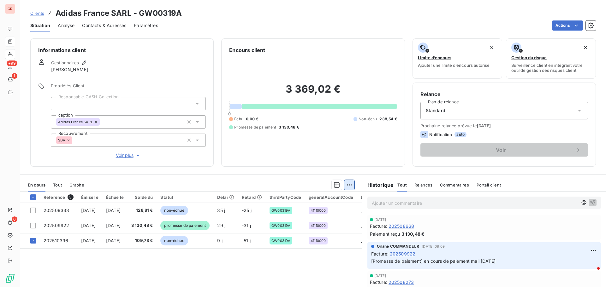
click at [349, 185] on html "GR +99 1 6 Clients Adidas France SARL - GW00319A Situation Analyse Contacts & A…" at bounding box center [303, 143] width 606 height 287
click at [313, 211] on div "Ajouter une promesse de paiement (1 facture)" at bounding box center [292, 210] width 111 height 10
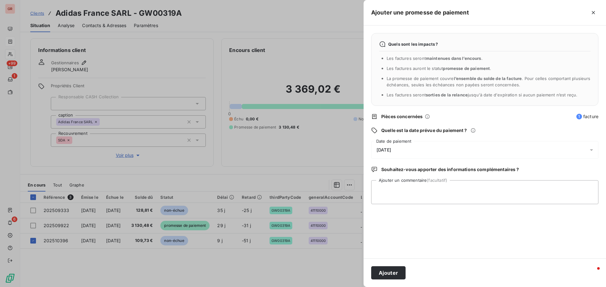
click at [592, 149] on icon at bounding box center [591, 150] width 6 height 6
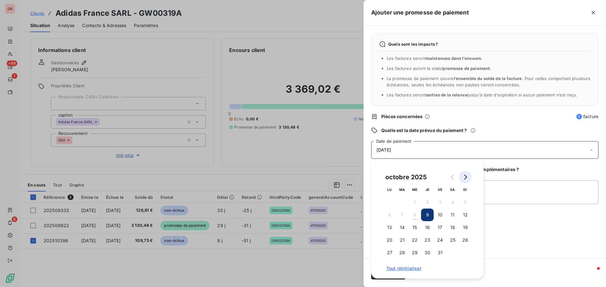
click at [466, 178] on icon "Go to next month" at bounding box center [465, 177] width 3 height 5
click at [465, 252] on button "30" at bounding box center [465, 253] width 13 height 13
click at [509, 188] on textarea "Ajouter un commentaire (facultatif)" at bounding box center [484, 192] width 227 height 24
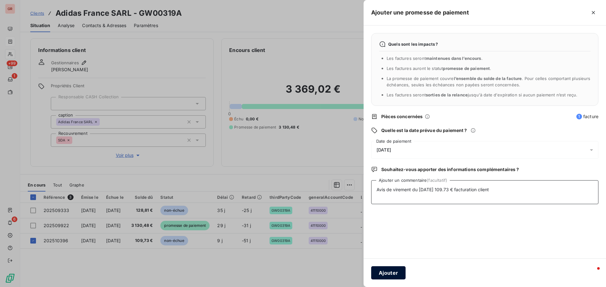
type textarea "Avis de virement du [DATE] 109.73 € facturation client"
click at [389, 271] on button "Ajouter" at bounding box center [388, 273] width 34 height 13
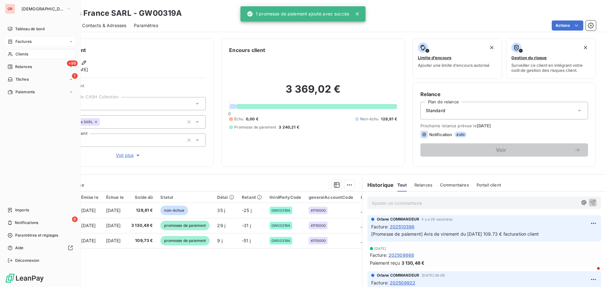
click at [25, 42] on span "Factures" at bounding box center [23, 42] width 16 height 6
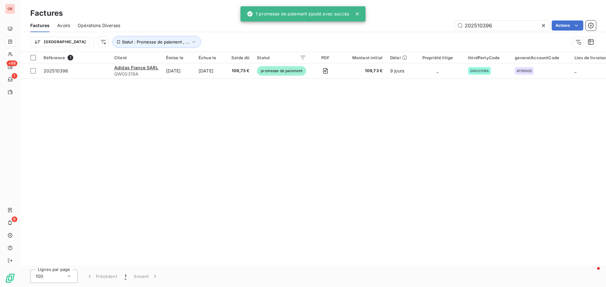
drag, startPoint x: 501, startPoint y: 25, endPoint x: 393, endPoint y: 29, distance: 108.0
click at [399, 29] on div "202510396 Actions" at bounding box center [362, 26] width 468 height 10
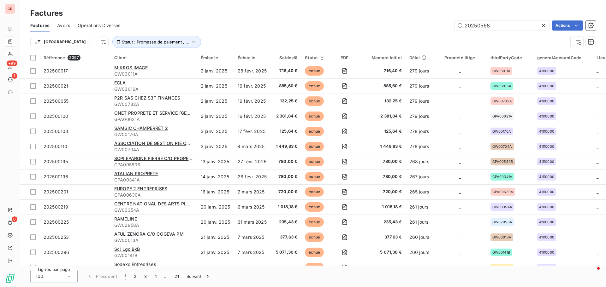
type input "202505680"
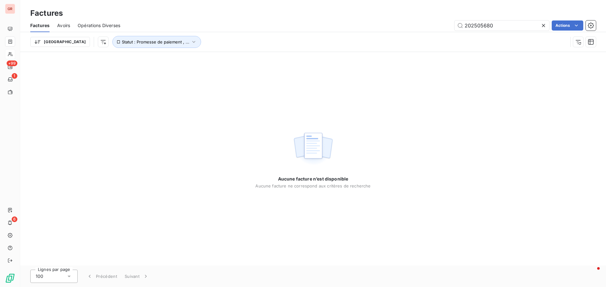
drag, startPoint x: 500, startPoint y: 26, endPoint x: 383, endPoint y: 47, distance: 118.9
click at [426, 37] on div "Factures Avoirs Opérations Diverses 202505680 Actions Trier Statut : Promesse d…" at bounding box center [313, 35] width 586 height 33
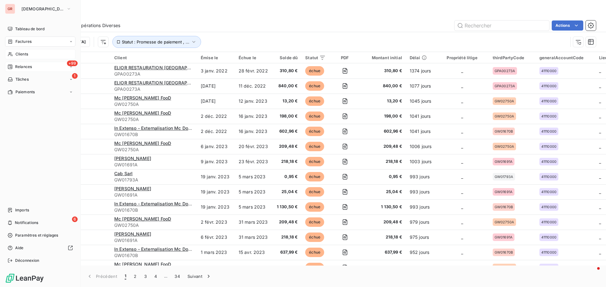
click at [29, 64] on span "Relances" at bounding box center [23, 67] width 17 height 6
click at [25, 52] on span "Clients" at bounding box center [21, 54] width 13 height 6
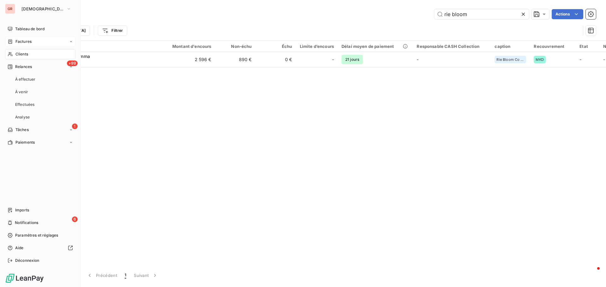
click at [29, 39] on span "Factures" at bounding box center [23, 42] width 16 height 6
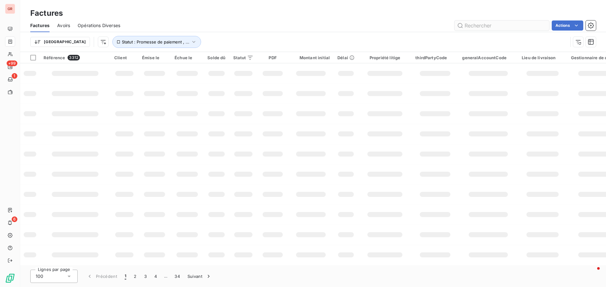
click at [493, 26] on input "text" at bounding box center [501, 26] width 95 height 10
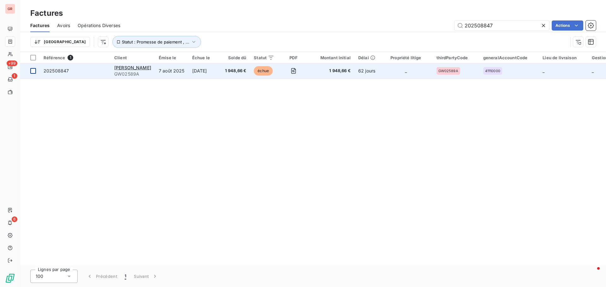
type input "202508847"
click at [34, 71] on div at bounding box center [33, 71] width 6 height 6
click at [137, 66] on span "[PERSON_NAME]" at bounding box center [132, 67] width 37 height 5
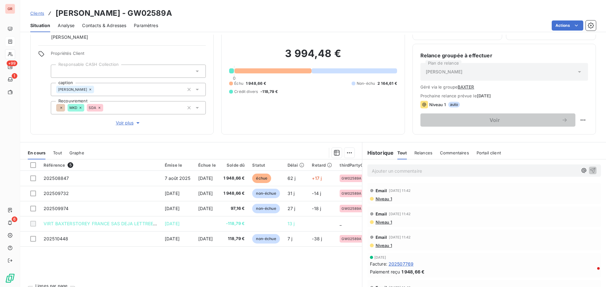
scroll to position [51, 0]
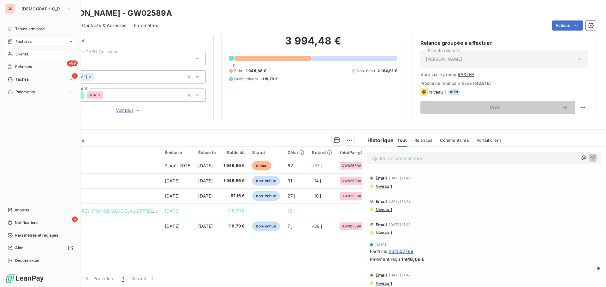
click at [20, 42] on span "Factures" at bounding box center [23, 42] width 16 height 6
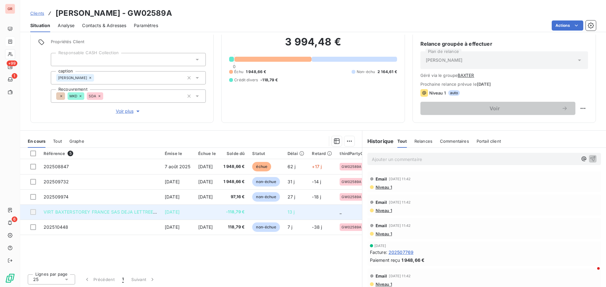
scroll to position [51, 0]
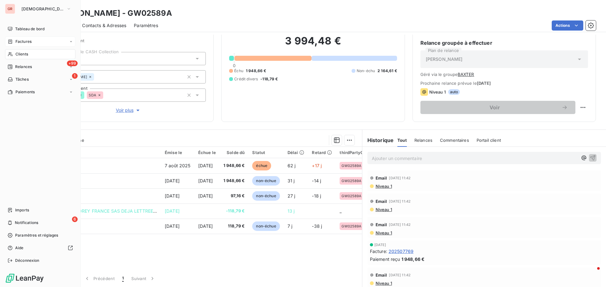
drag, startPoint x: 28, startPoint y: 41, endPoint x: 70, endPoint y: 40, distance: 42.3
click at [28, 41] on span "Factures" at bounding box center [23, 42] width 16 height 6
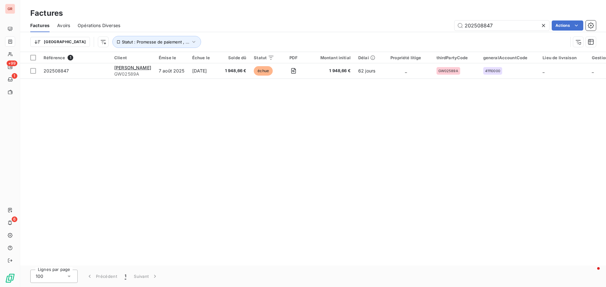
drag, startPoint x: 499, startPoint y: 26, endPoint x: 384, endPoint y: 31, distance: 115.3
click at [387, 31] on div "Factures Avoirs Opérations Diverses 202508847 Actions" at bounding box center [313, 25] width 586 height 13
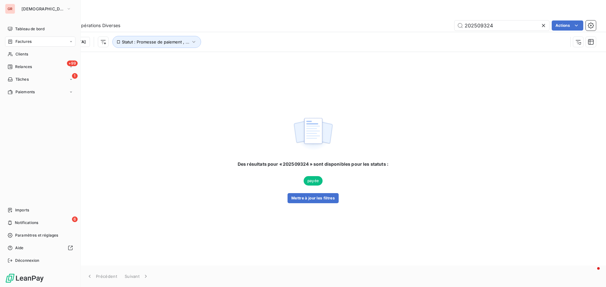
click at [33, 40] on div "Factures" at bounding box center [40, 42] width 70 height 10
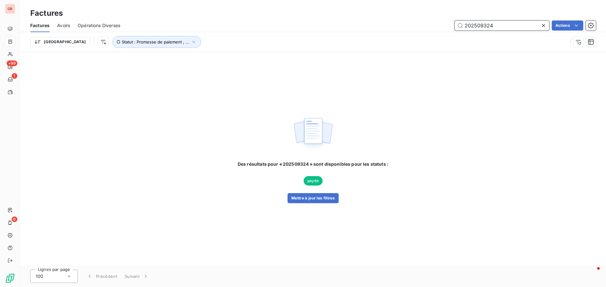
drag, startPoint x: 514, startPoint y: 24, endPoint x: 371, endPoint y: 31, distance: 143.1
click at [425, 25] on div "202509324 Actions" at bounding box center [362, 26] width 468 height 10
paste input "308982"
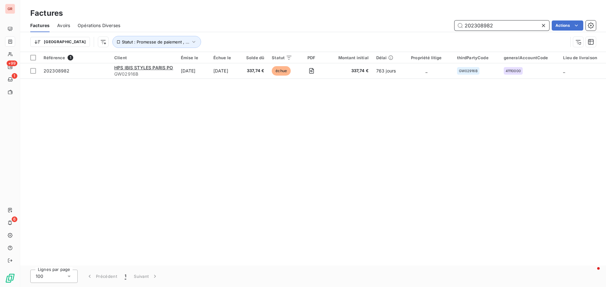
type input "202308982"
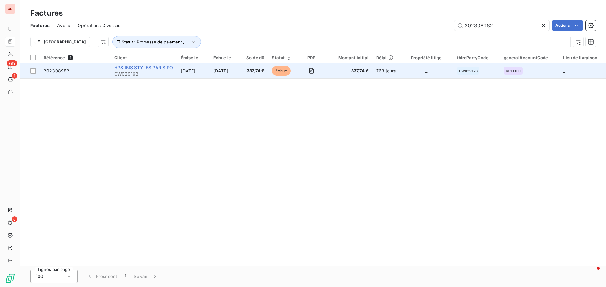
click at [148, 68] on span "HPS IBIS STYLES PARIS PO" at bounding box center [143, 67] width 59 height 5
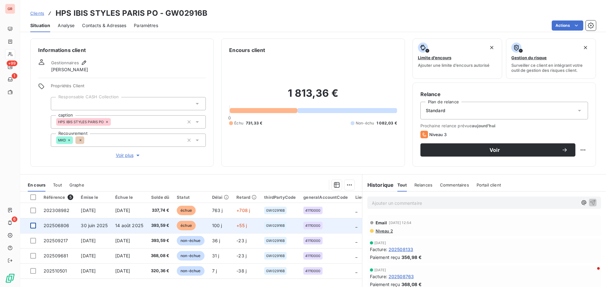
click at [34, 226] on div at bounding box center [33, 226] width 6 height 6
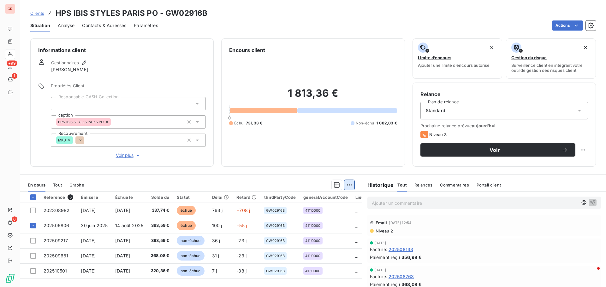
click at [349, 185] on html "GR +99 1 6 Clients HPS IBIS STYLES [GEOGRAPHIC_DATA] PO - GW02916B Situation An…" at bounding box center [303, 143] width 606 height 287
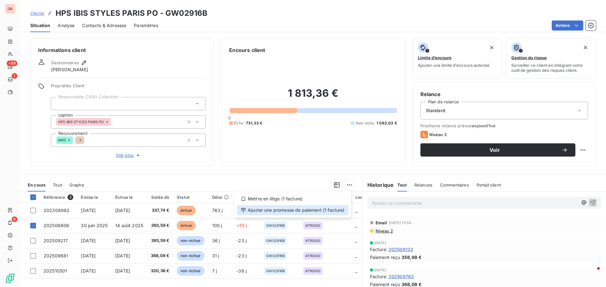
click at [315, 211] on div "Ajouter une promesse de paiement (1 facture)" at bounding box center [292, 210] width 111 height 10
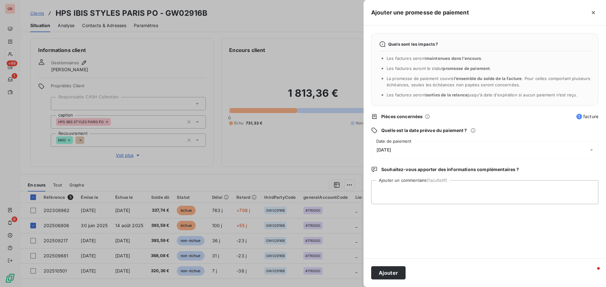
click at [591, 148] on icon at bounding box center [591, 150] width 6 height 6
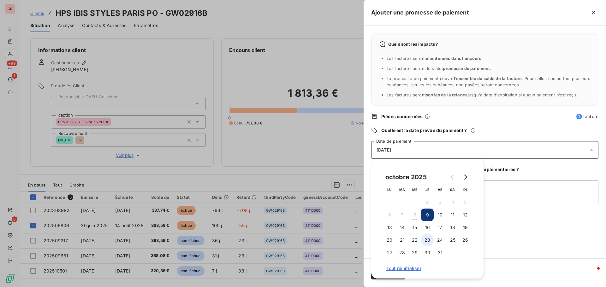
click at [427, 240] on button "23" at bounding box center [427, 240] width 13 height 13
click at [501, 191] on textarea "Ajouter un commentaire (facultatif)" at bounding box center [484, 192] width 227 height 24
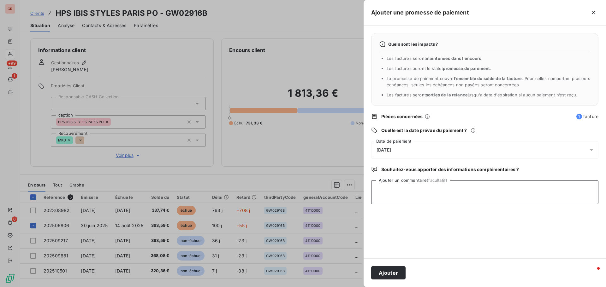
type textarea "M"
type textarea "0"
drag, startPoint x: 593, startPoint y: 149, endPoint x: 587, endPoint y: 152, distance: 6.6
click at [593, 150] on icon at bounding box center [591, 150] width 6 height 6
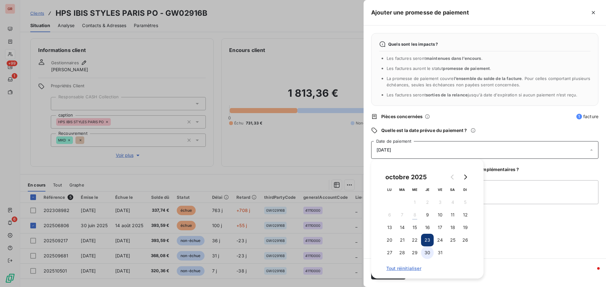
click at [428, 255] on button "30" at bounding box center [427, 253] width 13 height 13
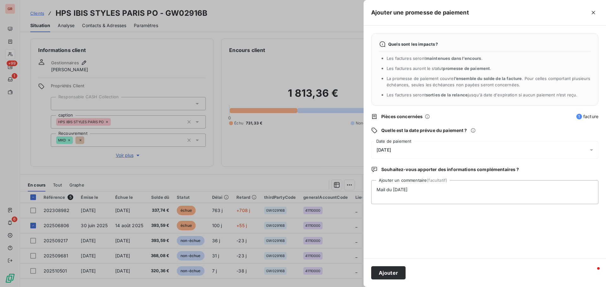
click at [506, 222] on div "Quels sont les impacts ? Les factures seront maintenues dans l’encours . Les fa…" at bounding box center [484, 142] width 242 height 233
click at [422, 189] on textarea "Mail du [DATE]" at bounding box center [484, 192] width 227 height 24
click at [412, 191] on textarea "Mail du [DATE] mise en paiement au [DATE]" at bounding box center [484, 192] width 227 height 24
click at [480, 191] on textarea "Mail du [DATE] mise en paiement au [DATE]" at bounding box center [484, 192] width 227 height 24
paste textarea "[EMAIL_ADDRESS][PERSON_NAME][DOMAIN_NAME]"
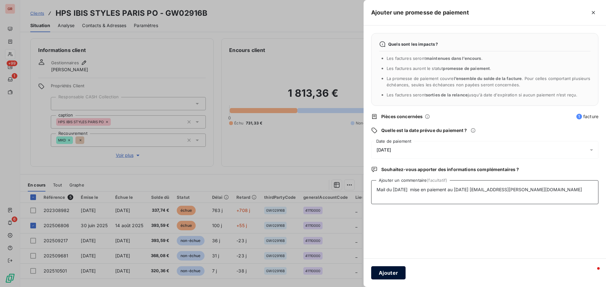
type textarea "Mail du [DATE] mise en paiement au [DATE] [EMAIL_ADDRESS][PERSON_NAME][DOMAIN_N…"
click at [395, 274] on button "Ajouter" at bounding box center [388, 273] width 34 height 13
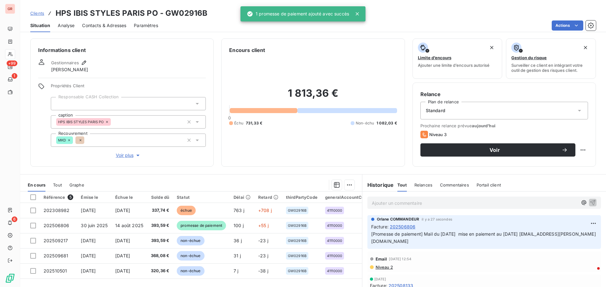
click at [108, 24] on span "Contacts & Adresses" at bounding box center [104, 25] width 44 height 6
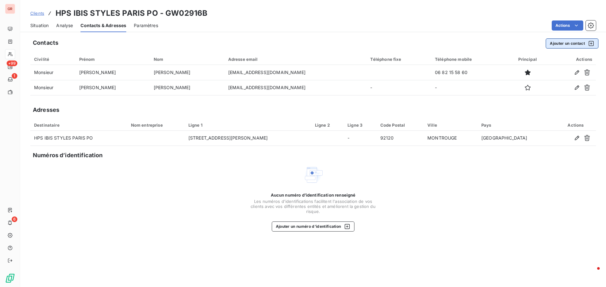
click at [591, 43] on icon "button" at bounding box center [591, 43] width 6 height 6
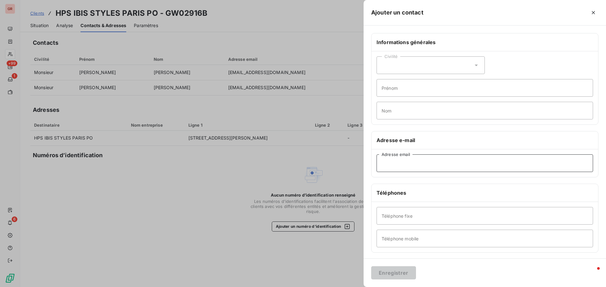
click at [407, 165] on input "Adresse email" at bounding box center [484, 164] width 216 height 18
paste input "[EMAIL_ADDRESS][PERSON_NAME][DOMAIN_NAME]"
type input "[EMAIL_ADDRESS][PERSON_NAME][DOMAIN_NAME]"
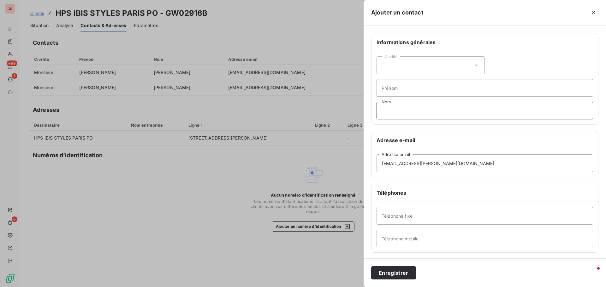
click at [387, 113] on input "Nom" at bounding box center [484, 111] width 216 height 18
type input "compable"
click at [405, 271] on button "Enregistrer" at bounding box center [393, 273] width 45 height 13
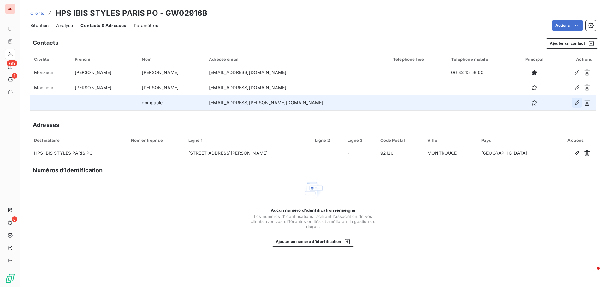
click at [577, 101] on icon "button" at bounding box center [577, 103] width 6 height 6
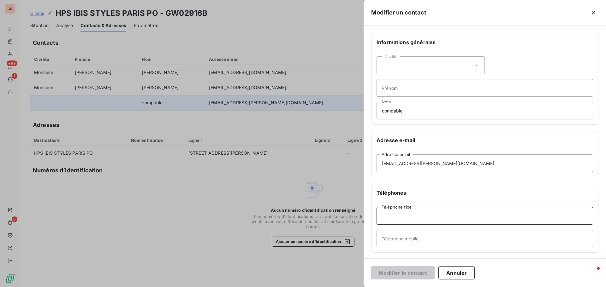
click at [414, 221] on input "Téléphone fixe" at bounding box center [484, 216] width 216 height 18
type input "01 41 17 26 28"
click at [409, 272] on button "Modifier le contact" at bounding box center [402, 273] width 63 height 13
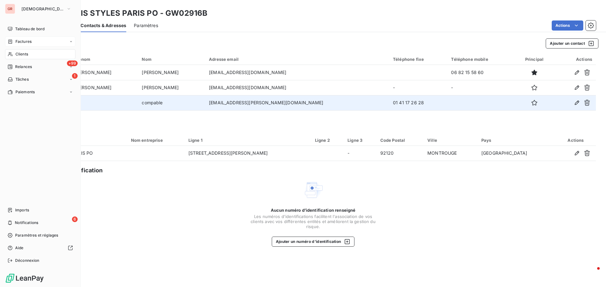
click at [21, 41] on span "Factures" at bounding box center [23, 42] width 16 height 6
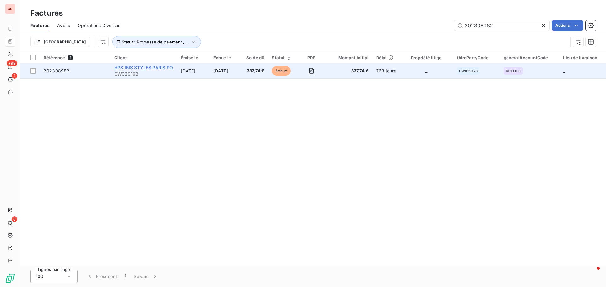
click at [141, 69] on span "HPS IBIS STYLES PARIS PO" at bounding box center [143, 67] width 59 height 5
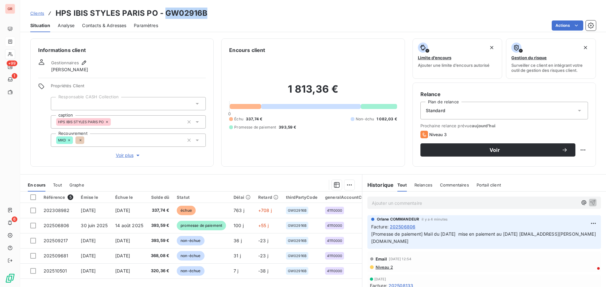
drag, startPoint x: 206, startPoint y: 14, endPoint x: 163, endPoint y: 15, distance: 42.9
click at [163, 15] on div "Clients HPS IBIS STYLES PARIS PO - GW02916B" at bounding box center [313, 13] width 586 height 11
copy h3 "GW02916B"
click at [206, 15] on div "Clients HPS IBIS STYLES PARIS PO - GW02916B" at bounding box center [313, 13] width 586 height 11
click at [207, 14] on div "Clients HPS IBIS STYLES PARIS PO - GW02916B" at bounding box center [313, 13] width 586 height 11
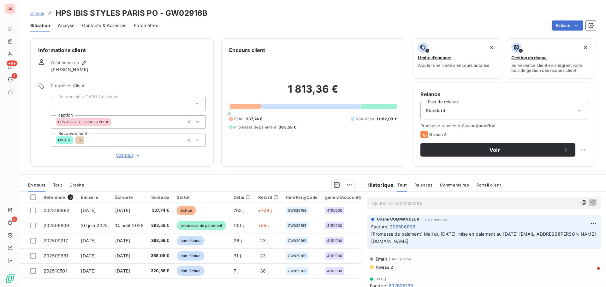
drag, startPoint x: 215, startPoint y: 13, endPoint x: 206, endPoint y: 11, distance: 9.3
click at [206, 11] on div "Clients HPS IBIS STYLES PARIS PO - GW02916B" at bounding box center [313, 13] width 586 height 11
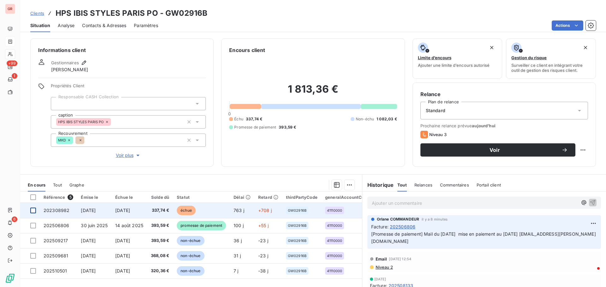
click at [32, 210] on div at bounding box center [33, 211] width 6 height 6
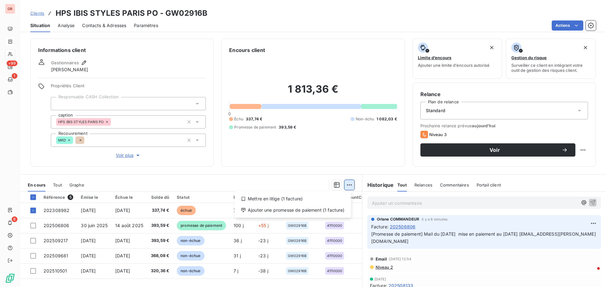
click at [346, 183] on html "GR +99 1 6 Clients HPS IBIS STYLES [GEOGRAPHIC_DATA] PO - GW02916B Situation An…" at bounding box center [303, 143] width 606 height 287
click at [277, 198] on div "Mettre en litige (1 facture)" at bounding box center [292, 199] width 111 height 10
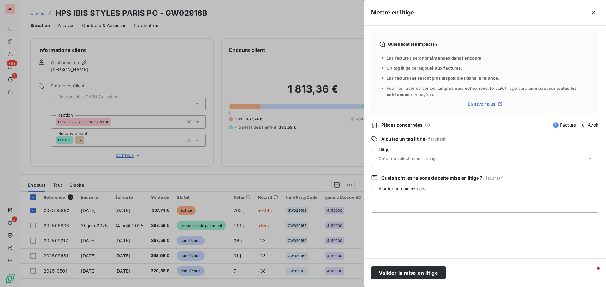
click at [414, 159] on input "text" at bounding box center [424, 159] width 92 height 6
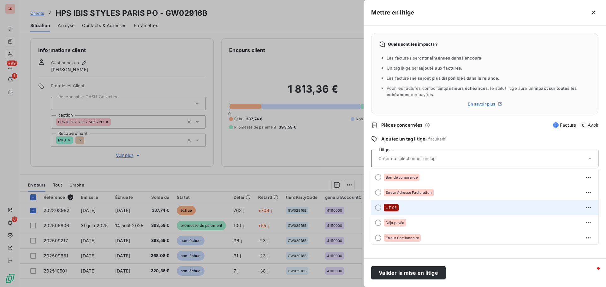
scroll to position [32, 0]
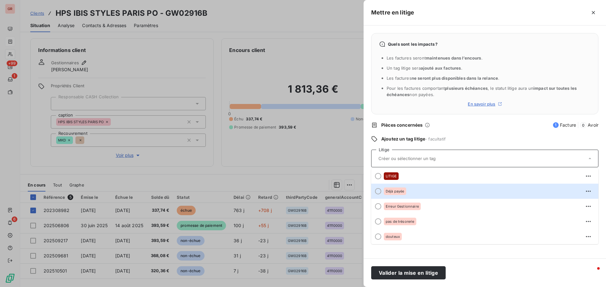
click at [379, 192] on div at bounding box center [378, 191] width 6 height 6
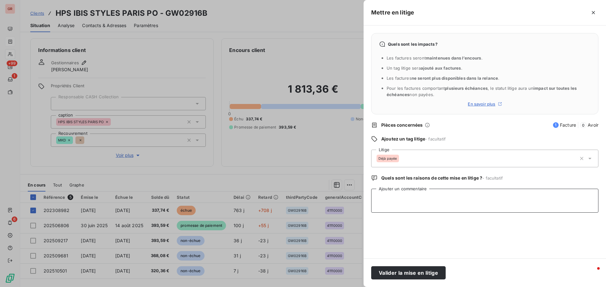
click at [400, 196] on textarea "Ajouter un commentaire" at bounding box center [484, 201] width 227 height 24
click at [433, 198] on textarea "mail du [DATE] facture deja reglé" at bounding box center [484, 201] width 227 height 24
click at [455, 198] on textarea "mail du [DATE] facture déja reglé" at bounding box center [484, 201] width 227 height 24
click at [545, 197] on textarea "mail du [DATE] facture déjà réglé par le virement du [DATE] d'un montant de 1937" at bounding box center [484, 201] width 227 height 24
click at [558, 198] on textarea "mail du [DATE] facture déjà réglé par le virement du [DATE] d'un montant de 1 9…" at bounding box center [484, 201] width 227 height 24
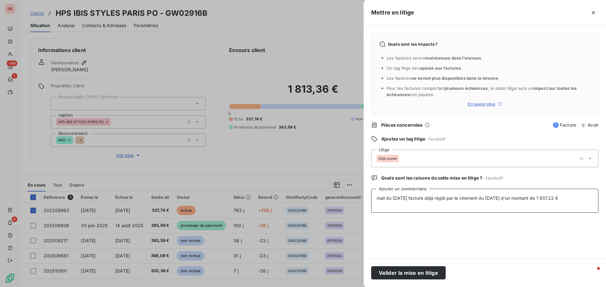
click at [570, 201] on textarea "mail du [DATE] facture déjà réglé par le virement du [DATE] d'un montant de 1 9…" at bounding box center [484, 201] width 227 height 24
paste textarea "[EMAIL_ADDRESS][PERSON_NAME][DOMAIN_NAME]"
type textarea "mail du [DATE] facture déjà réglé par le virement du [DATE] d'un montant de 1 9…"
click at [419, 276] on button "Valider la mise en litige" at bounding box center [408, 273] width 74 height 13
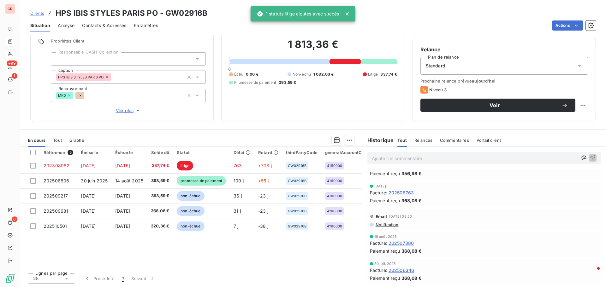
scroll to position [126, 0]
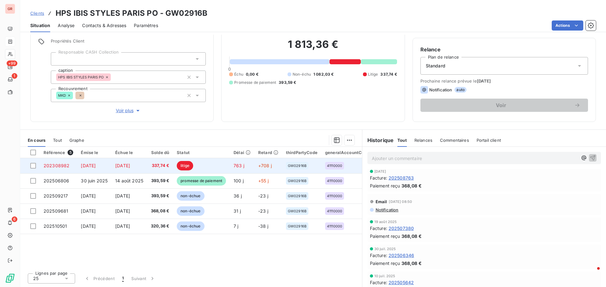
click at [60, 166] on span "202308982" at bounding box center [57, 165] width 26 height 5
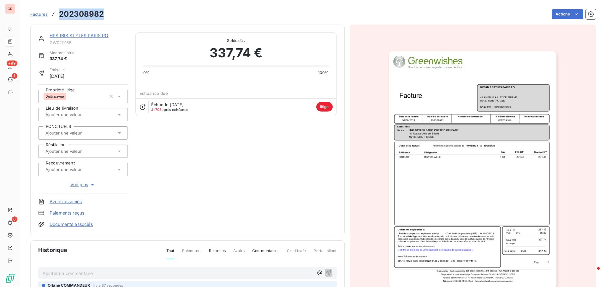
drag, startPoint x: 104, startPoint y: 13, endPoint x: 59, endPoint y: 15, distance: 45.1
click at [59, 15] on div "Factures 202308982 Actions" at bounding box center [312, 14] width 565 height 13
copy h3 "202308982"
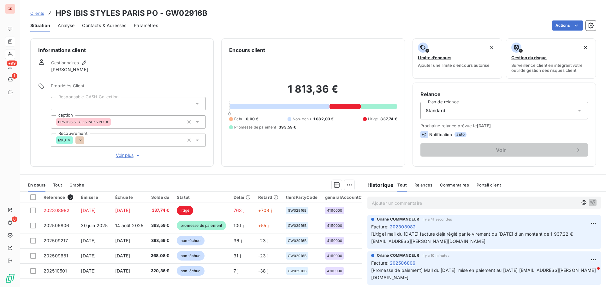
click at [417, 202] on p "Ajouter un commentaire ﻿" at bounding box center [475, 203] width 206 height 8
click at [372, 203] on span "202308982" at bounding box center [385, 202] width 26 height 5
click at [405, 203] on p "202308982" at bounding box center [475, 202] width 206 height 7
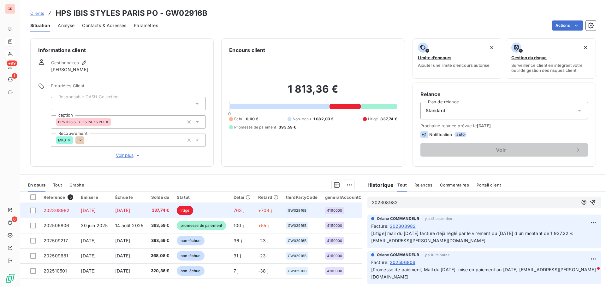
drag, startPoint x: 394, startPoint y: 204, endPoint x: 338, endPoint y: 210, distance: 57.1
click at [338, 210] on div "En cours Tout Graphe Référence 5 Émise le Échue le Solde dû Statut Délai Retard…" at bounding box center [313, 253] width 586 height 158
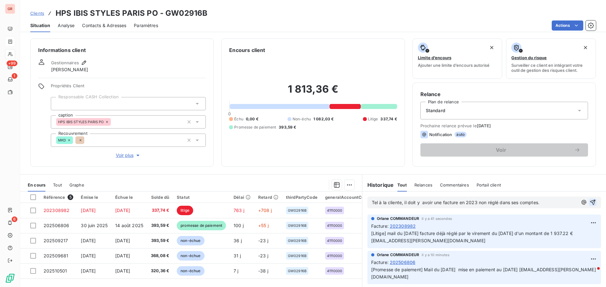
click at [590, 201] on icon "button" at bounding box center [592, 202] width 5 height 5
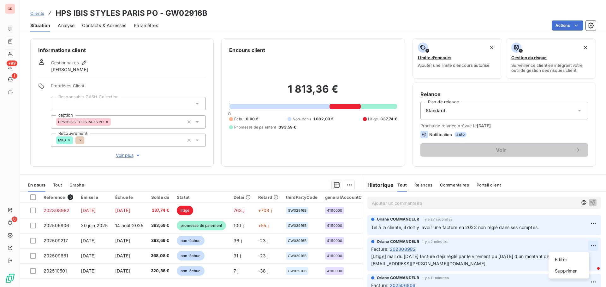
click at [583, 244] on html "GR +99 1 6 Clients HPS IBIS STYLES [GEOGRAPHIC_DATA] PO - GW02916B Situation An…" at bounding box center [303, 143] width 606 height 287
click at [563, 261] on div "Editer" at bounding box center [568, 260] width 35 height 10
click at [425, 250] on div "Facture : 202308982" at bounding box center [484, 249] width 226 height 7
click at [457, 263] on p "[Litige] mail du [DATE] facture déjà réglé par le virement du [DATE] d'un monta…" at bounding box center [480, 260] width 218 height 15
click at [384, 257] on span "[Litige] mail du [DATE] facture déjà réglé par le virement du [DATE] d'un monta…" at bounding box center [472, 260] width 202 height 13
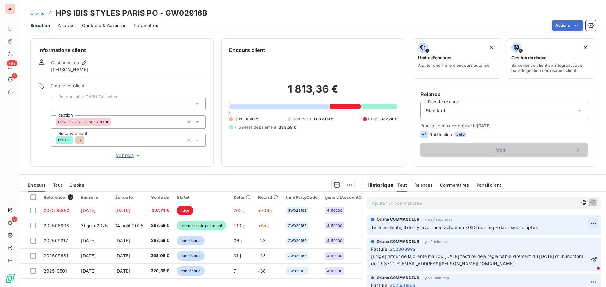
drag, startPoint x: 585, startPoint y: 259, endPoint x: 586, endPoint y: 256, distance: 3.6
click at [591, 259] on icon "button" at bounding box center [594, 260] width 6 height 6
